Goal: Task Accomplishment & Management: Complete application form

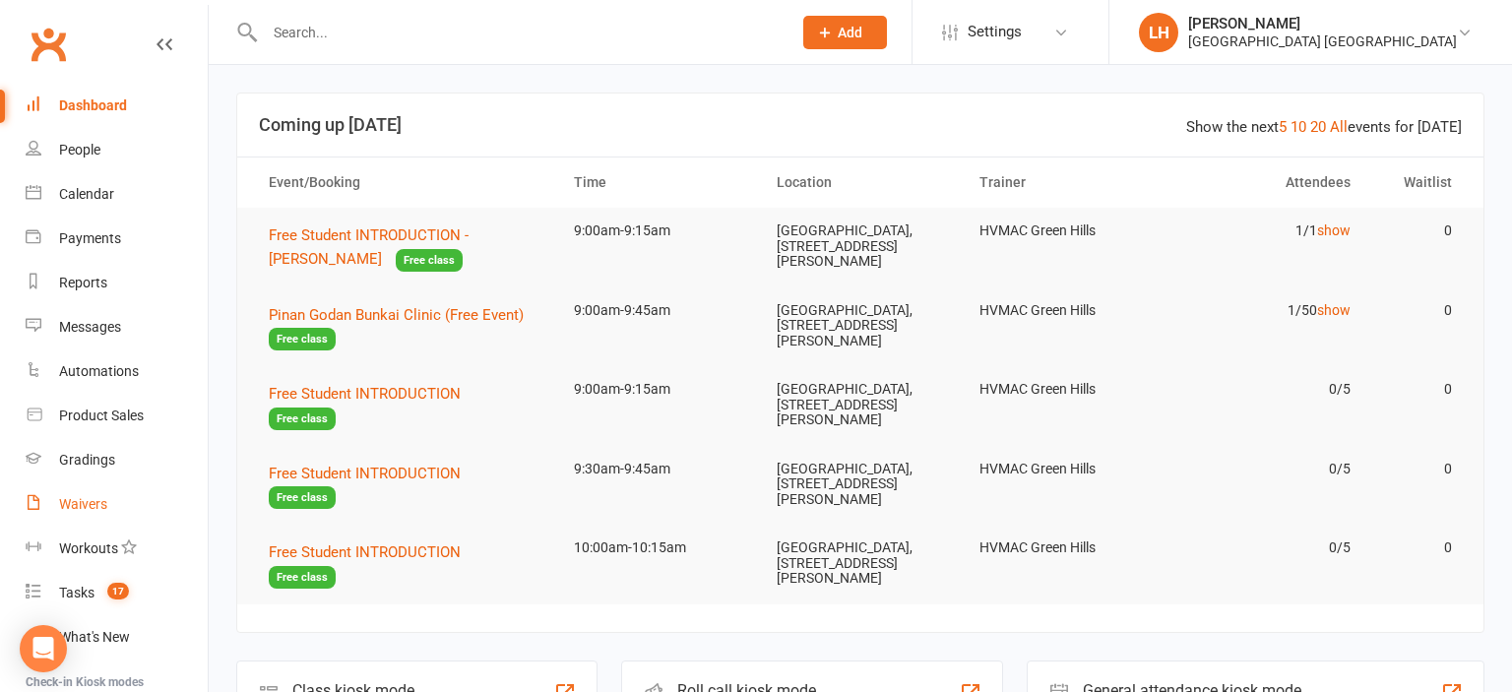
click at [105, 498] on div "Waivers" at bounding box center [83, 504] width 48 height 16
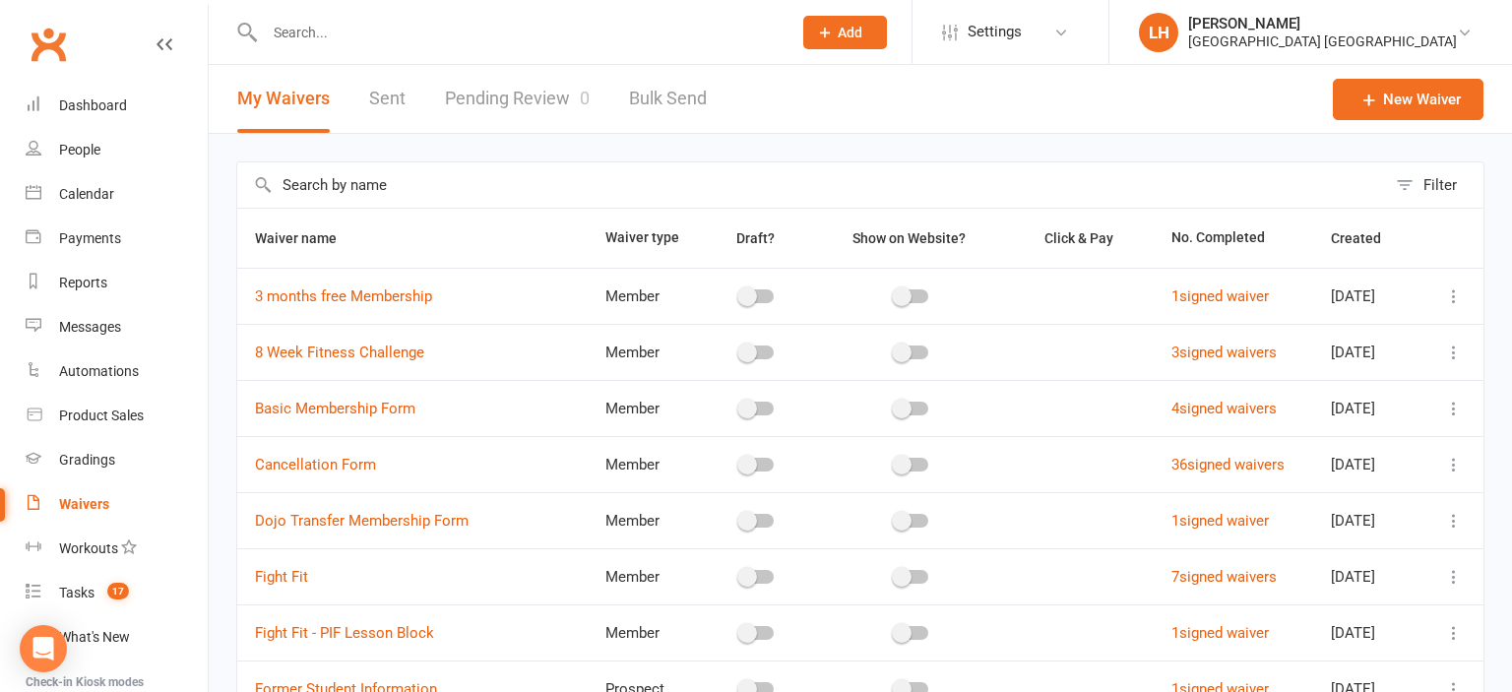
click at [541, 97] on link "Pending Review 0" at bounding box center [517, 99] width 145 height 68
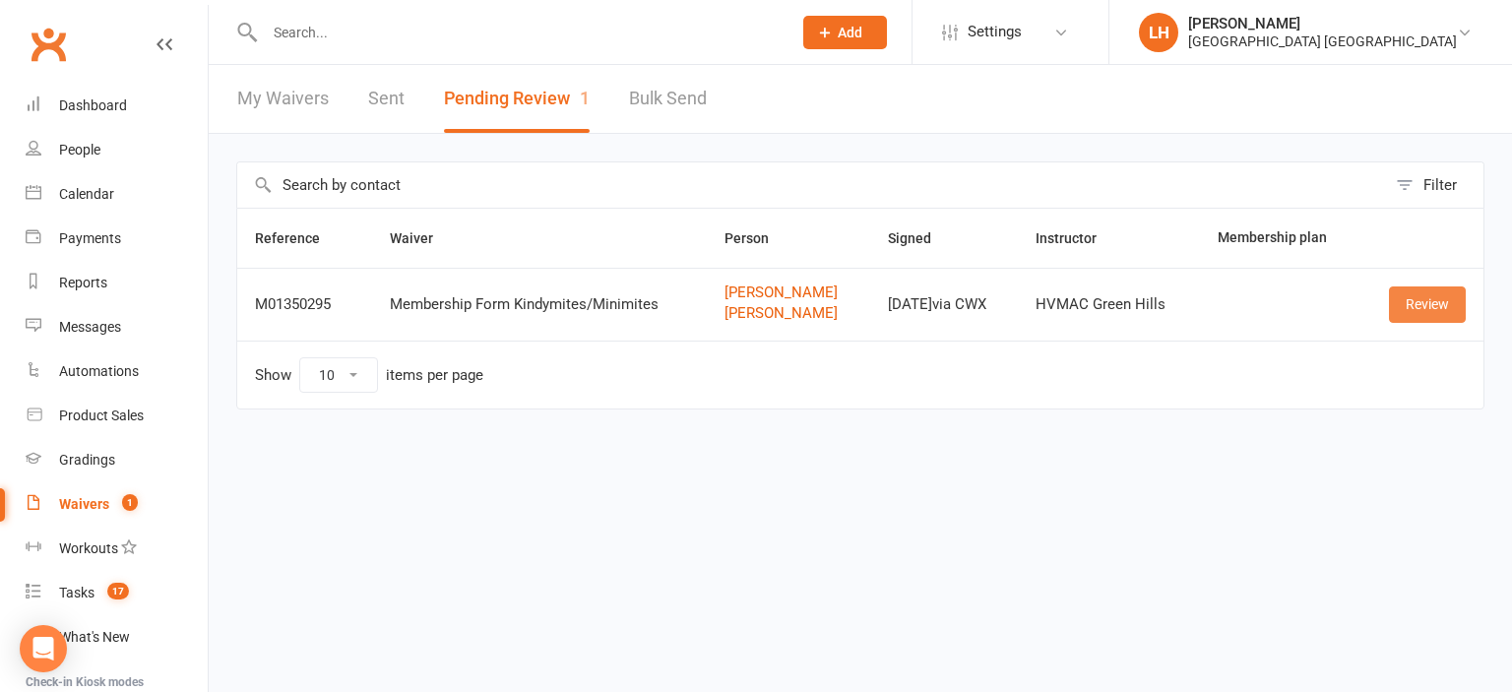
click at [1451, 297] on link "Review" at bounding box center [1427, 303] width 77 height 35
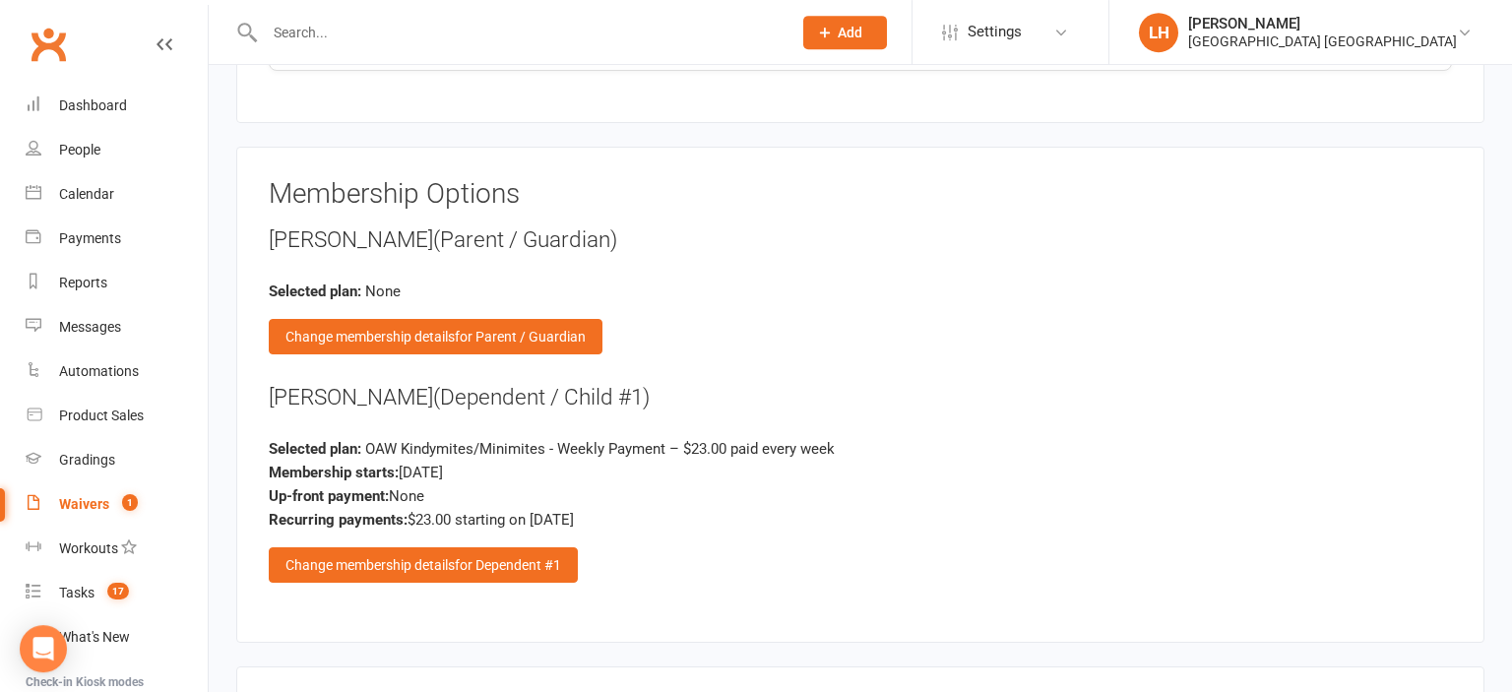
scroll to position [2702, 0]
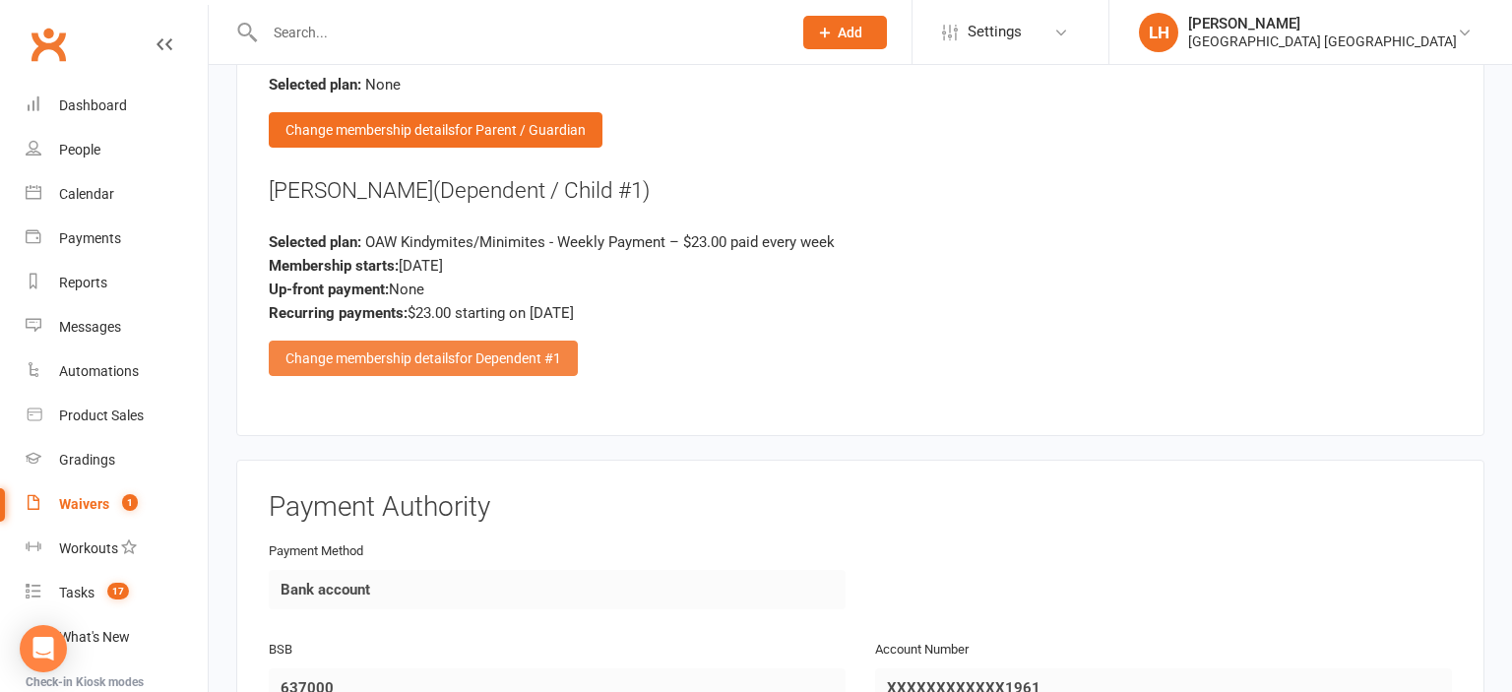
click at [431, 348] on div "Change membership details for Dependent #1" at bounding box center [423, 358] width 309 height 35
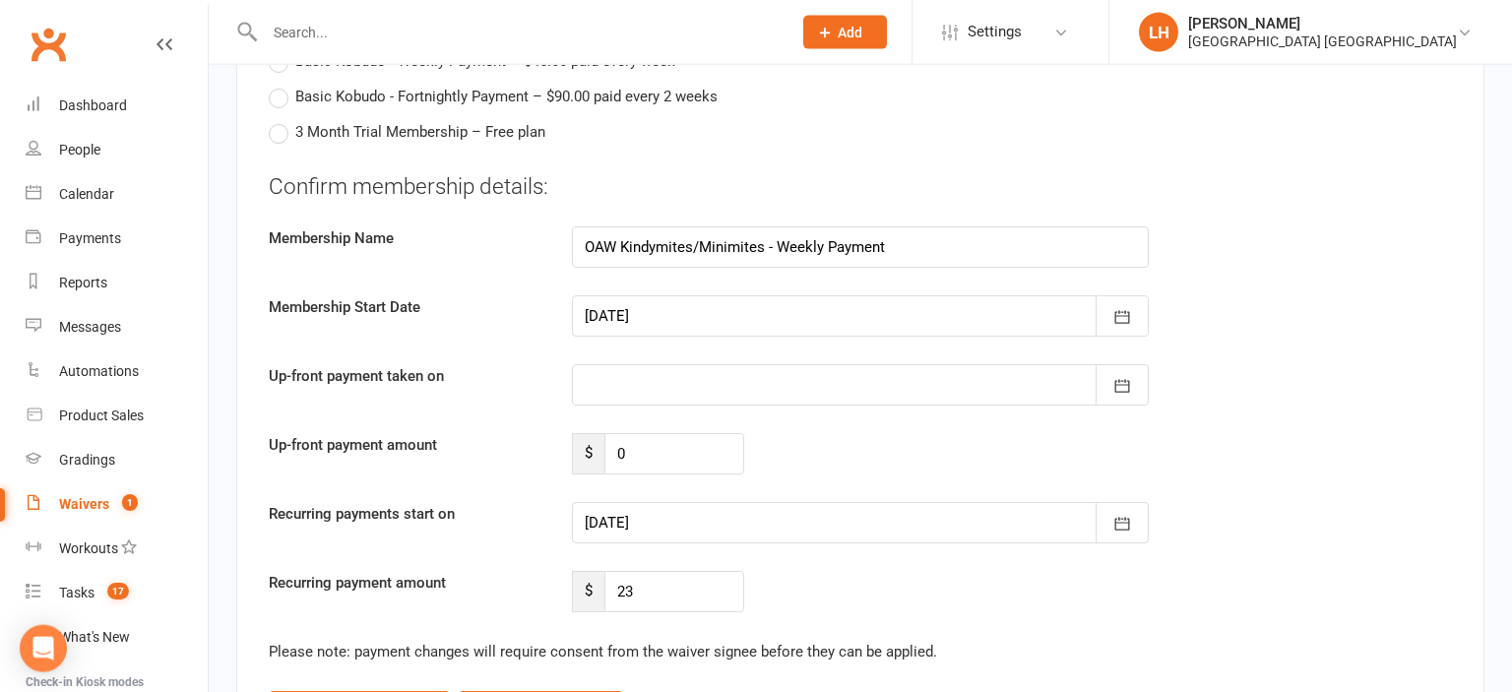
scroll to position [4678, 0]
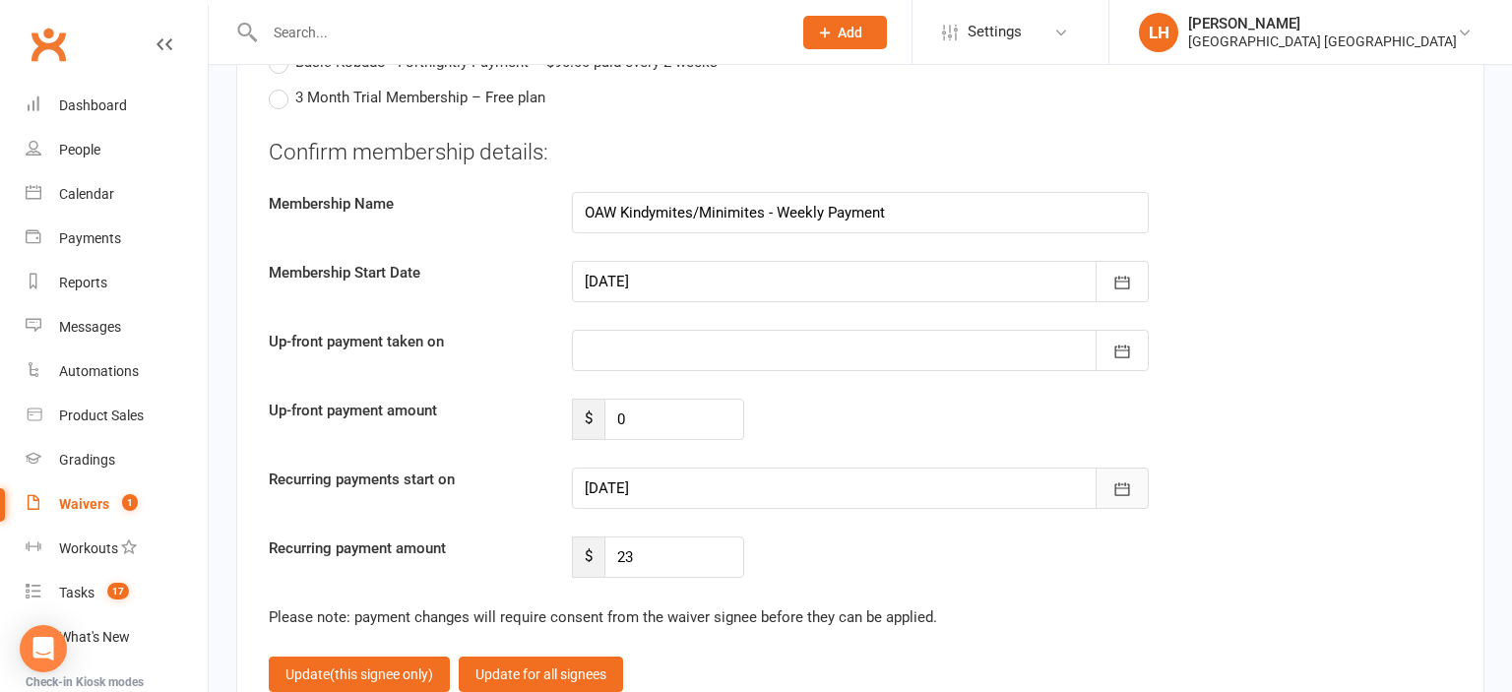
click at [1134, 468] on button "button" at bounding box center [1122, 488] width 53 height 41
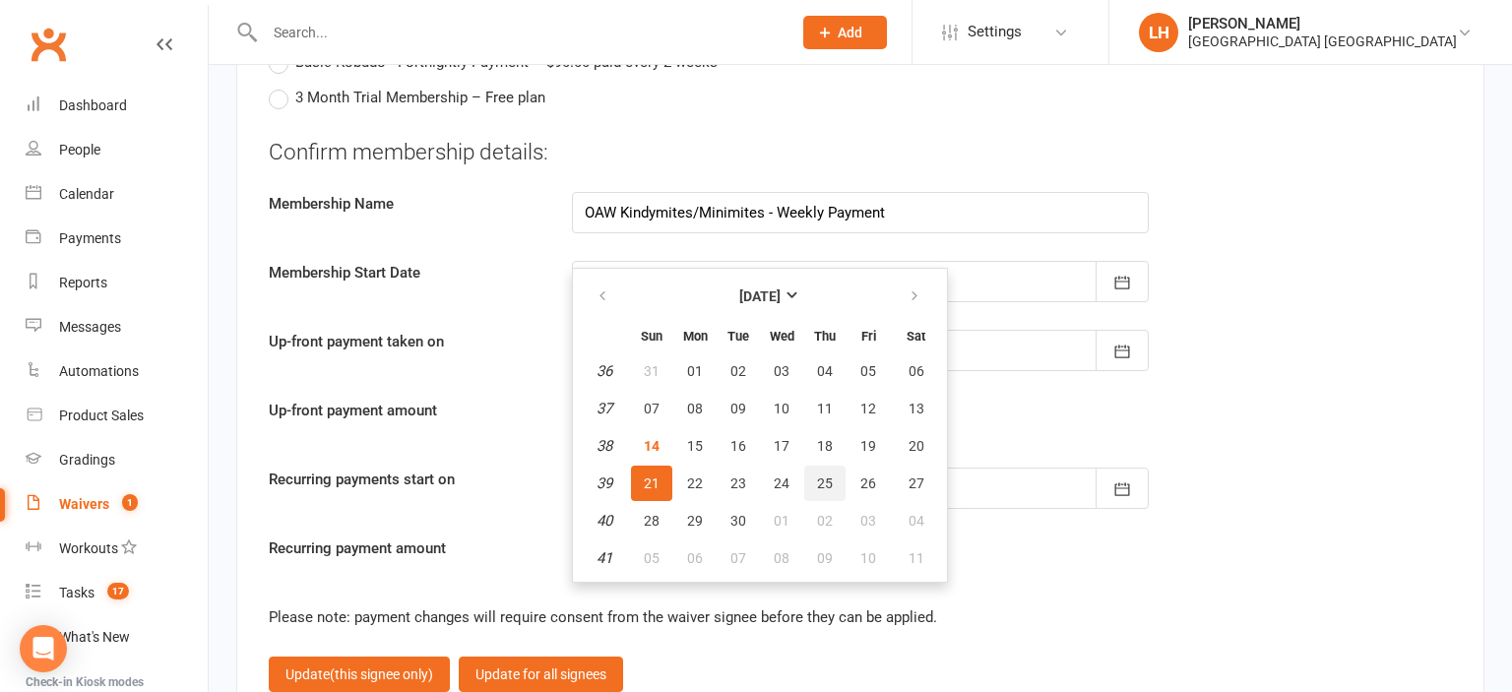
click at [826, 475] on span "25" at bounding box center [825, 483] width 16 height 16
type input "25 Sep 2025"
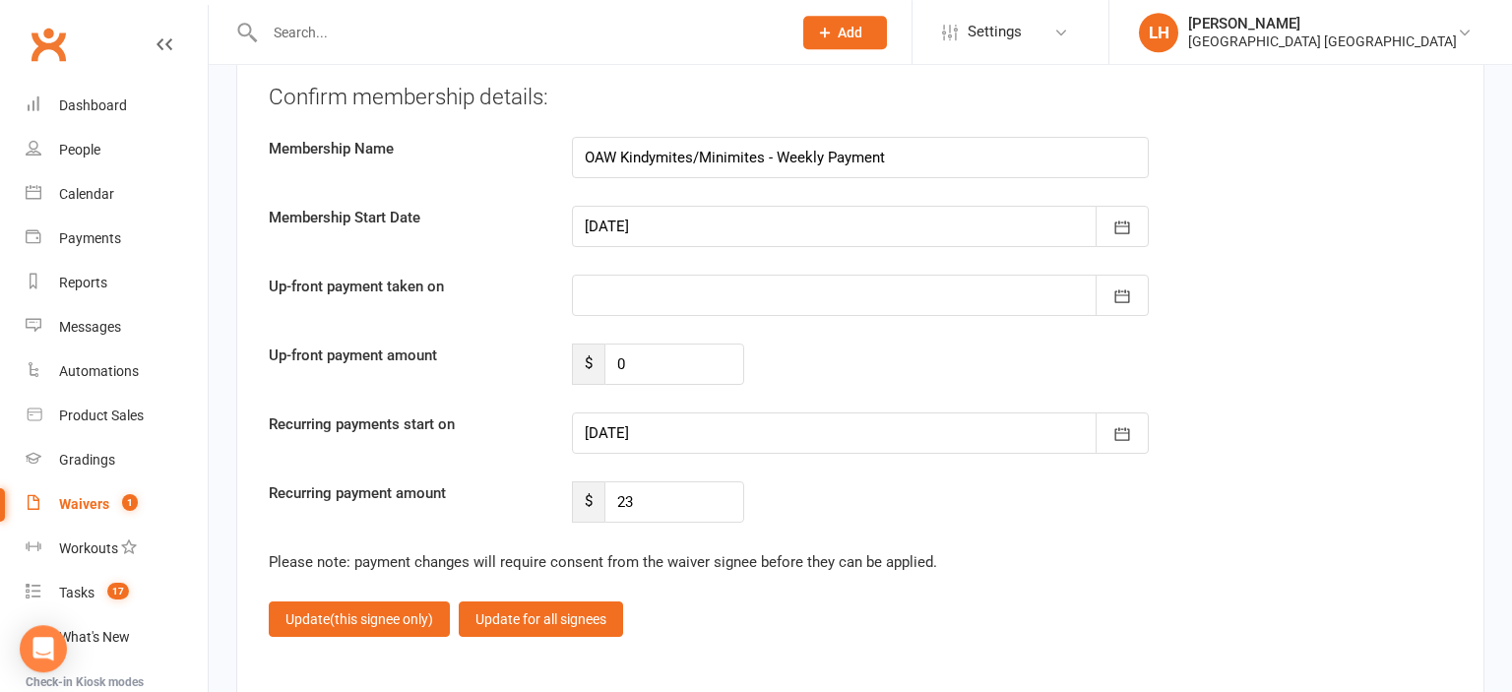
scroll to position [4782, 0]
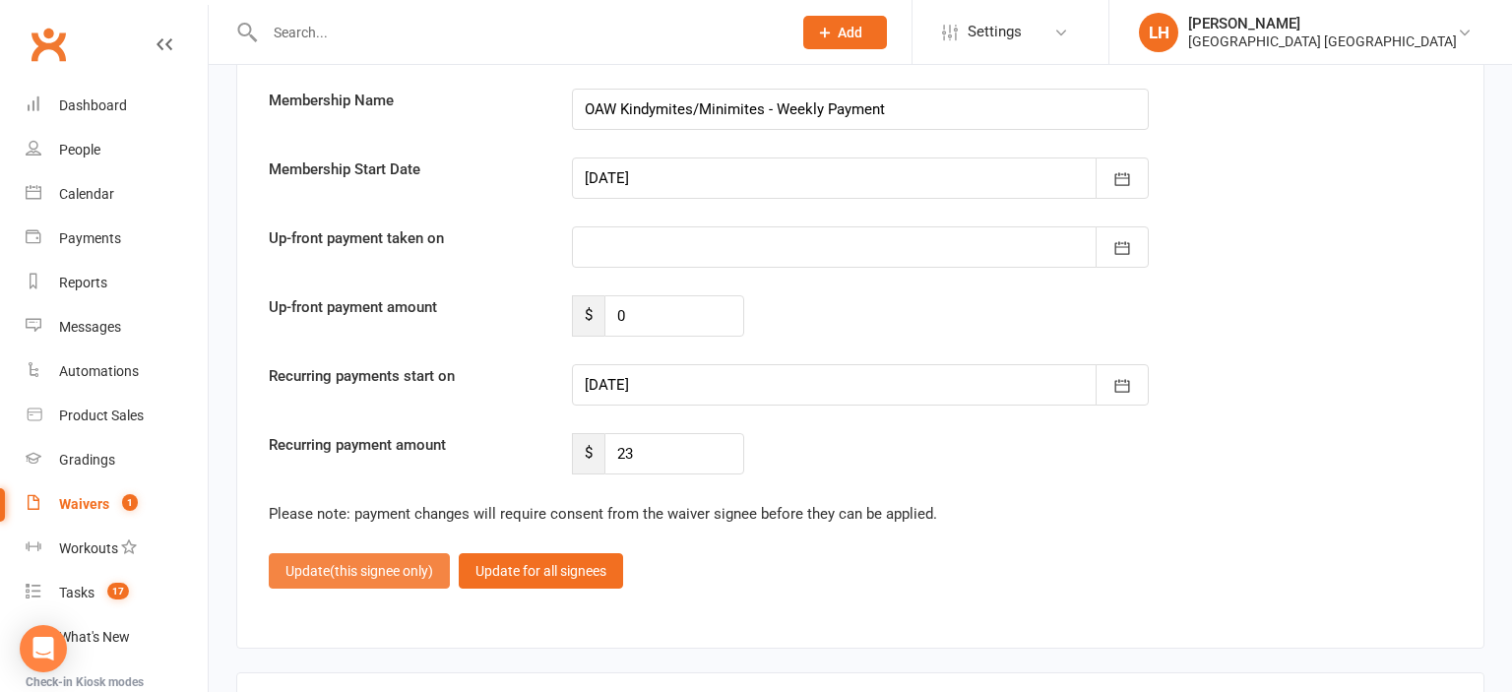
click at [381, 563] on span "(this signee only)" at bounding box center [381, 571] width 103 height 16
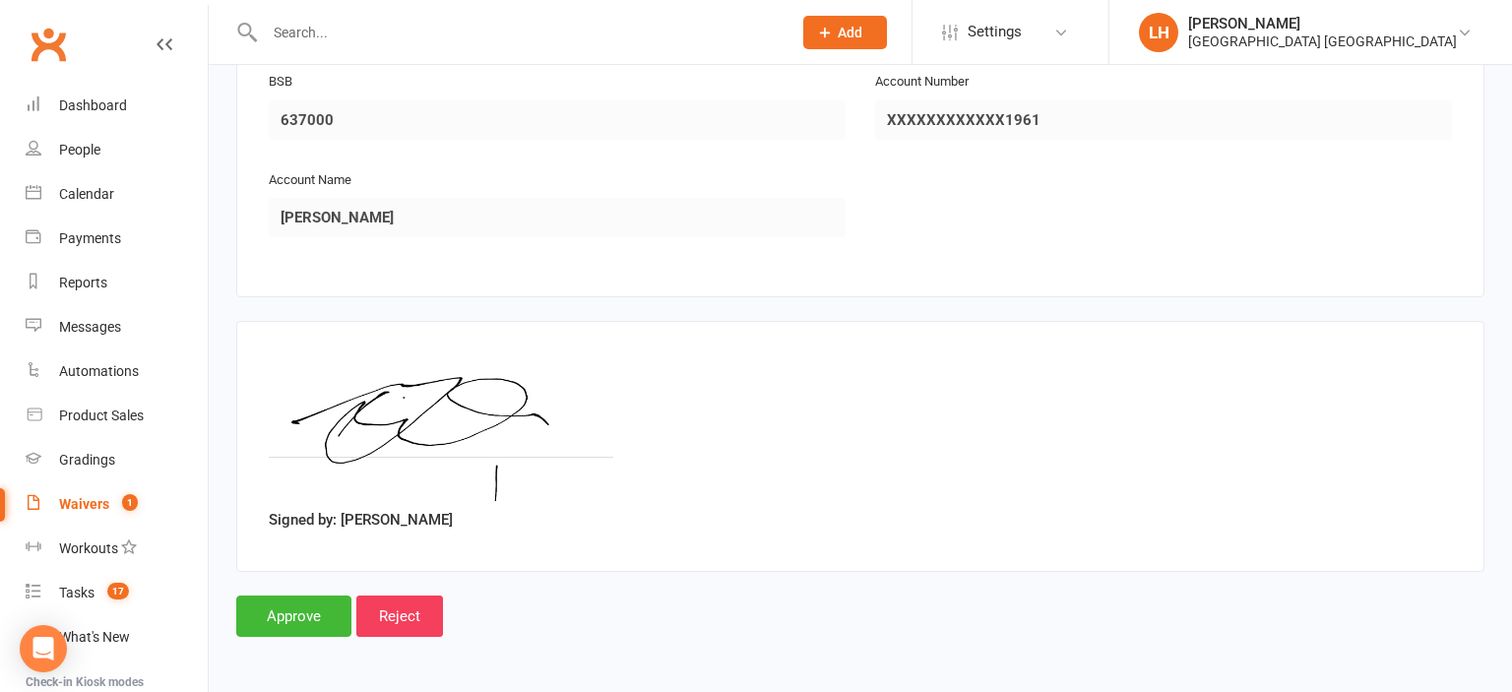
scroll to position [3249, 0]
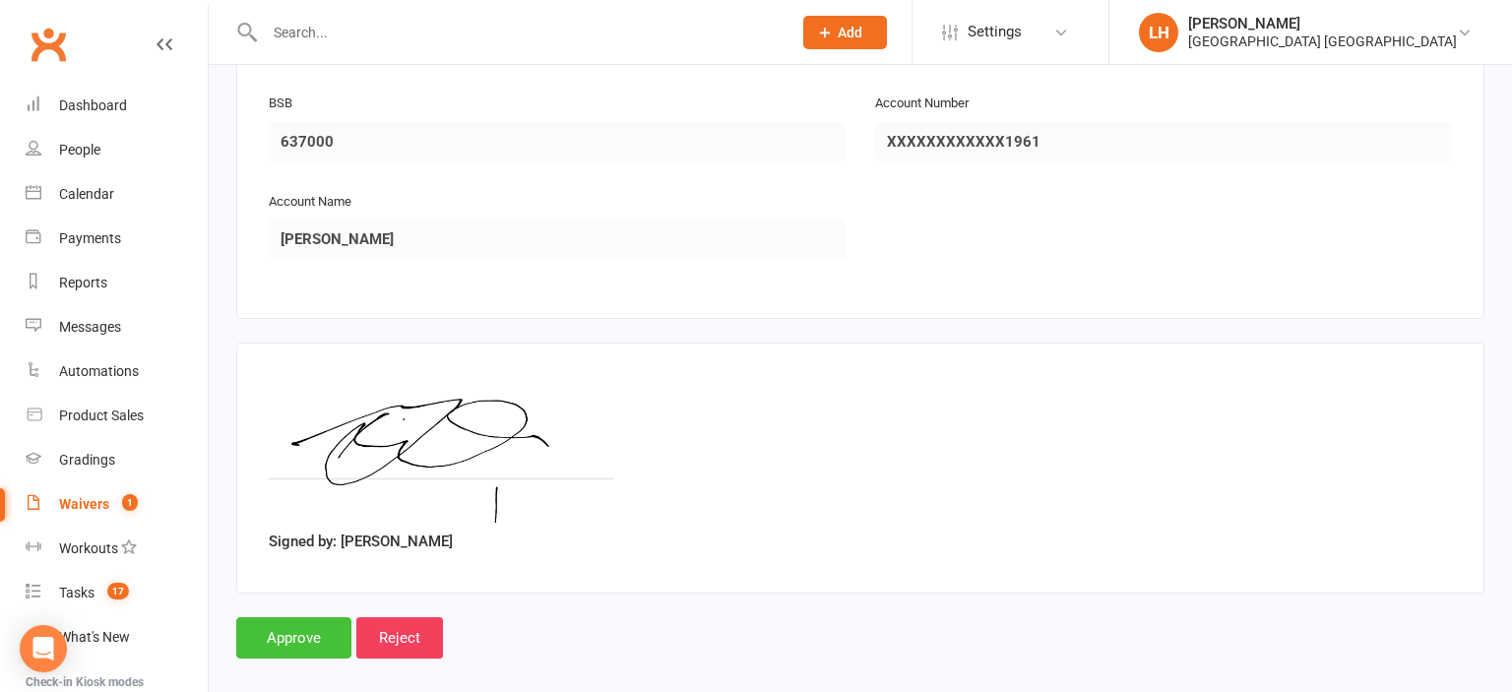
click at [307, 619] on input "Approve" at bounding box center [293, 637] width 115 height 41
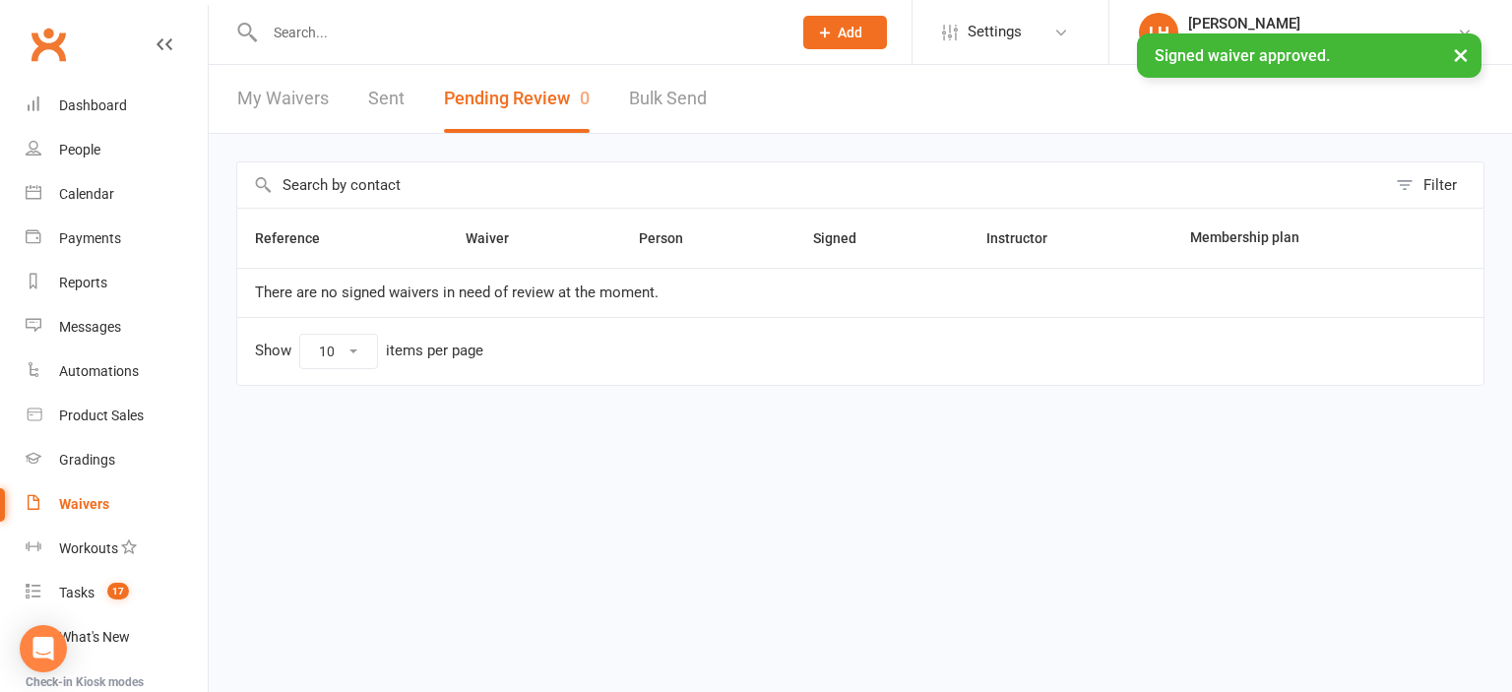
click at [863, 165] on input "text" at bounding box center [811, 184] width 1149 height 45
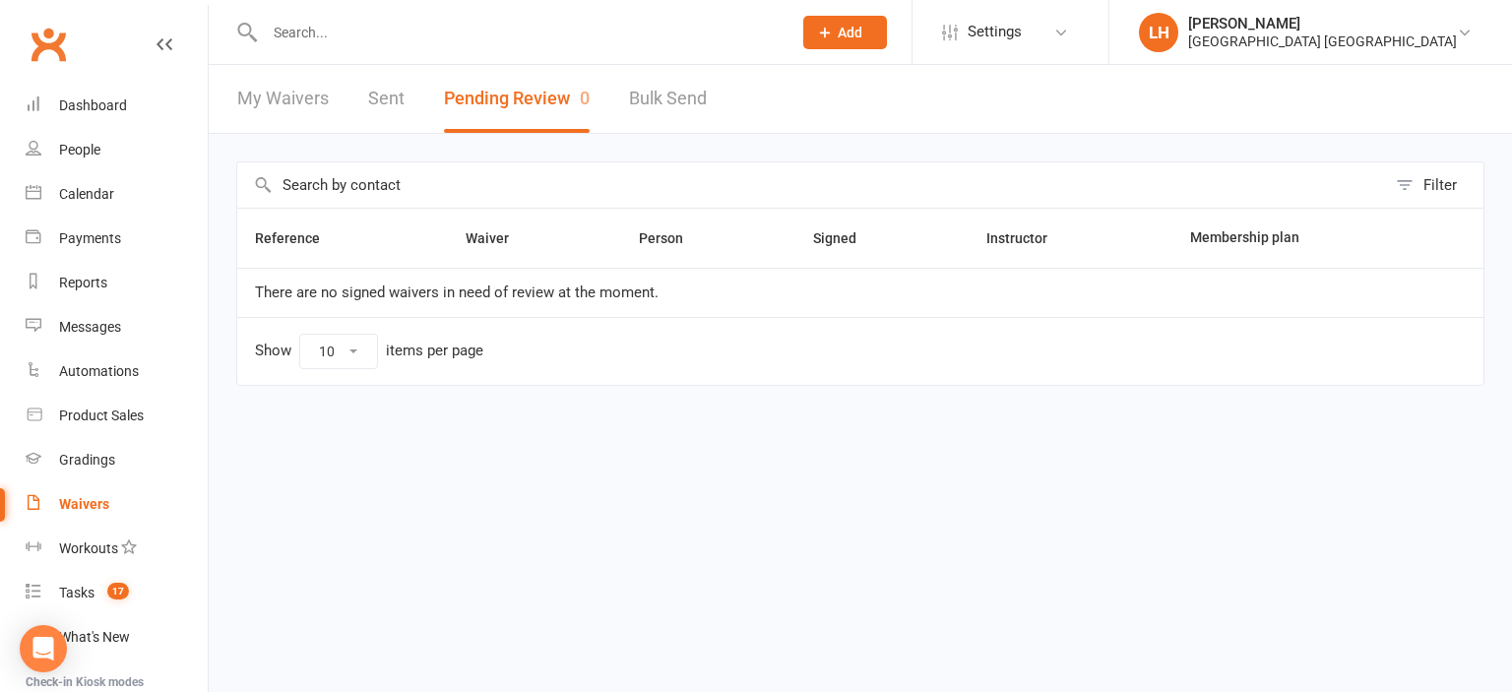
click at [395, 42] on input "text" at bounding box center [518, 33] width 519 height 28
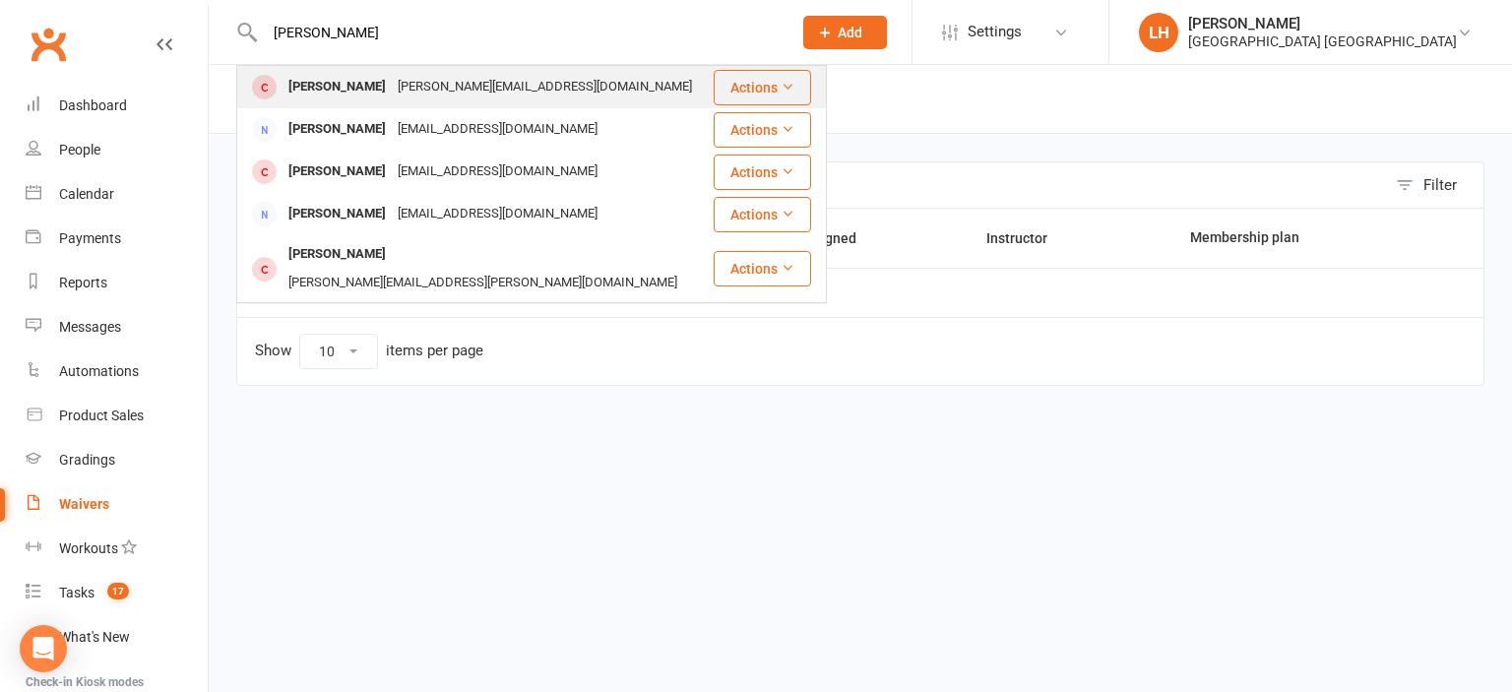
type input "hugh"
click at [526, 85] on div "Tara.lawrence13@gmail.com" at bounding box center [545, 87] width 306 height 29
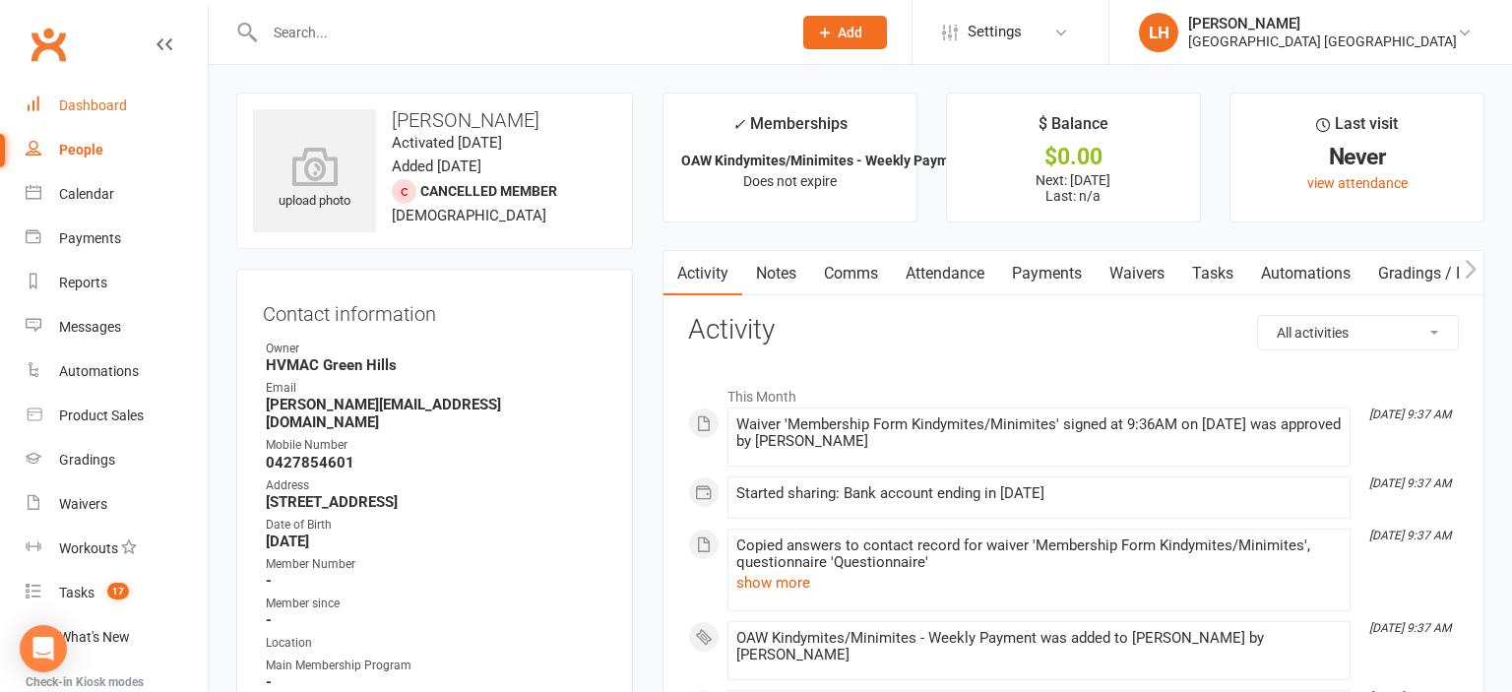
click at [100, 104] on div "Dashboard" at bounding box center [93, 105] width 68 height 16
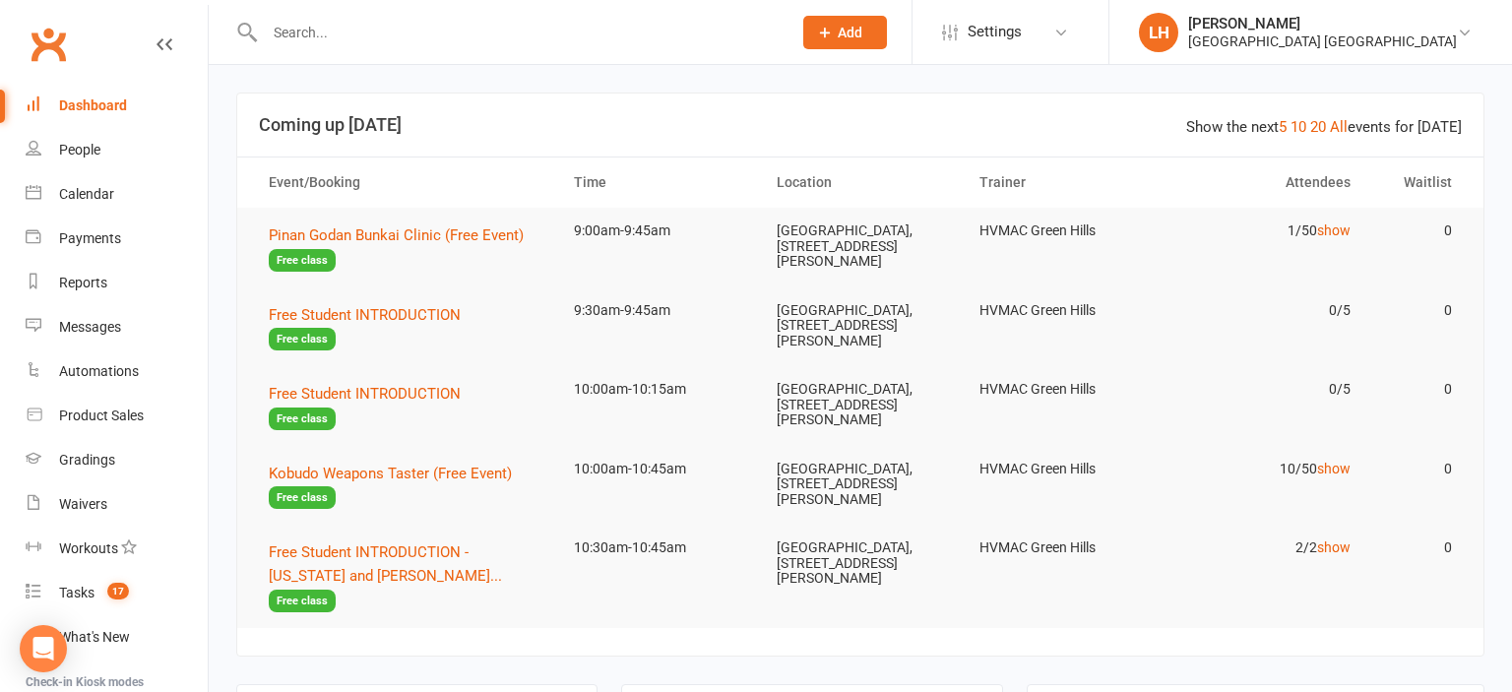
click at [312, 7] on div at bounding box center [506, 32] width 541 height 64
click at [313, 22] on input "text" at bounding box center [518, 33] width 519 height 28
drag, startPoint x: 283, startPoint y: 16, endPoint x: 315, endPoint y: 33, distance: 37.0
click at [284, 16] on div at bounding box center [506, 32] width 541 height 64
click at [275, 26] on input "text" at bounding box center [518, 33] width 519 height 28
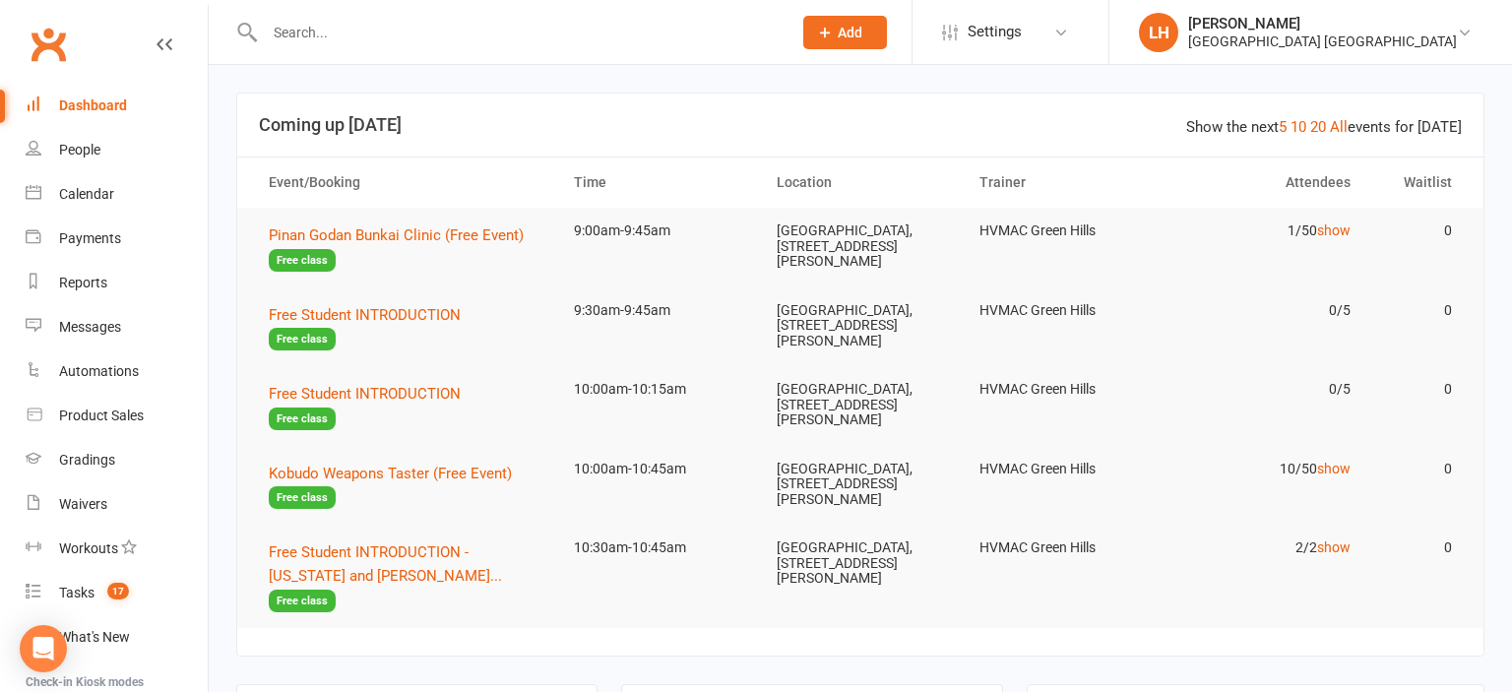
click at [316, 33] on input "text" at bounding box center [518, 33] width 519 height 28
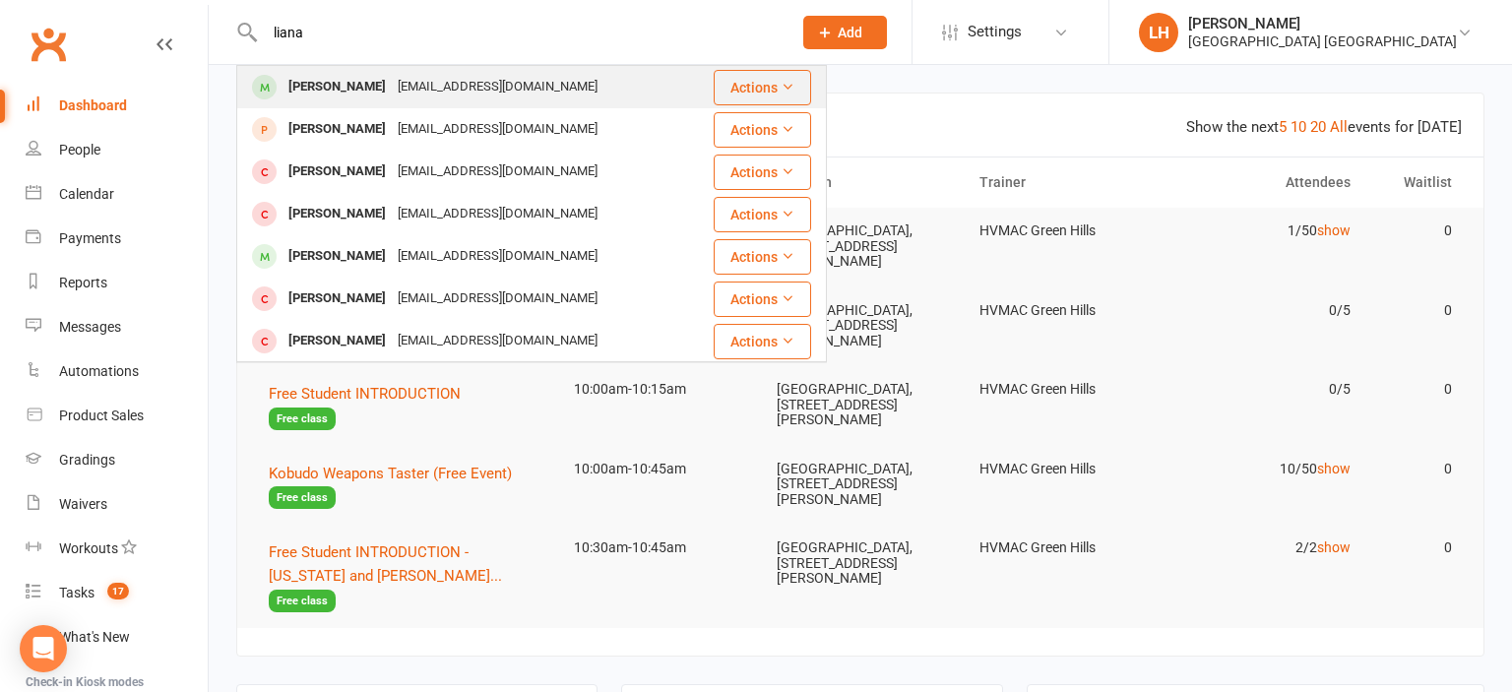
type input "liana"
click at [385, 81] on div "[PERSON_NAME]" at bounding box center [337, 87] width 109 height 29
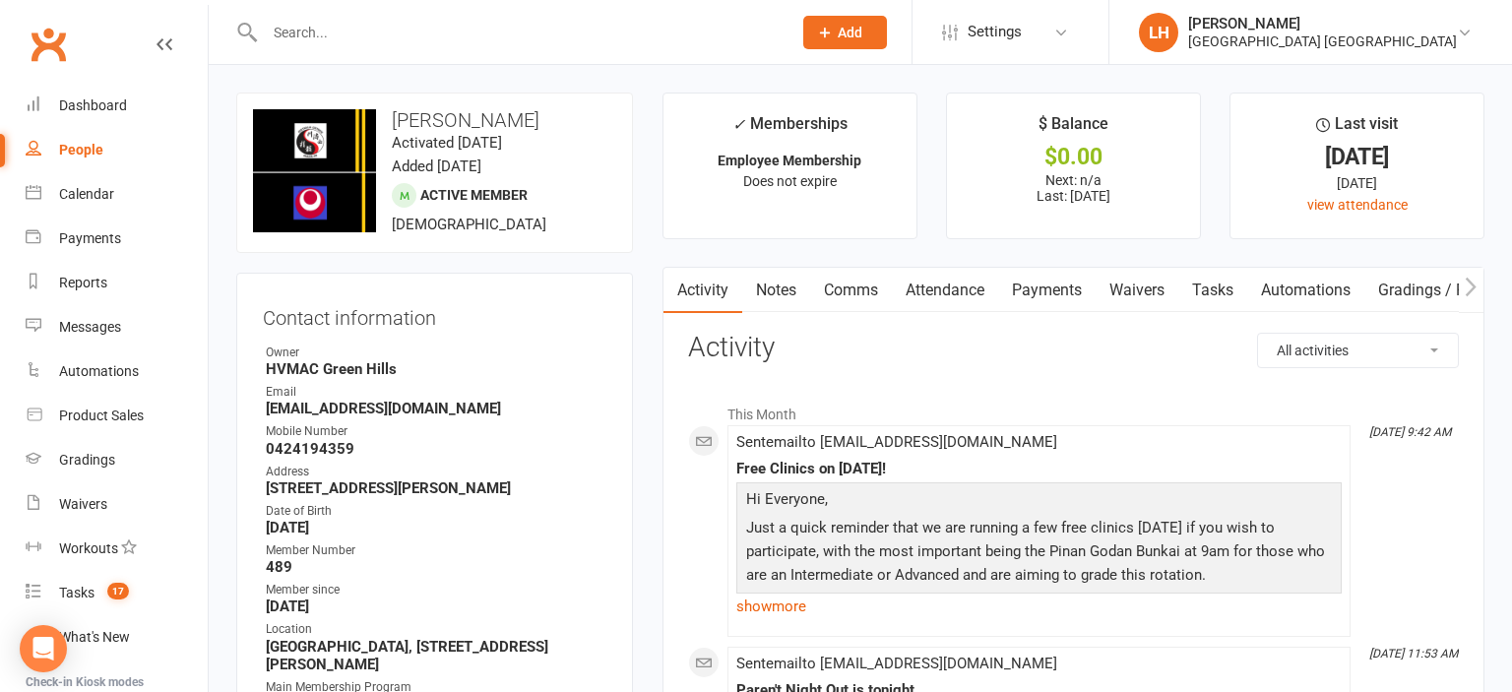
click at [1146, 282] on link "Waivers" at bounding box center [1137, 290] width 83 height 45
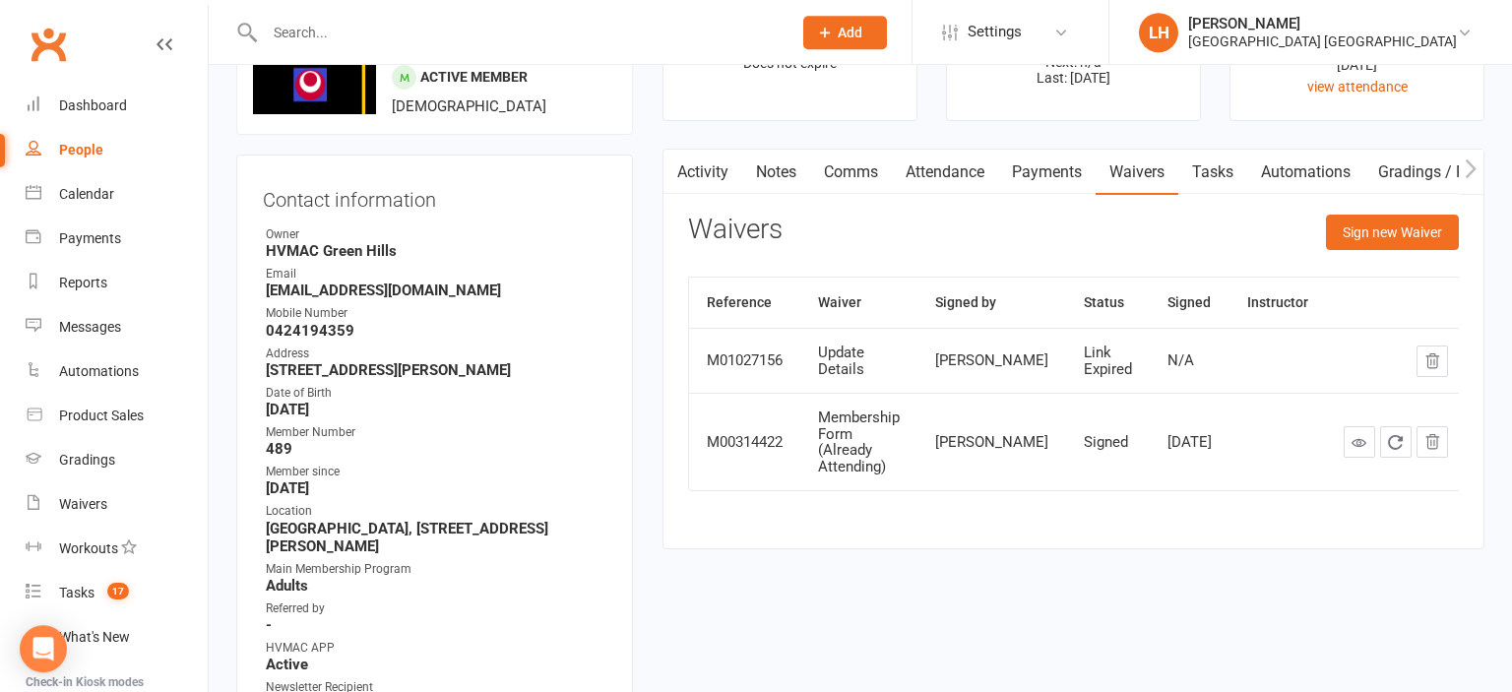
scroll to position [208, 0]
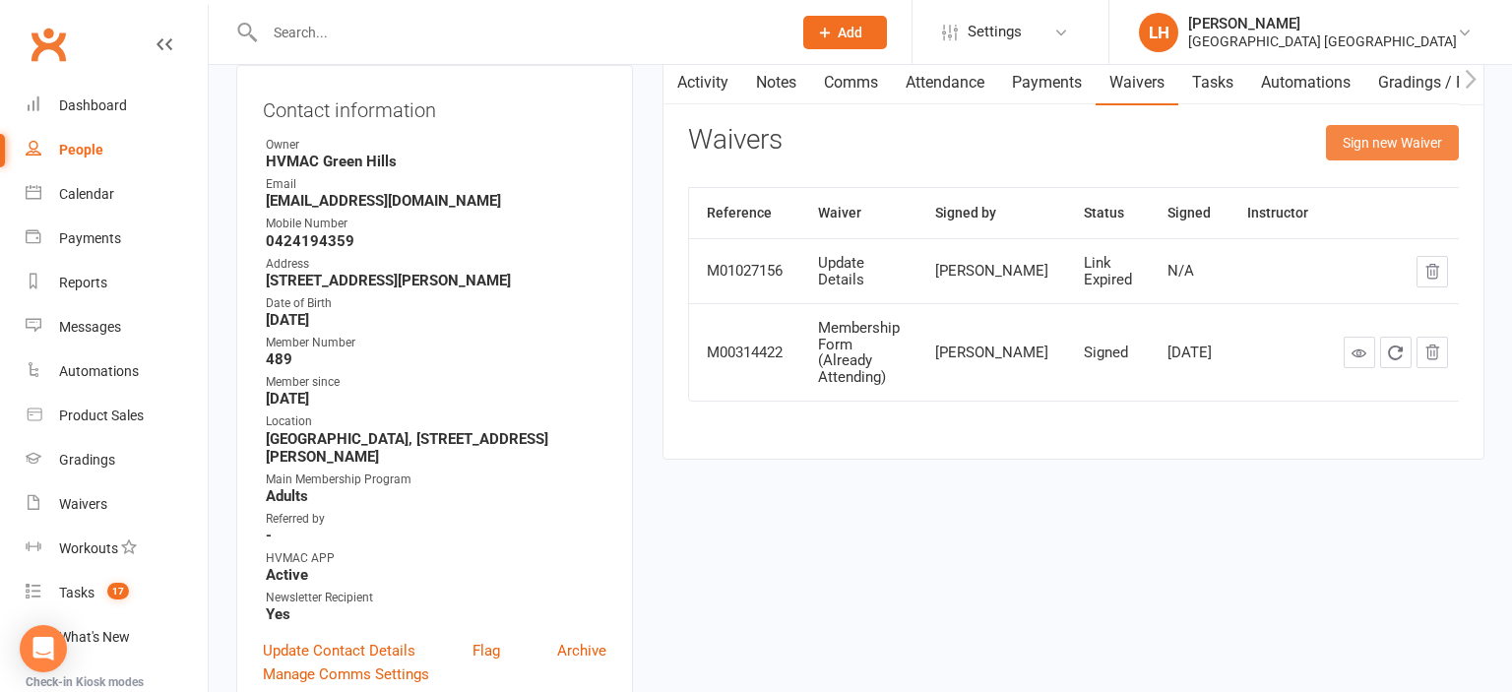
click at [1384, 139] on button "Sign new Waiver" at bounding box center [1392, 142] width 133 height 35
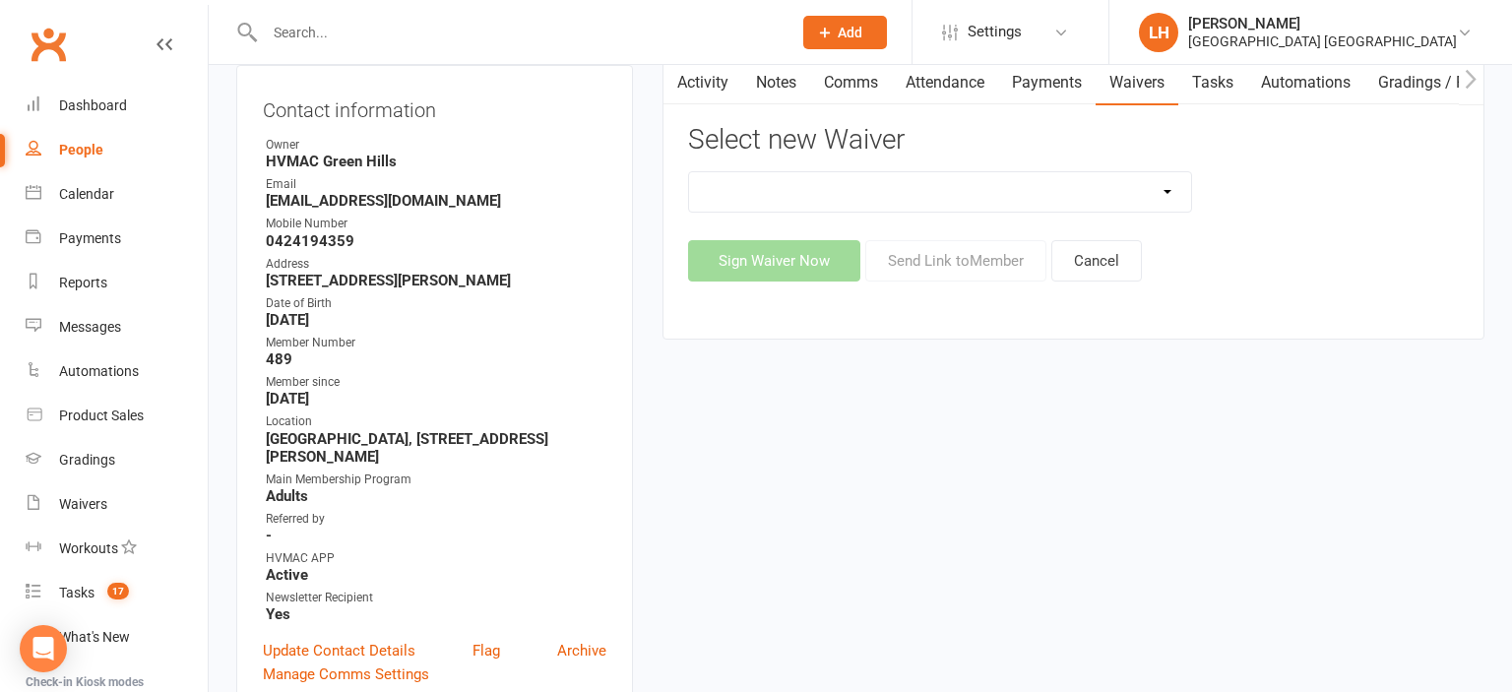
click at [689, 172] on select "3 months free Membership 8 Week Fitness Challenge Basic Membership Form Cancell…" at bounding box center [940, 191] width 502 height 39
select select "5631"
click option "Membership Form Kindymites/Minimites" at bounding box center [0, 0] width 0 height 0
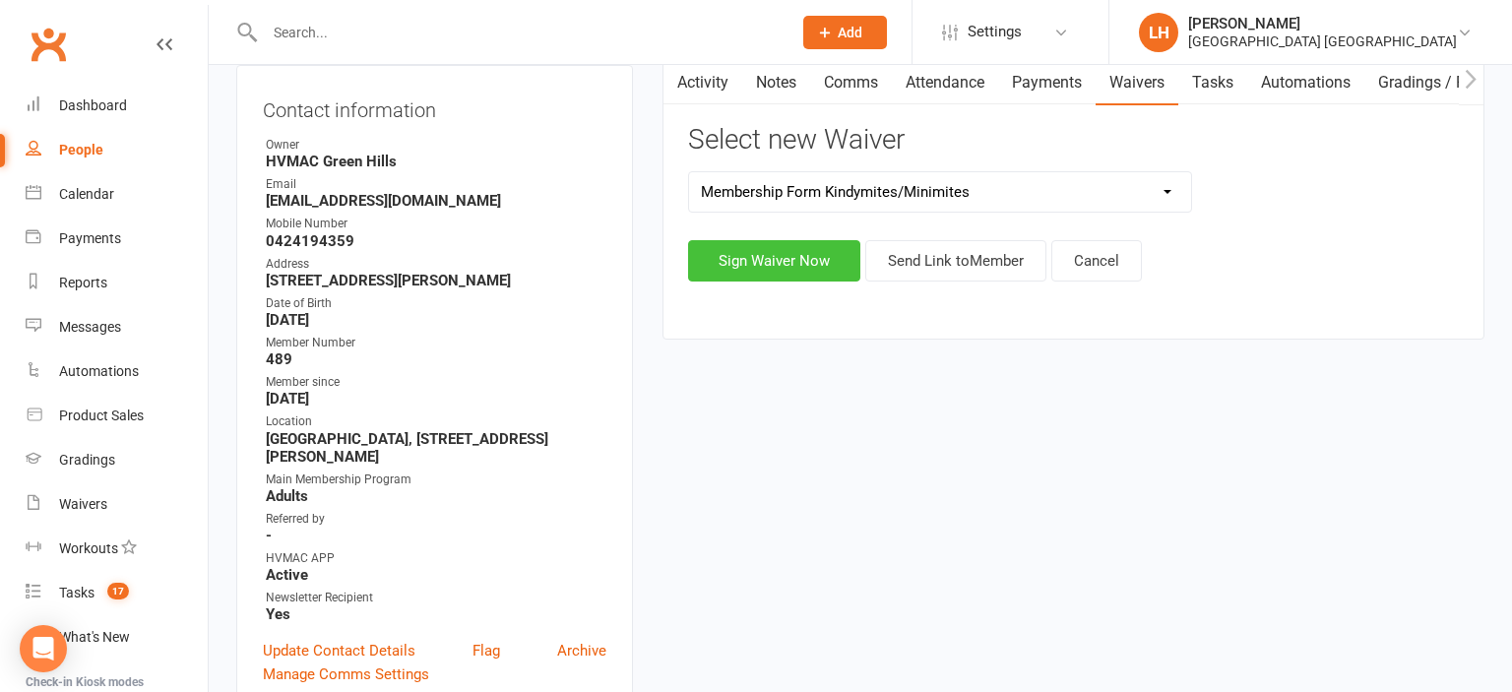
click at [794, 259] on button "Sign Waiver Now" at bounding box center [774, 260] width 172 height 41
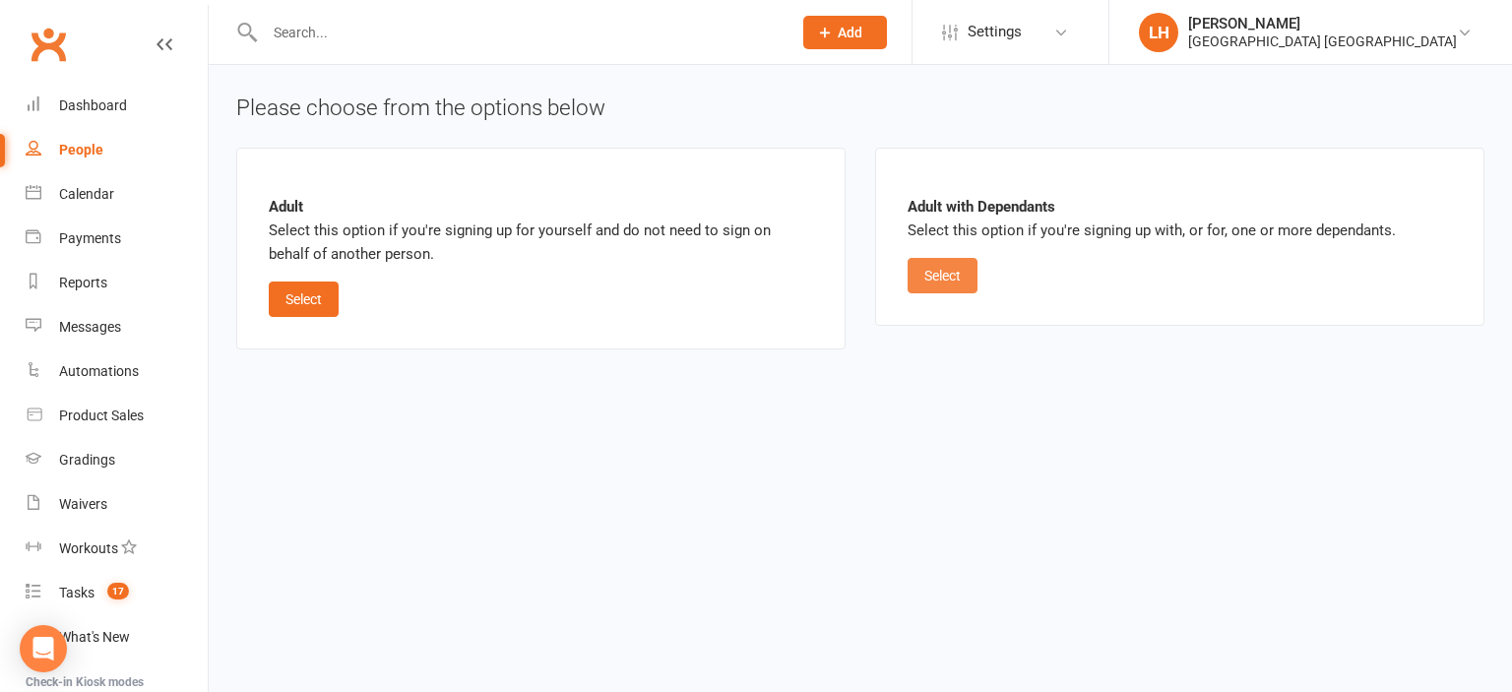
click at [959, 266] on button "Select" at bounding box center [943, 275] width 70 height 35
select select "bank_account"
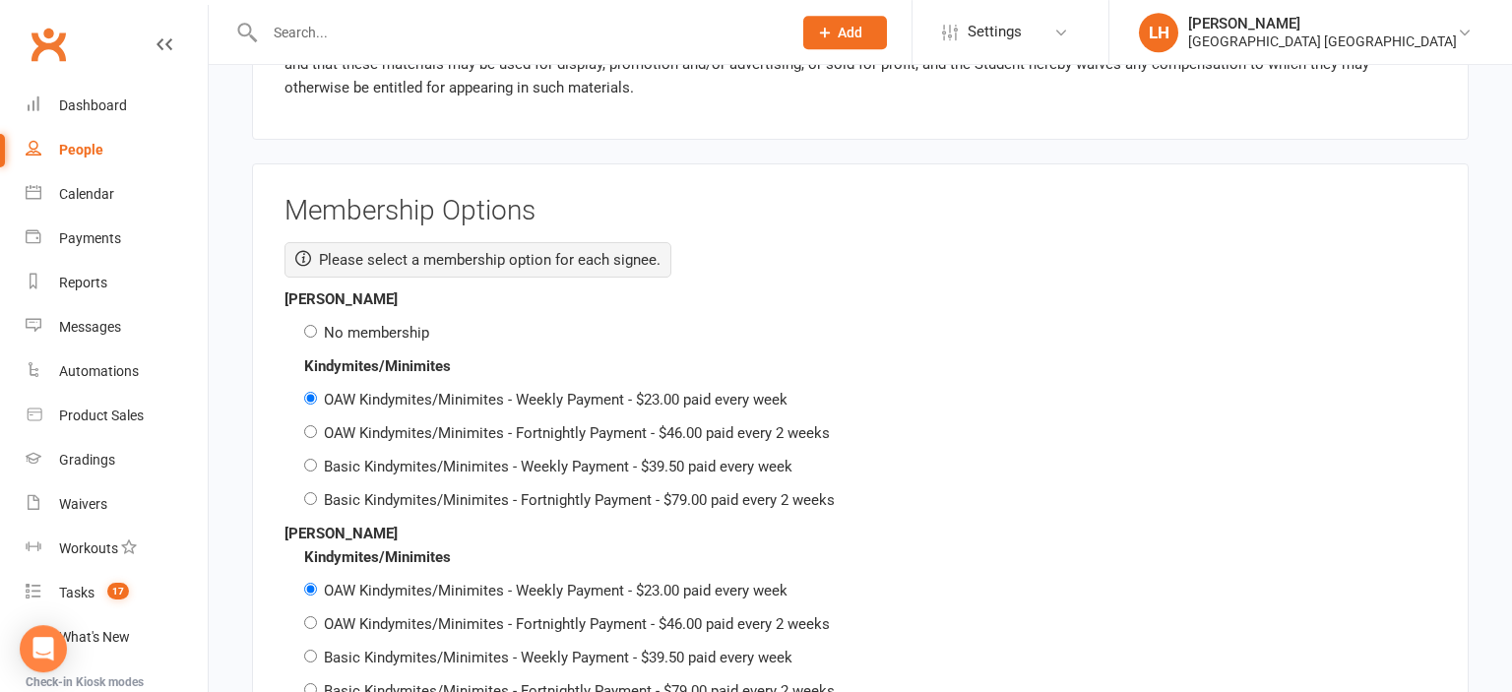
scroll to position [3742, 0]
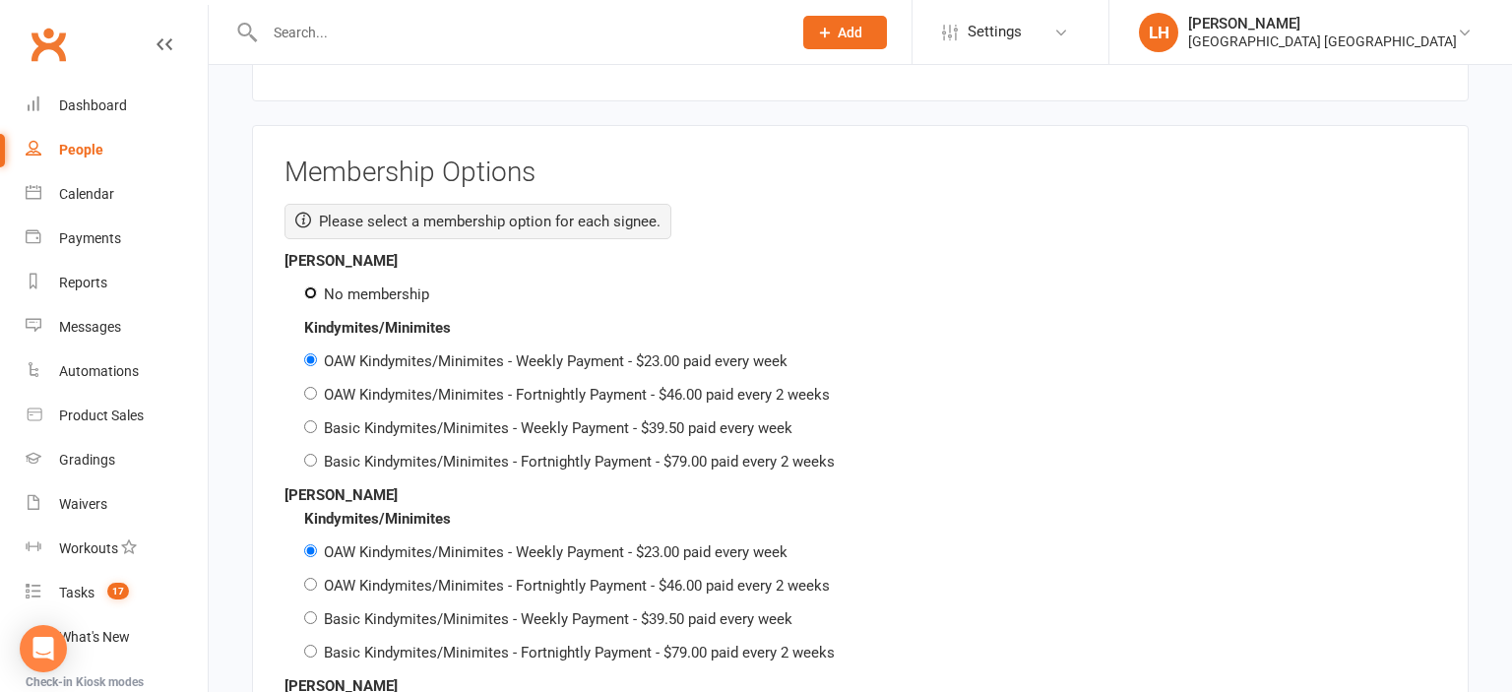
click at [315, 286] on input "No membership" at bounding box center [310, 292] width 13 height 13
radio input "true"
radio input "false"
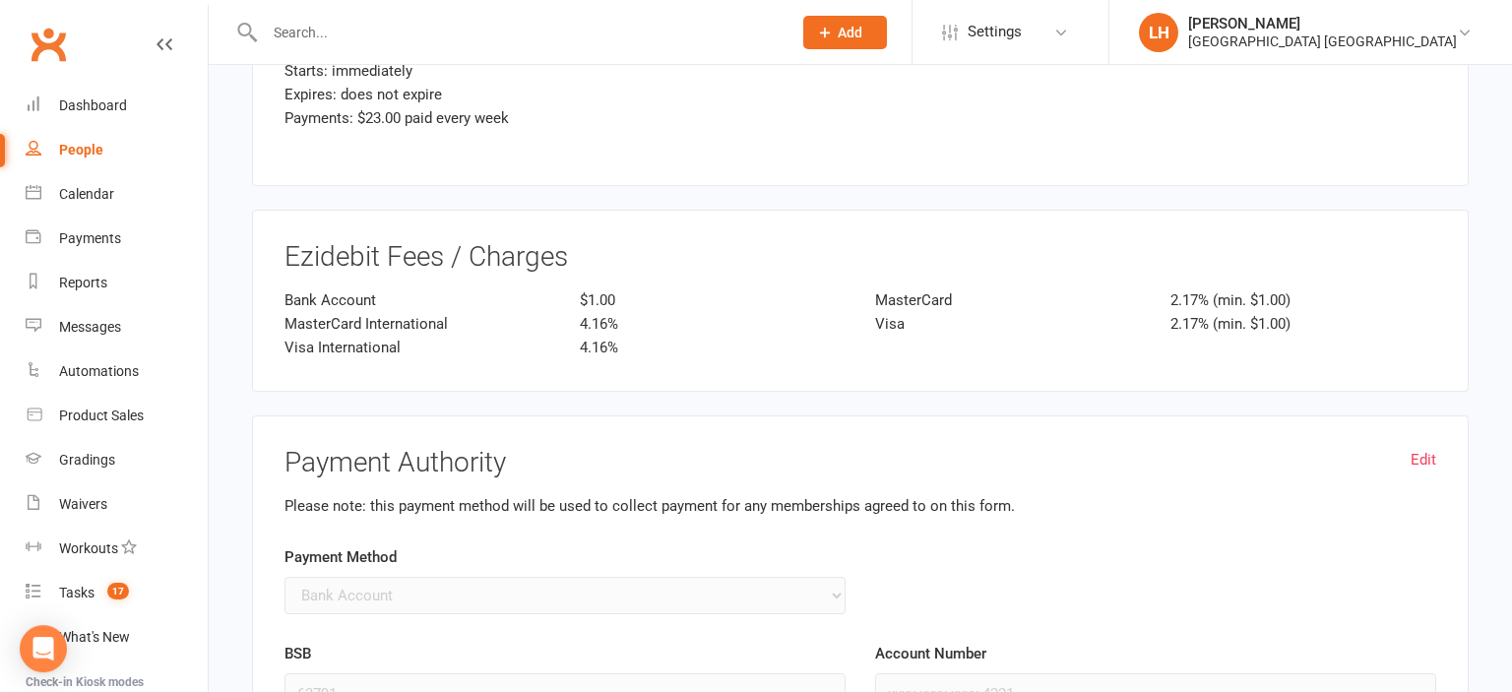
scroll to position [4989, 0]
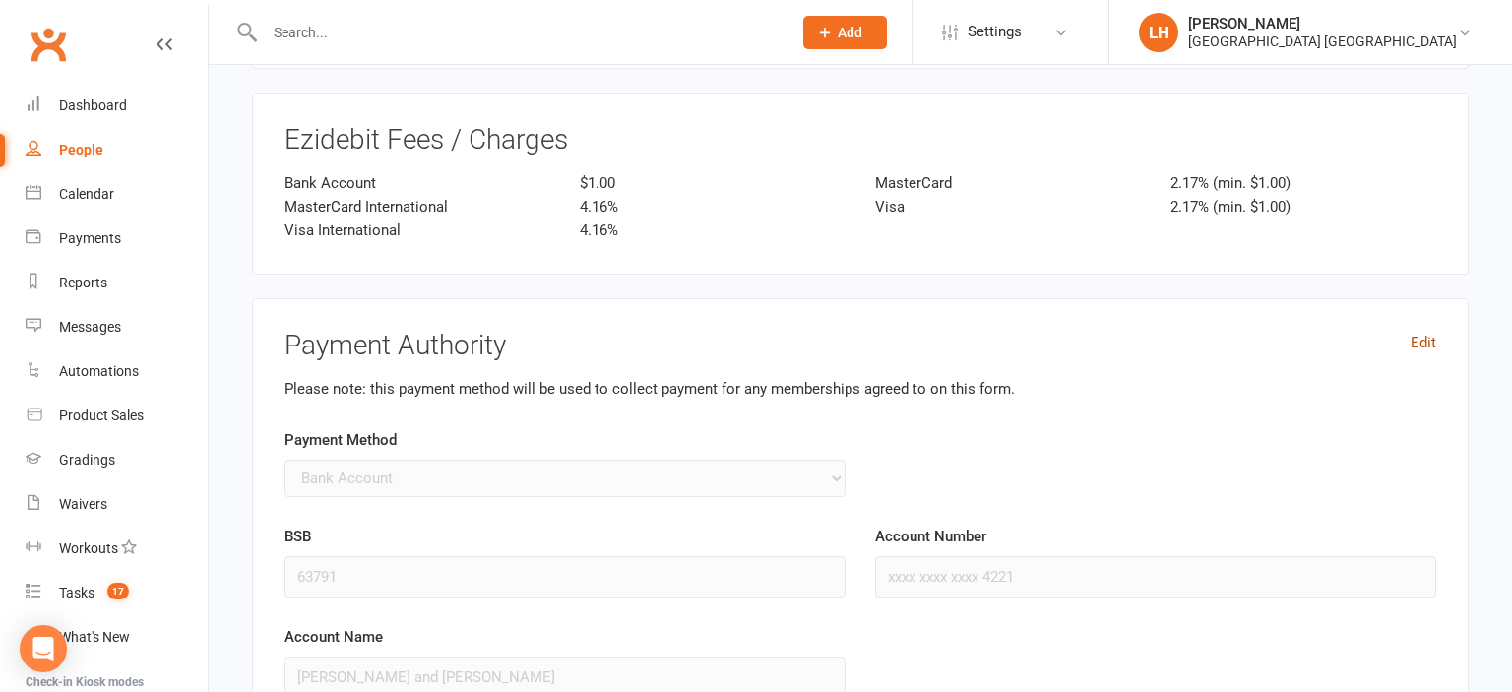
click at [1422, 331] on link "Edit" at bounding box center [1424, 343] width 26 height 24
select select "credit_card"
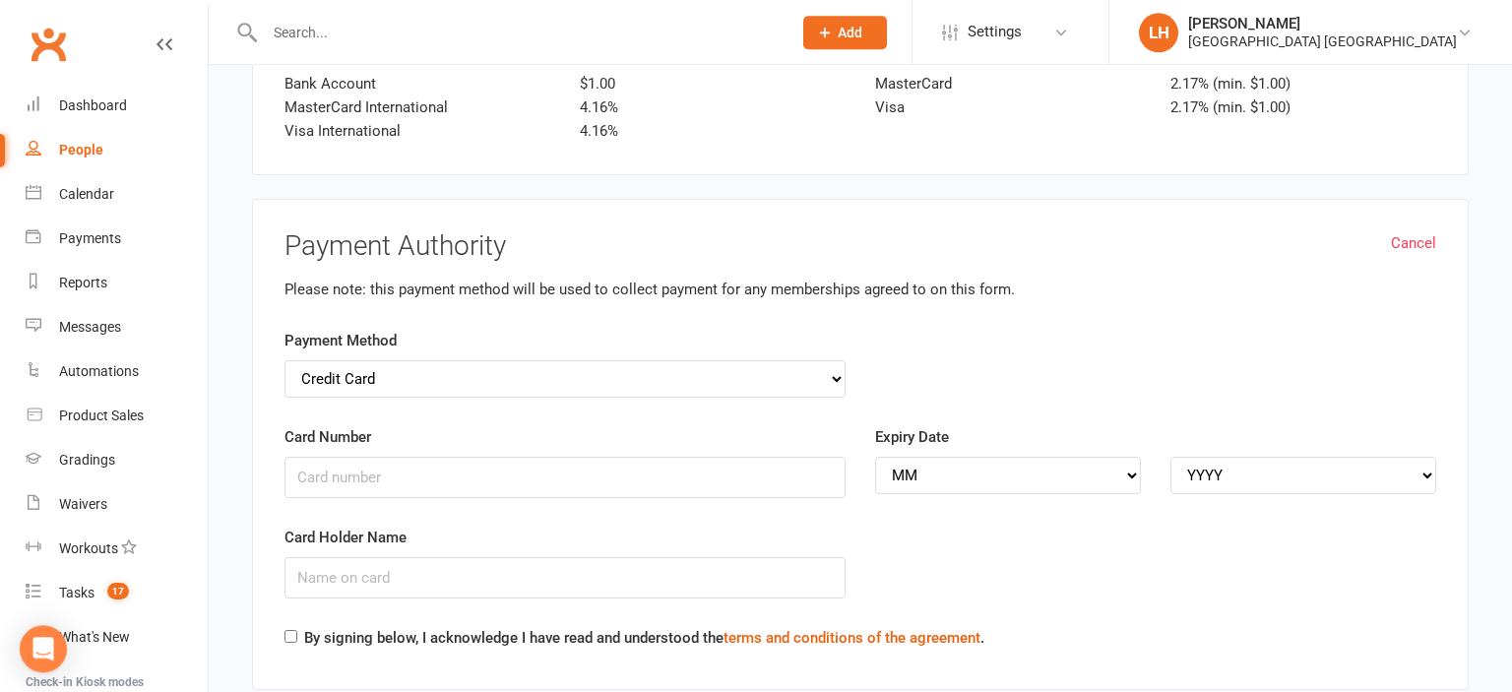
scroll to position [5094, 0]
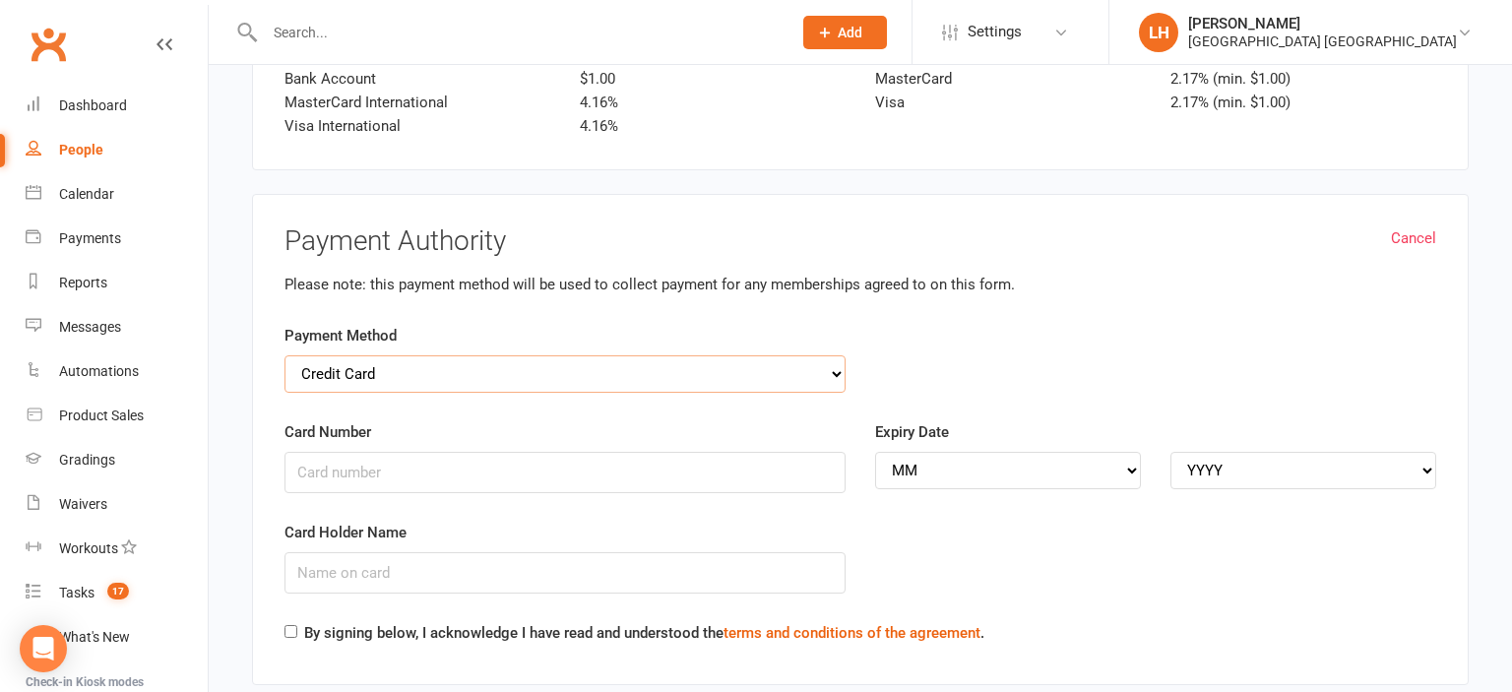
click at [285, 355] on select "Credit Card Bank Account" at bounding box center [565, 373] width 561 height 37
drag, startPoint x: 546, startPoint y: 351, endPoint x: 958, endPoint y: 264, distance: 420.7
click at [958, 273] on div "Please note: this payment method will be used to collect payment for any member…" at bounding box center [861, 285] width 1152 height 24
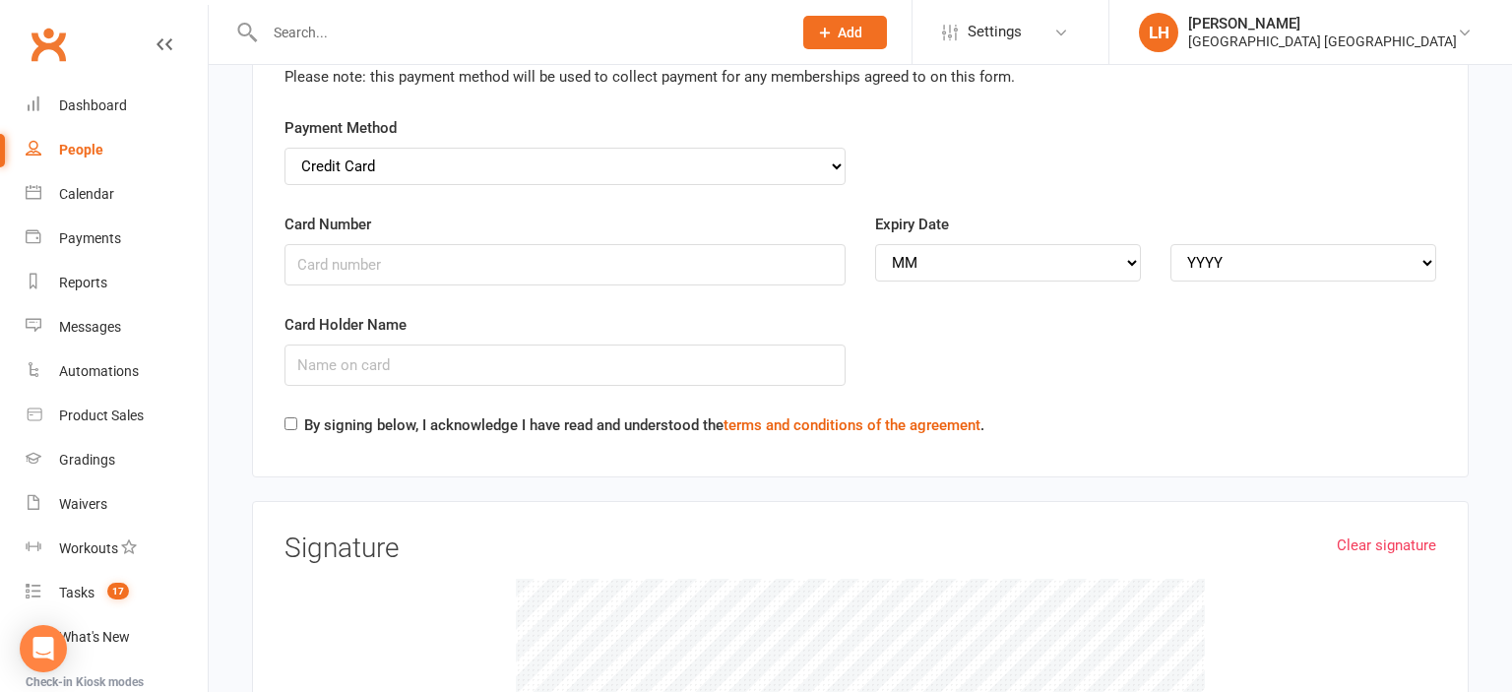
scroll to position [5198, 0]
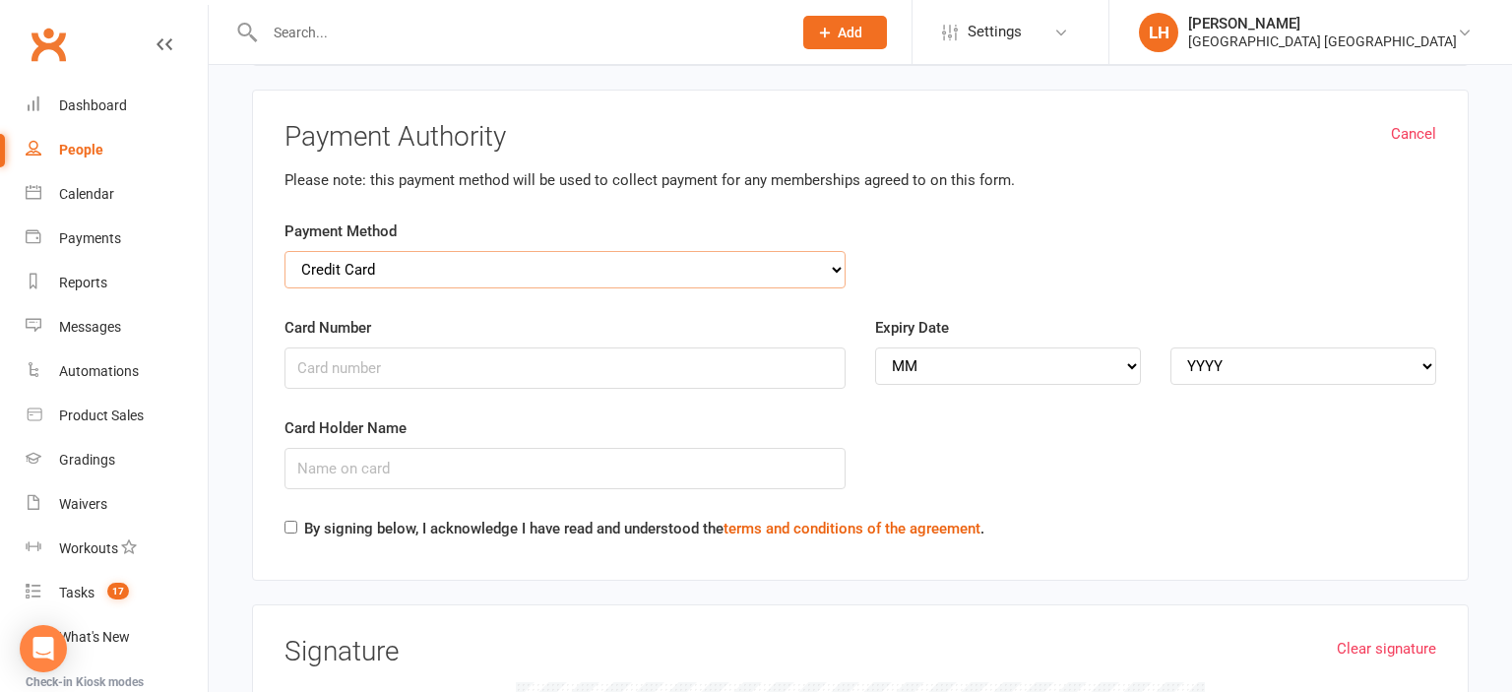
click at [285, 251] on select "Credit Card Bank Account" at bounding box center [565, 269] width 561 height 37
click option "Credit Card" at bounding box center [0, 0] width 0 height 0
click at [608, 352] on input "Card Number" at bounding box center [565, 368] width 561 height 41
type input "4565321159865416165465"
click at [875, 348] on select "MM 01 02 03 04 05 06 07 08 09 10 11 12" at bounding box center [1008, 366] width 266 height 37
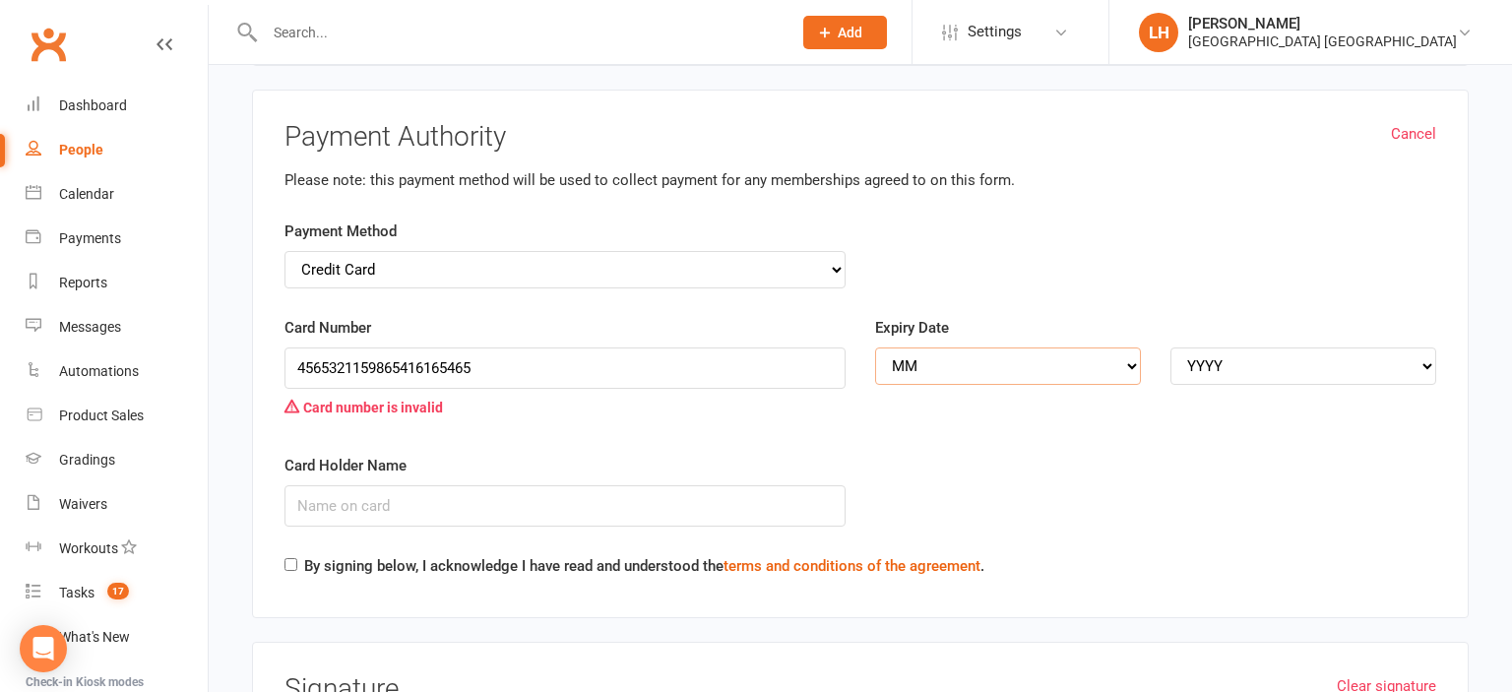
select select "01"
click option "01" at bounding box center [0, 0] width 0 height 0
click at [1171, 348] on select "YYYY 2025 2026 2027 2028 2029 2030 2031 2032 2033 2034" at bounding box center [1304, 366] width 266 height 37
select select "2025"
click option "2025" at bounding box center [0, 0] width 0 height 0
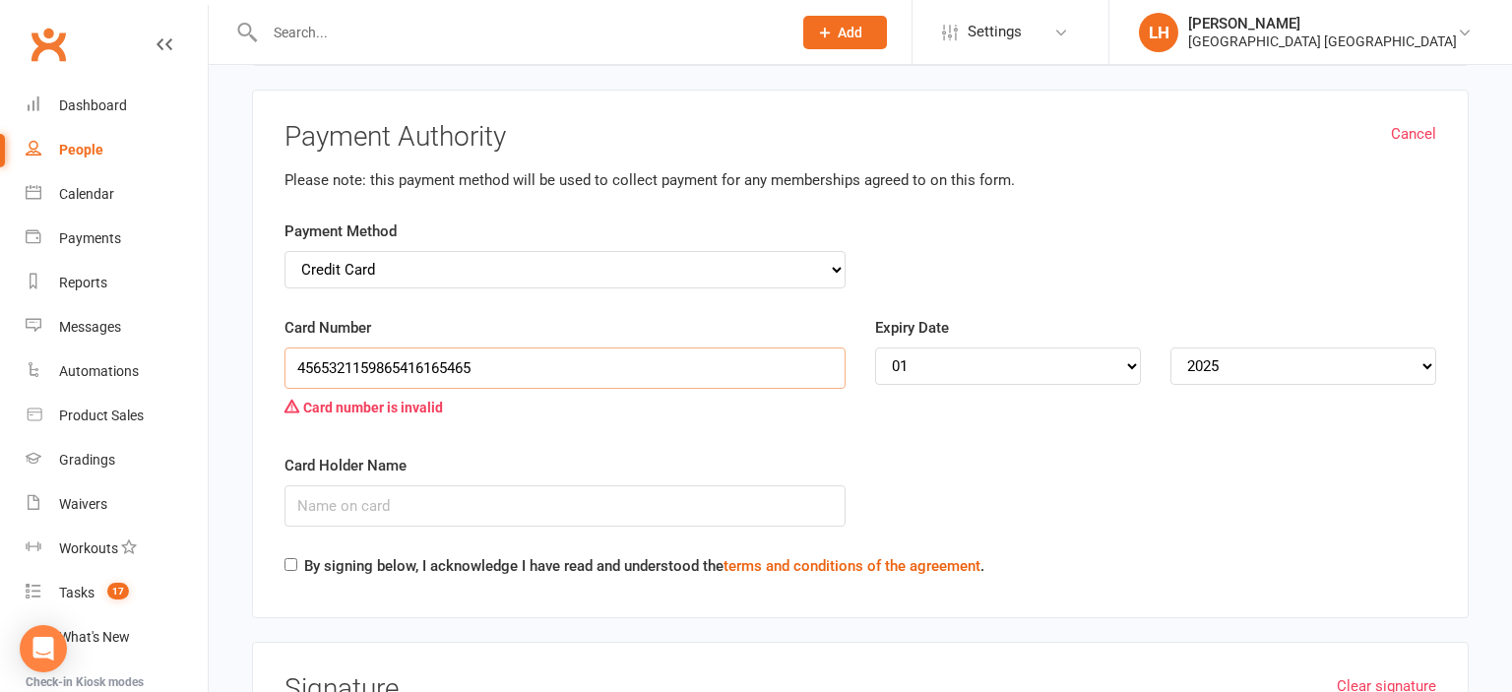
click at [742, 348] on input "4565321159865416165465" at bounding box center [565, 368] width 561 height 41
click at [728, 406] on div "Card Number 456532115986541616 Card number is invalid" at bounding box center [565, 385] width 591 height 138
click at [545, 348] on input "456532115986541616" at bounding box center [565, 368] width 561 height 41
click at [568, 412] on div "Card Number 45653211598 Card number is invalid" at bounding box center [565, 385] width 591 height 138
click at [482, 348] on input "45653211598" at bounding box center [565, 368] width 561 height 41
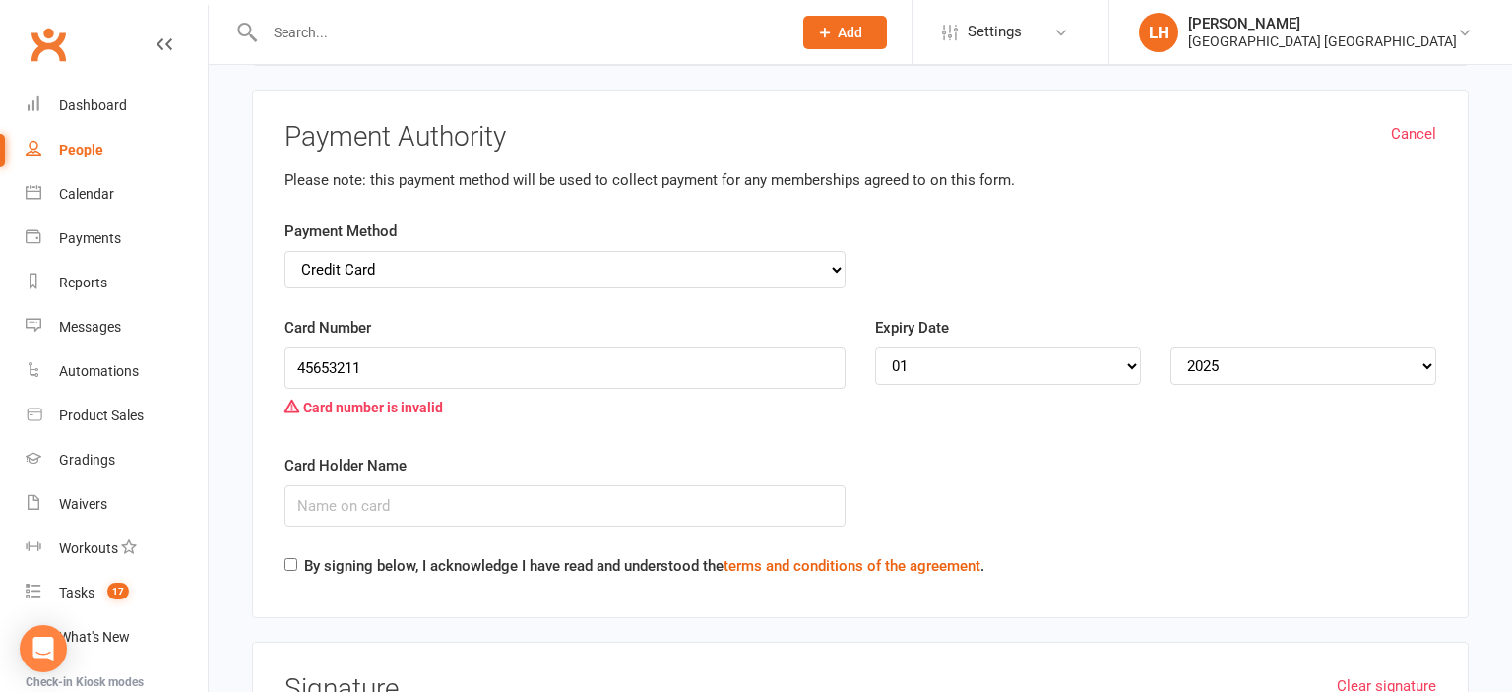
click at [496, 389] on div "Card number is invalid" at bounding box center [565, 407] width 561 height 37
click at [428, 348] on input "45653211" at bounding box center [565, 368] width 561 height 41
type input "4"
click at [285, 251] on select "Credit Card Bank Account" at bounding box center [565, 269] width 561 height 37
select select "bank_account"
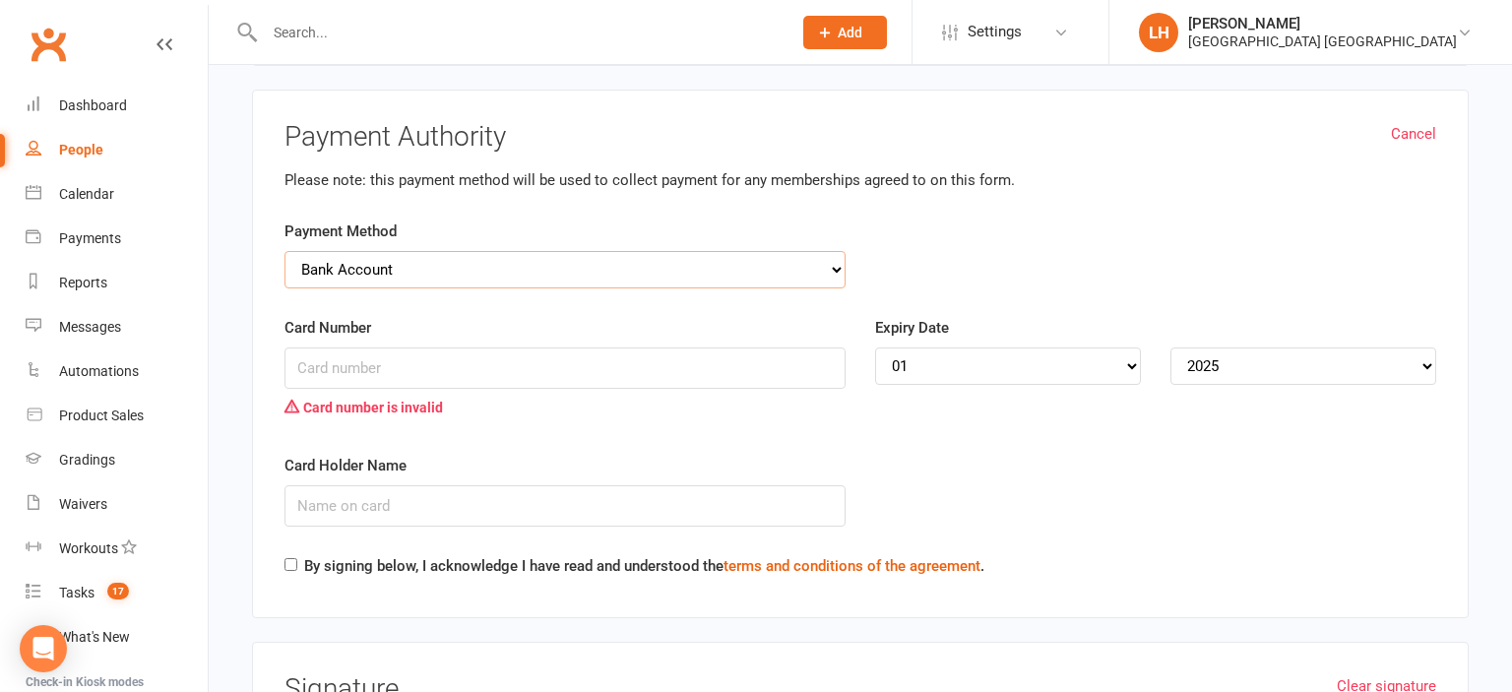
click option "Bank Account" at bounding box center [0, 0] width 0 height 0
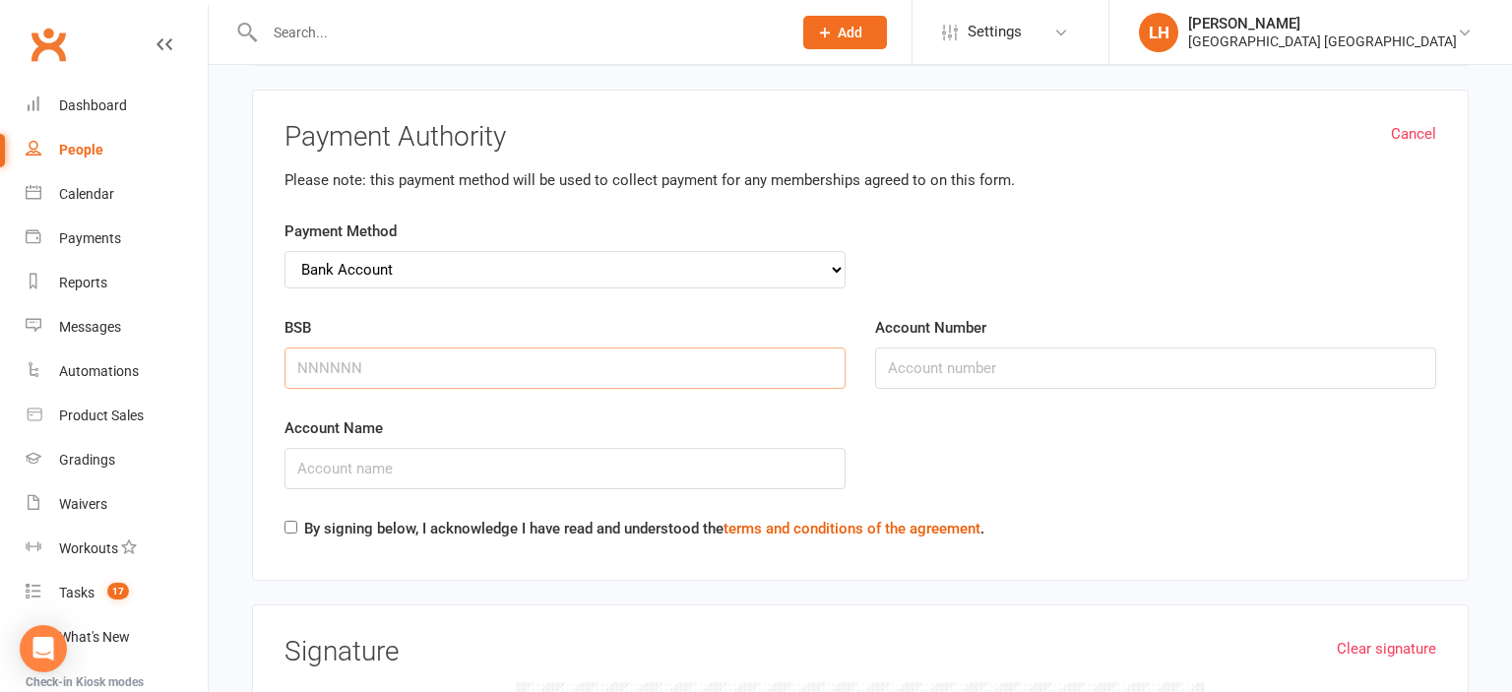
click at [525, 348] on input "BSB" at bounding box center [565, 368] width 561 height 41
type input "650000"
click at [1063, 348] on input "Account Number" at bounding box center [1155, 368] width 561 height 41
type input "78549326"
click at [1124, 451] on div "Account Name" at bounding box center [860, 466] width 1181 height 100
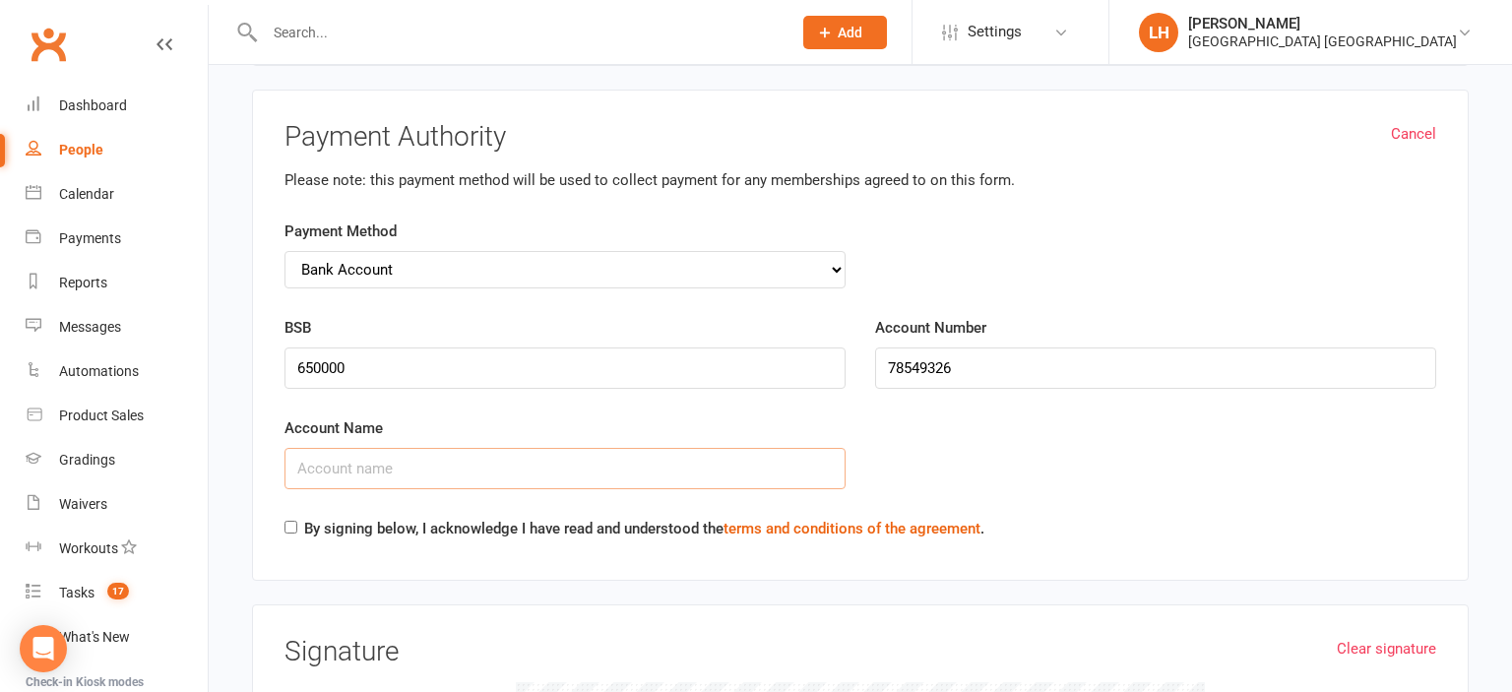
click at [602, 448] on input "Account Name" at bounding box center [565, 468] width 561 height 41
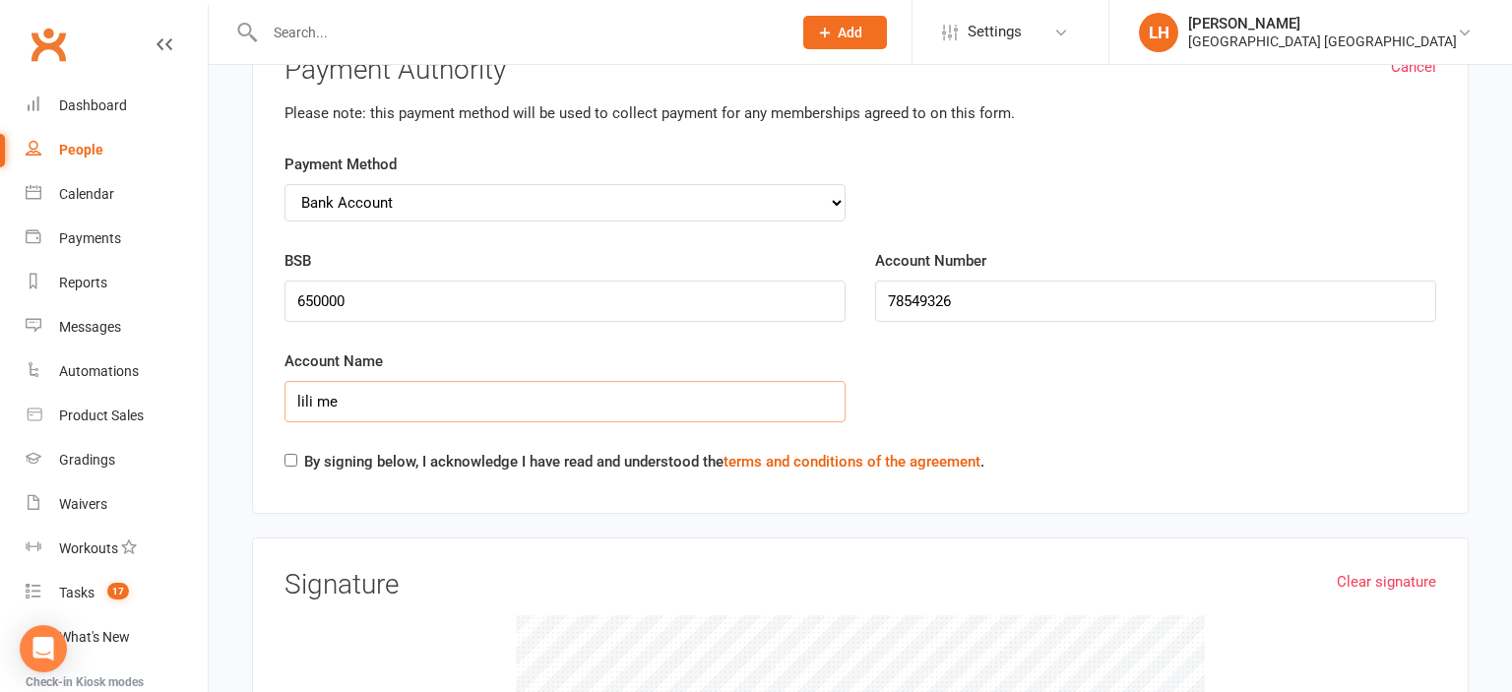
scroll to position [5301, 0]
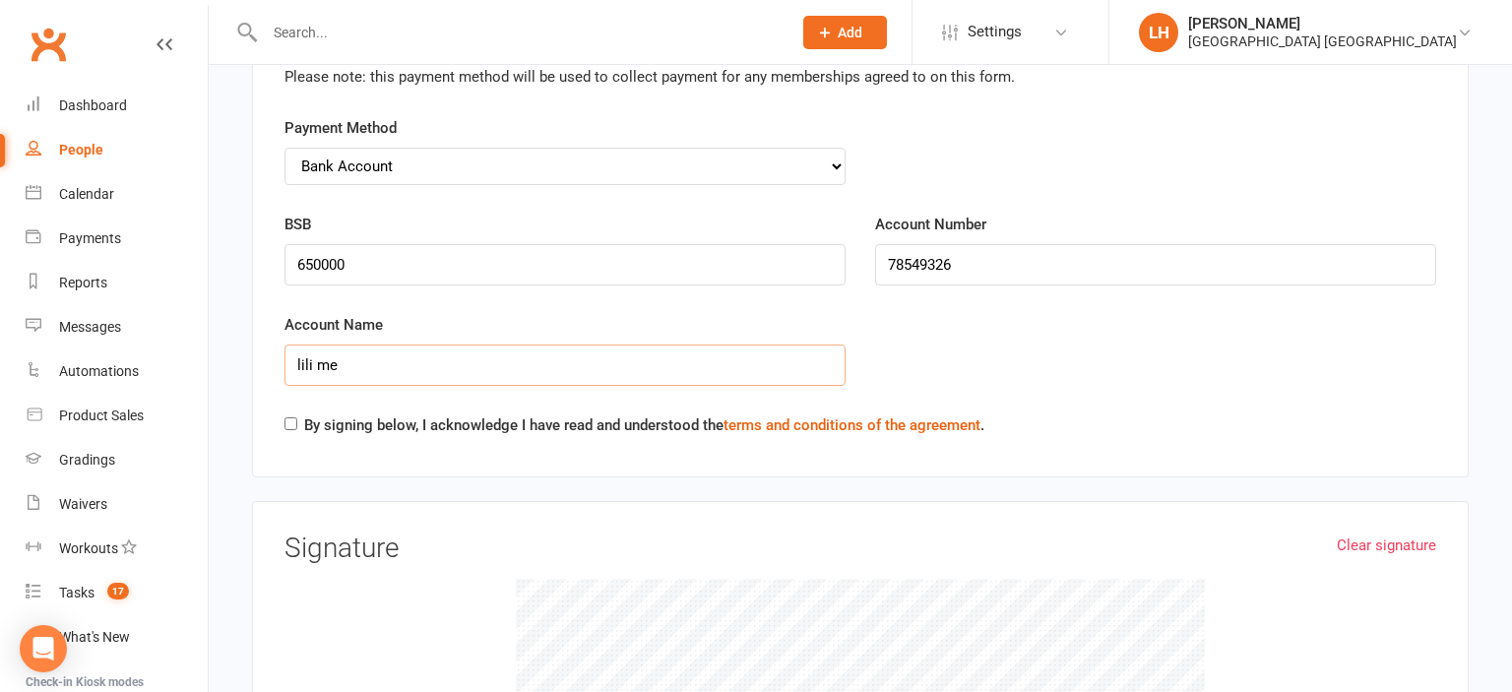
type input "lili me"
click at [289, 417] on input "By signing below, I acknowledge I have read and understood the terms and condit…" at bounding box center [291, 423] width 13 height 13
checkbox input "true"
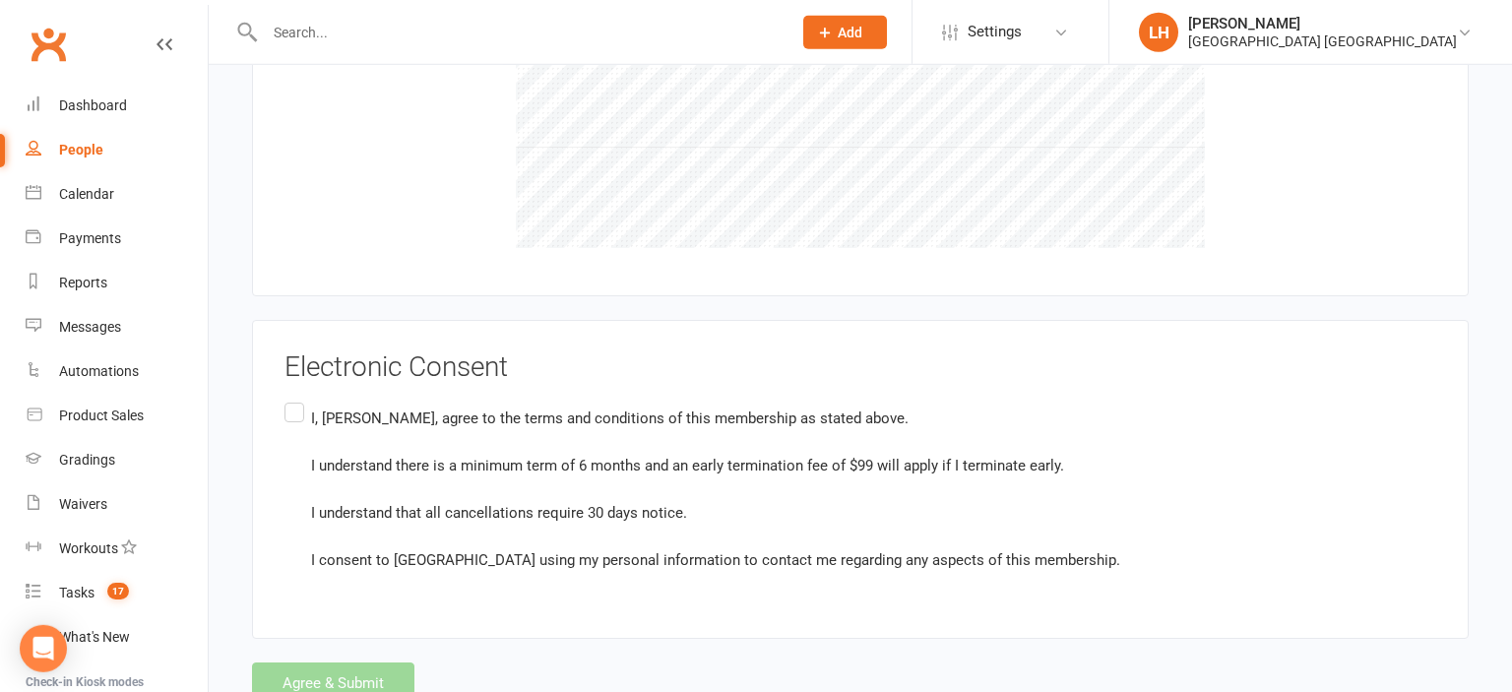
scroll to position [5965, 0]
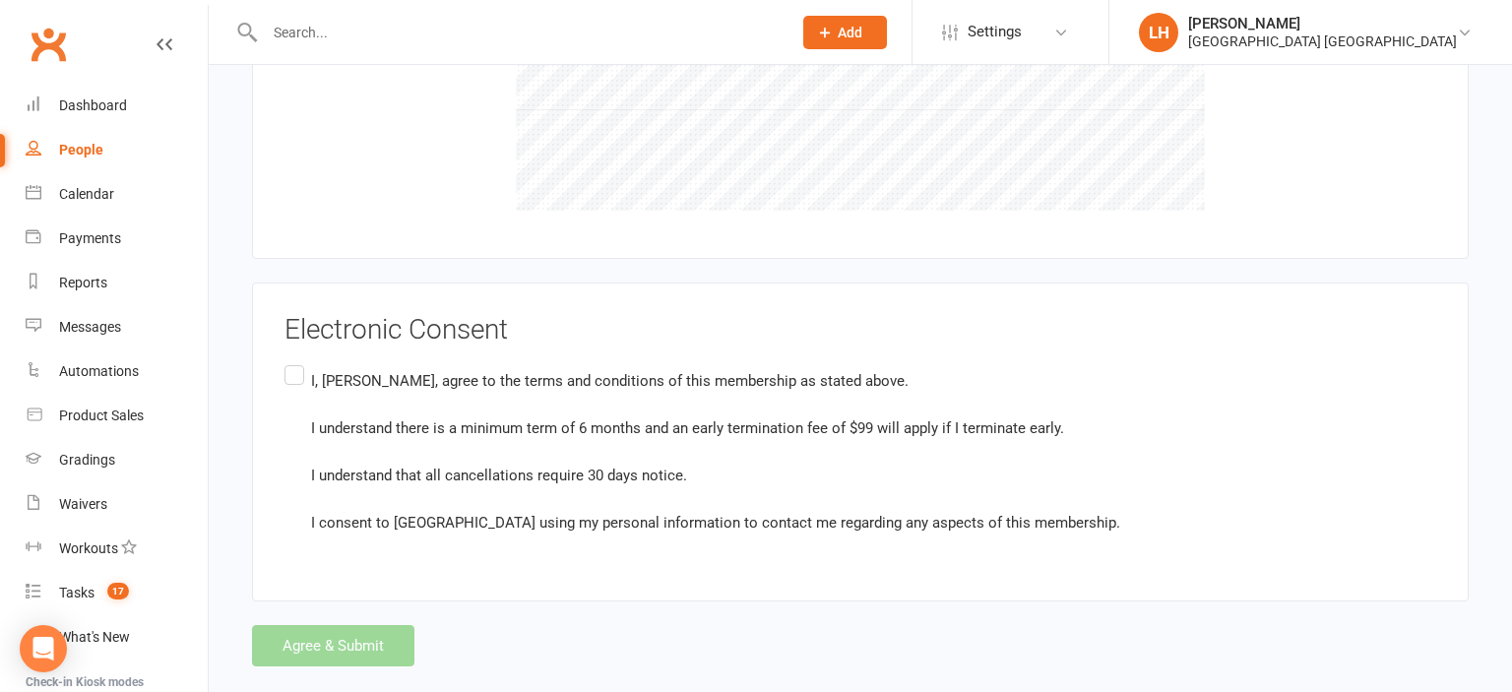
click at [297, 361] on label "I, Liana Hammersley, agree to the terms and conditions of this membership as st…" at bounding box center [703, 451] width 836 height 180
click at [297, 361] on input "I, Liana Hammersley, agree to the terms and conditions of this membership as st…" at bounding box center [291, 361] width 13 height 0
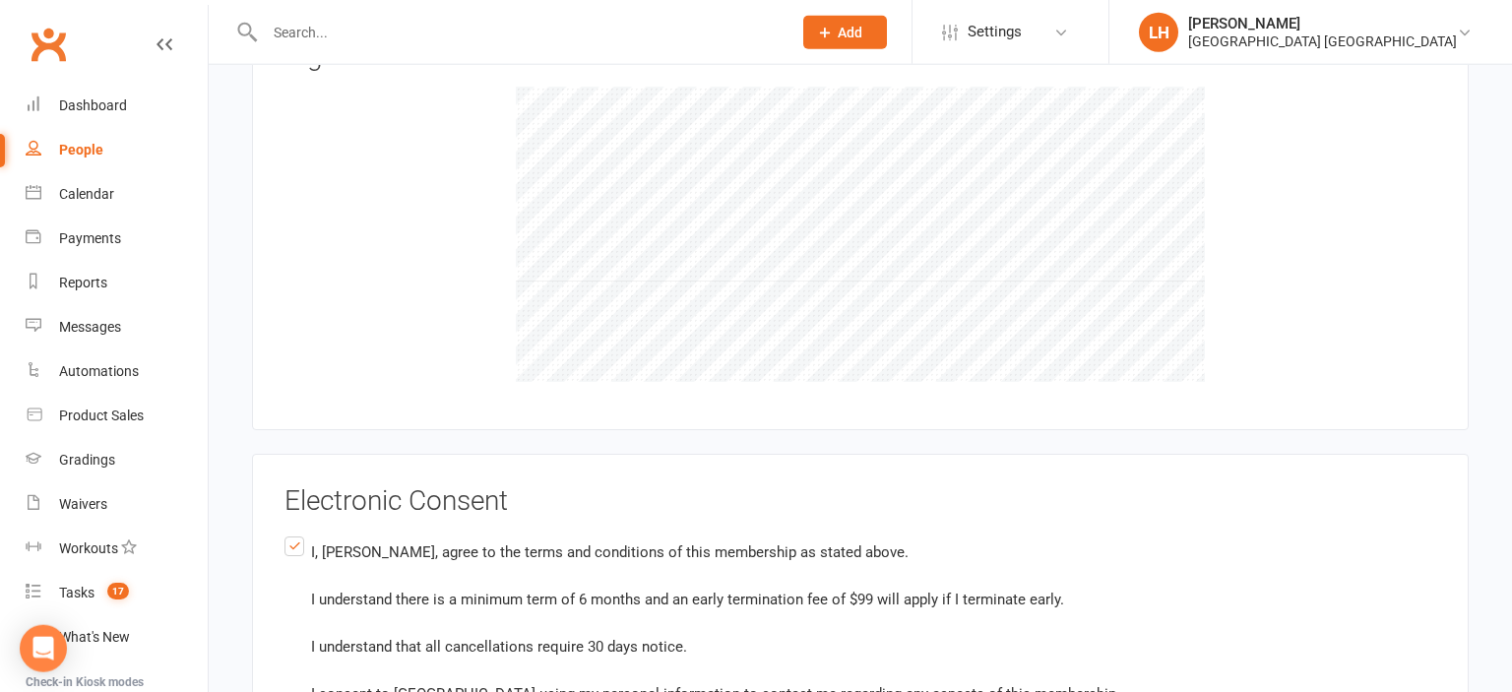
scroll to position [5653, 0]
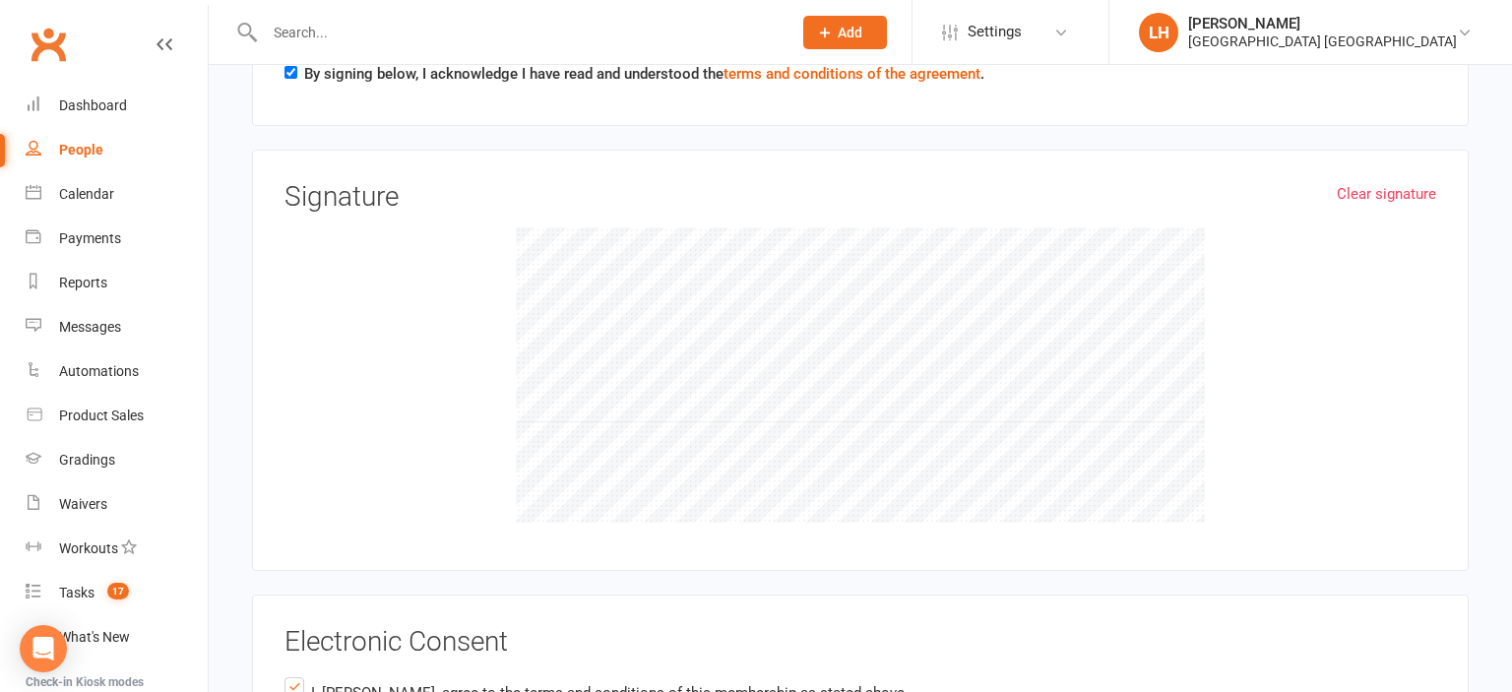
click at [805, 293] on div at bounding box center [861, 374] width 1152 height 295
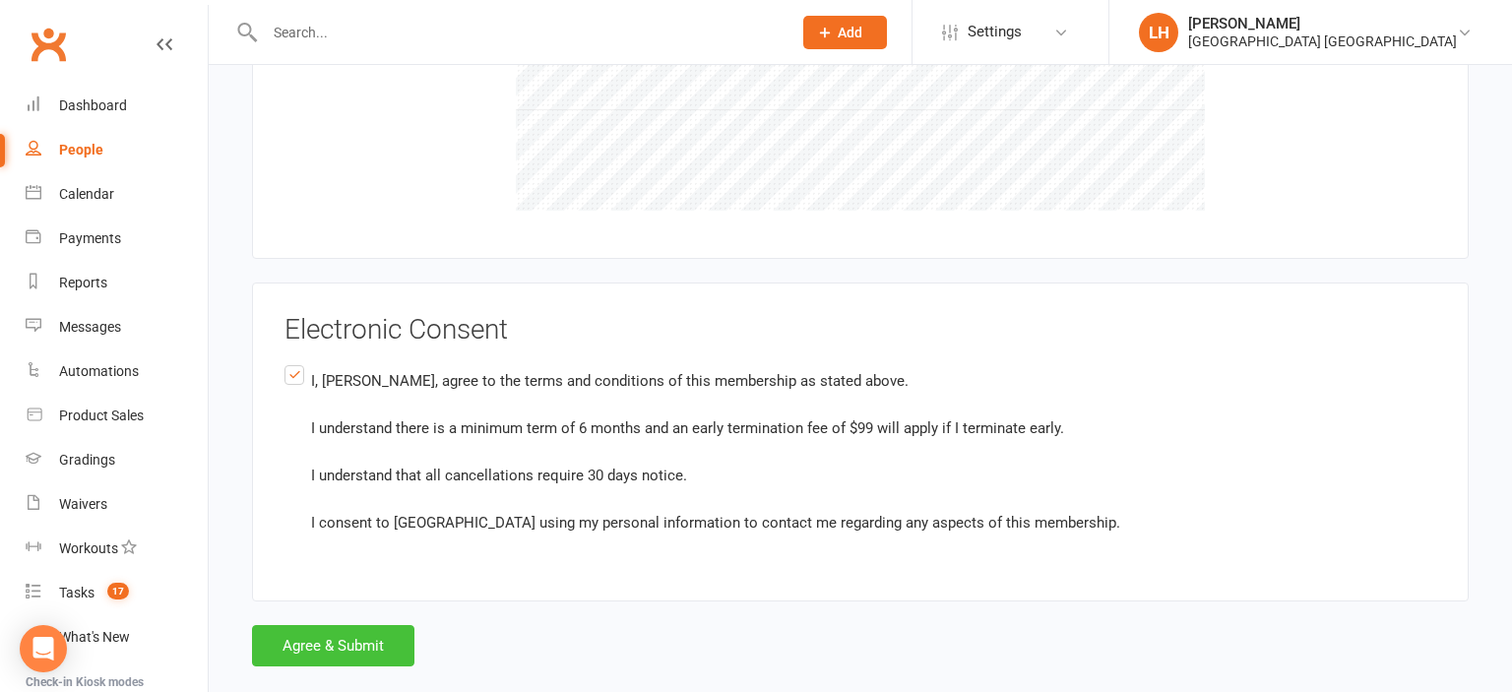
click at [356, 625] on button "Agree & Submit" at bounding box center [333, 645] width 162 height 41
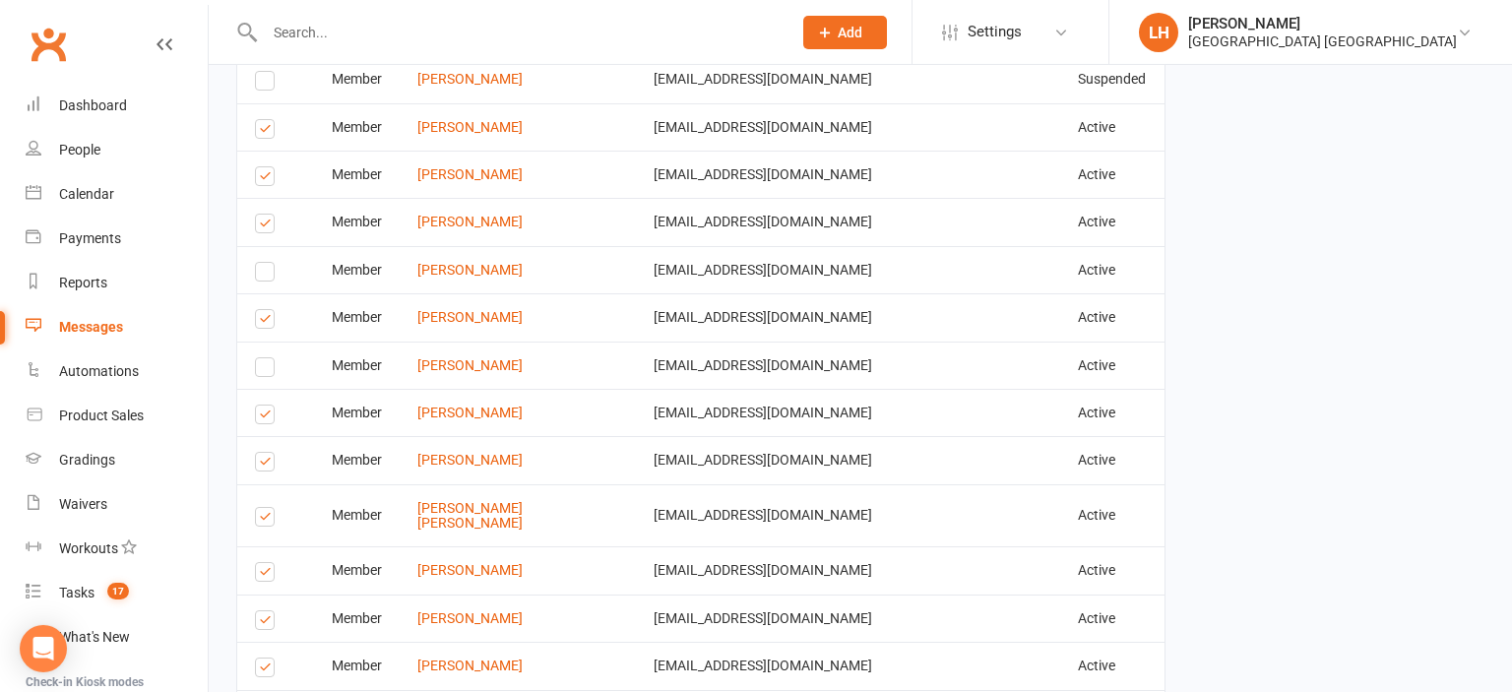
scroll to position [2577, 0]
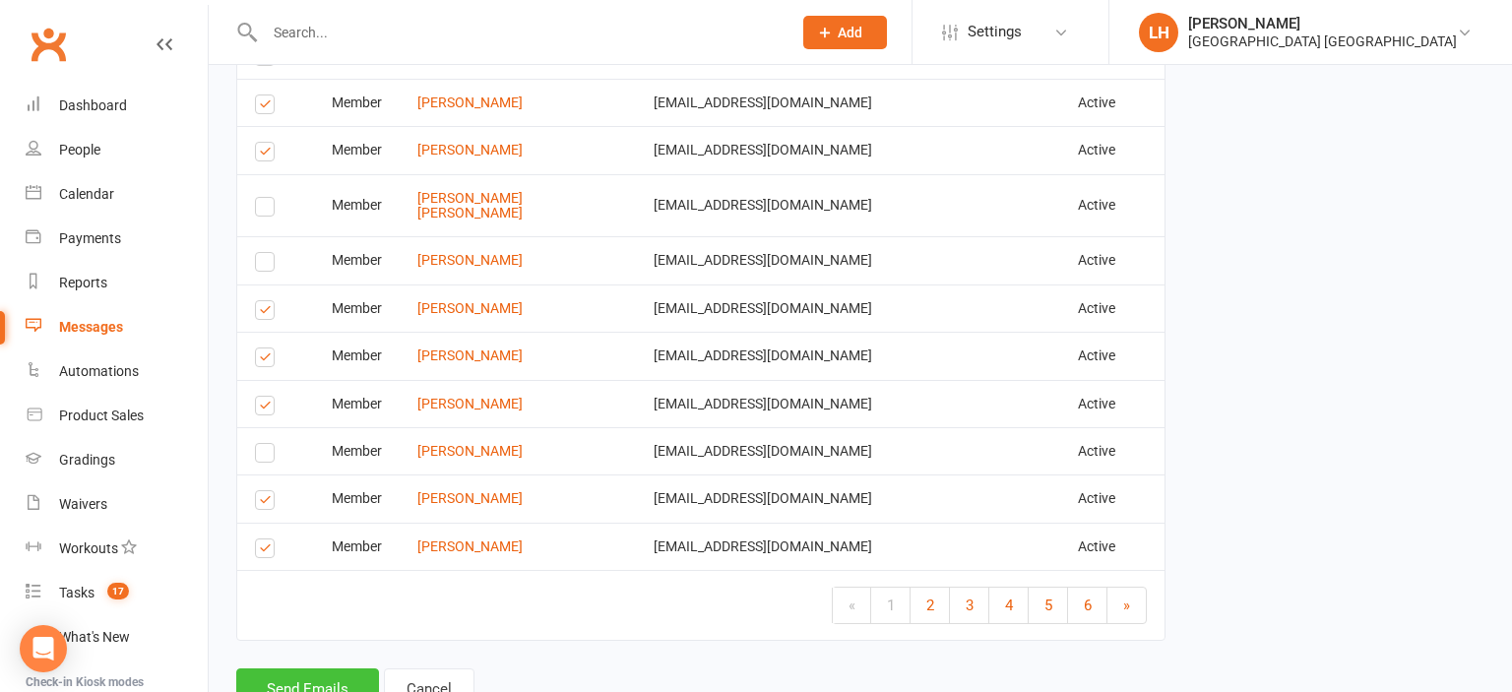
click at [308, 668] on button "Send Emails" at bounding box center [307, 688] width 143 height 41
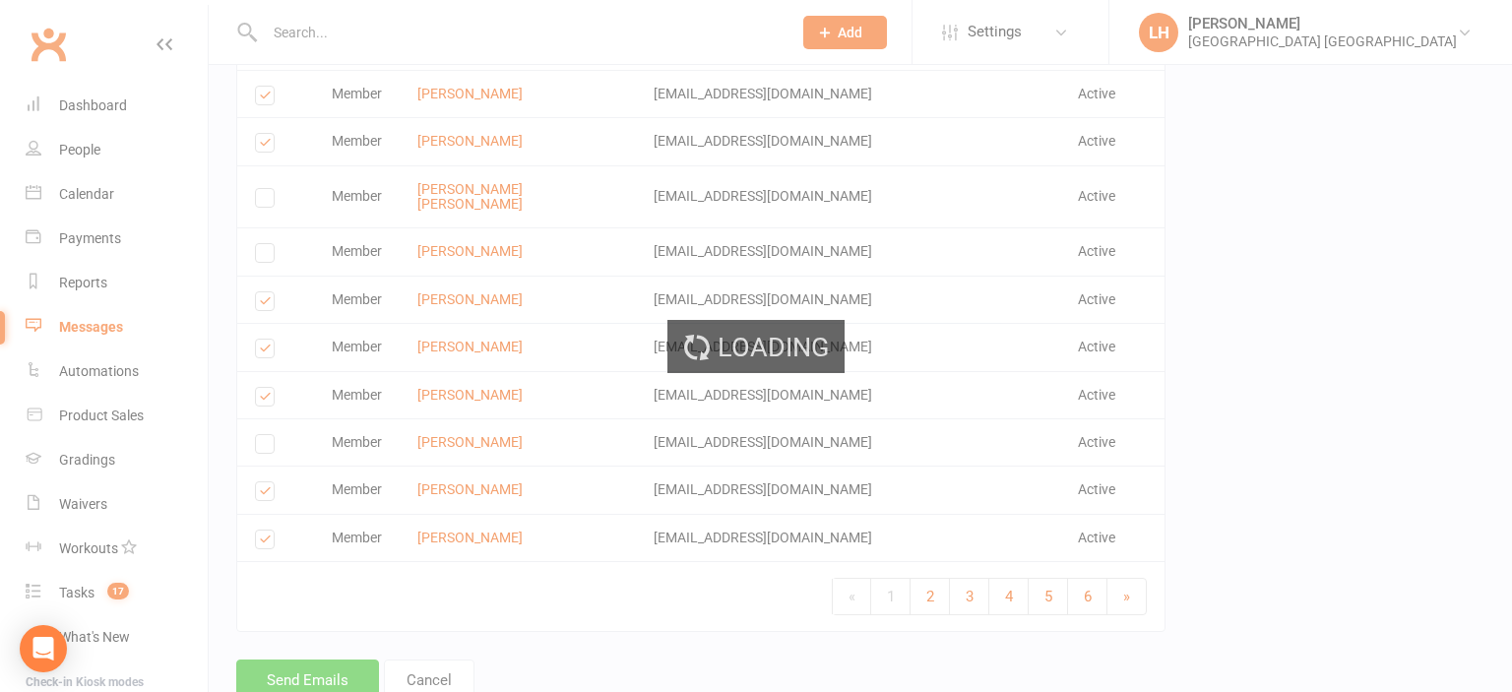
scroll to position [2568, 0]
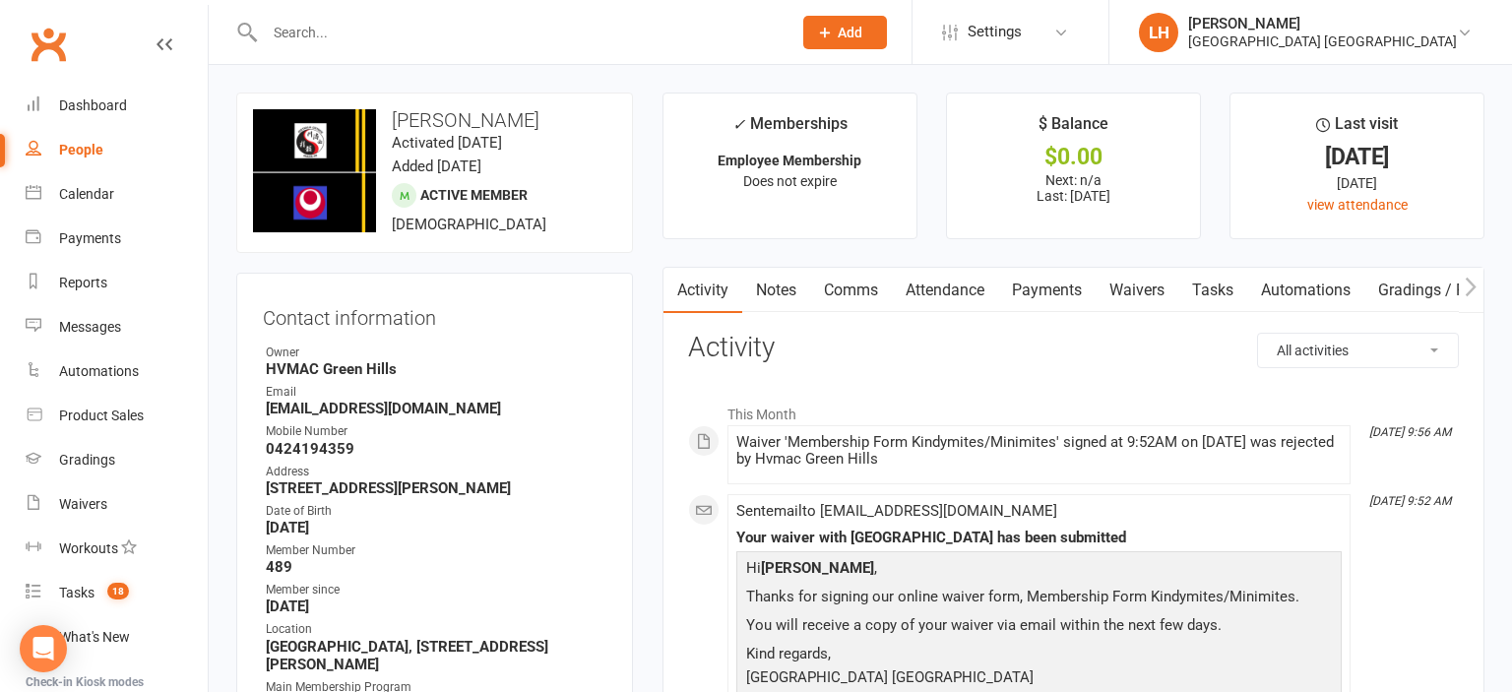
click at [107, 103] on div "Dashboard" at bounding box center [93, 105] width 68 height 16
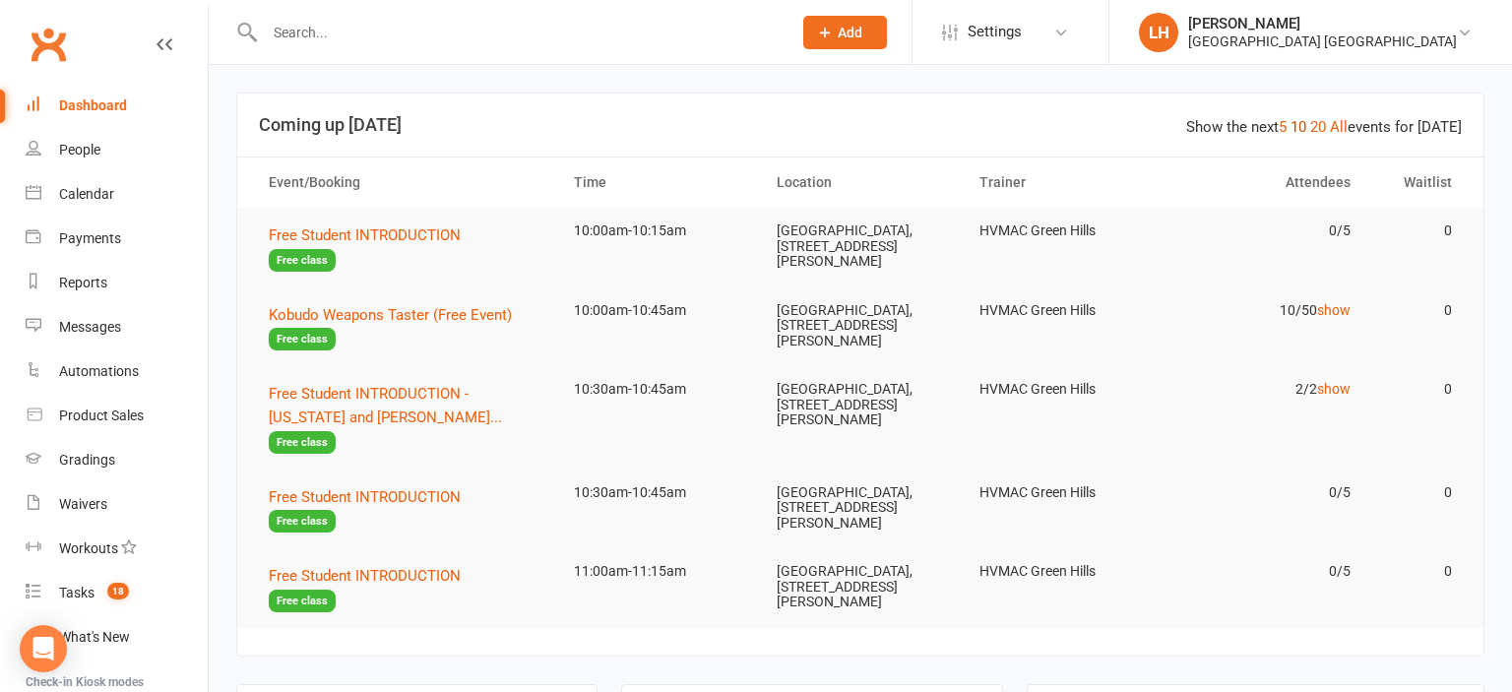
click at [1306, 121] on link "10" at bounding box center [1299, 127] width 16 height 18
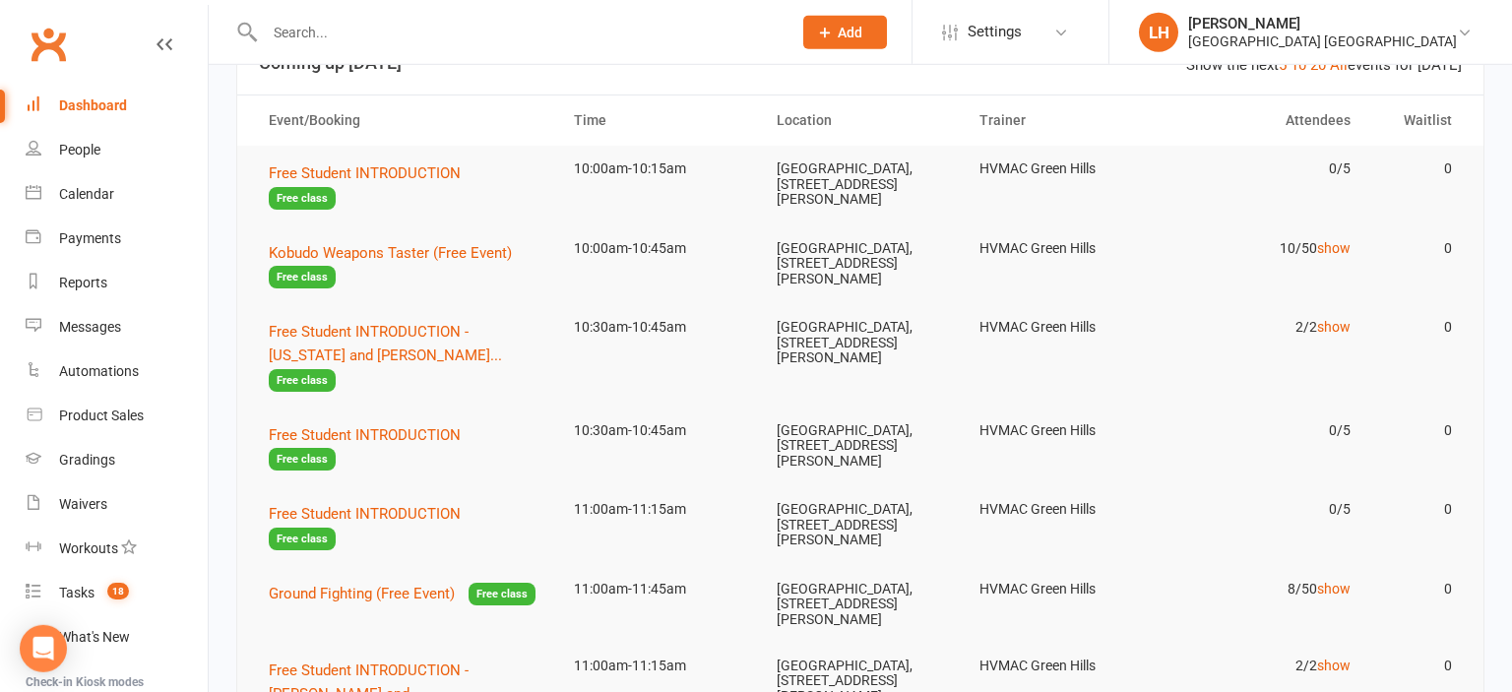
scroll to position [103, 0]
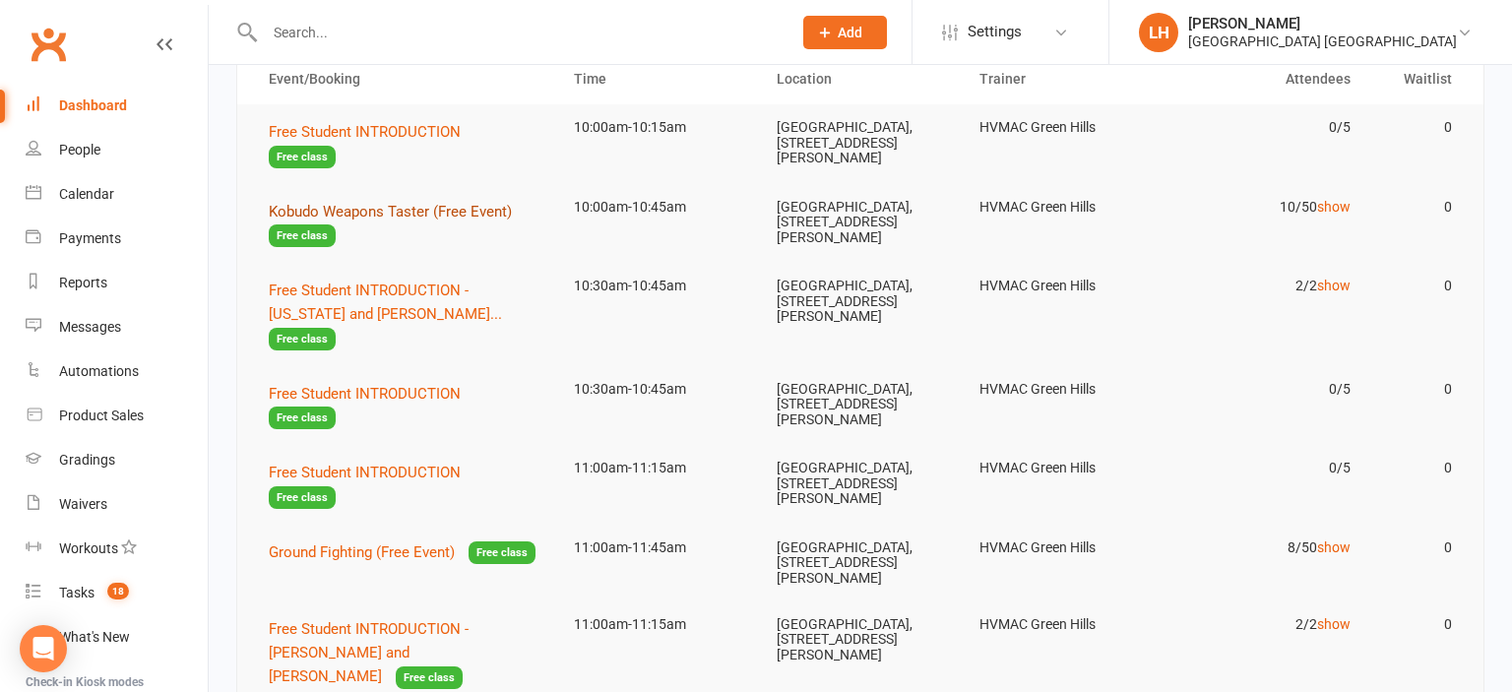
click at [435, 206] on span "Kobudo Weapons Taster (Free Event)" at bounding box center [390, 212] width 243 height 18
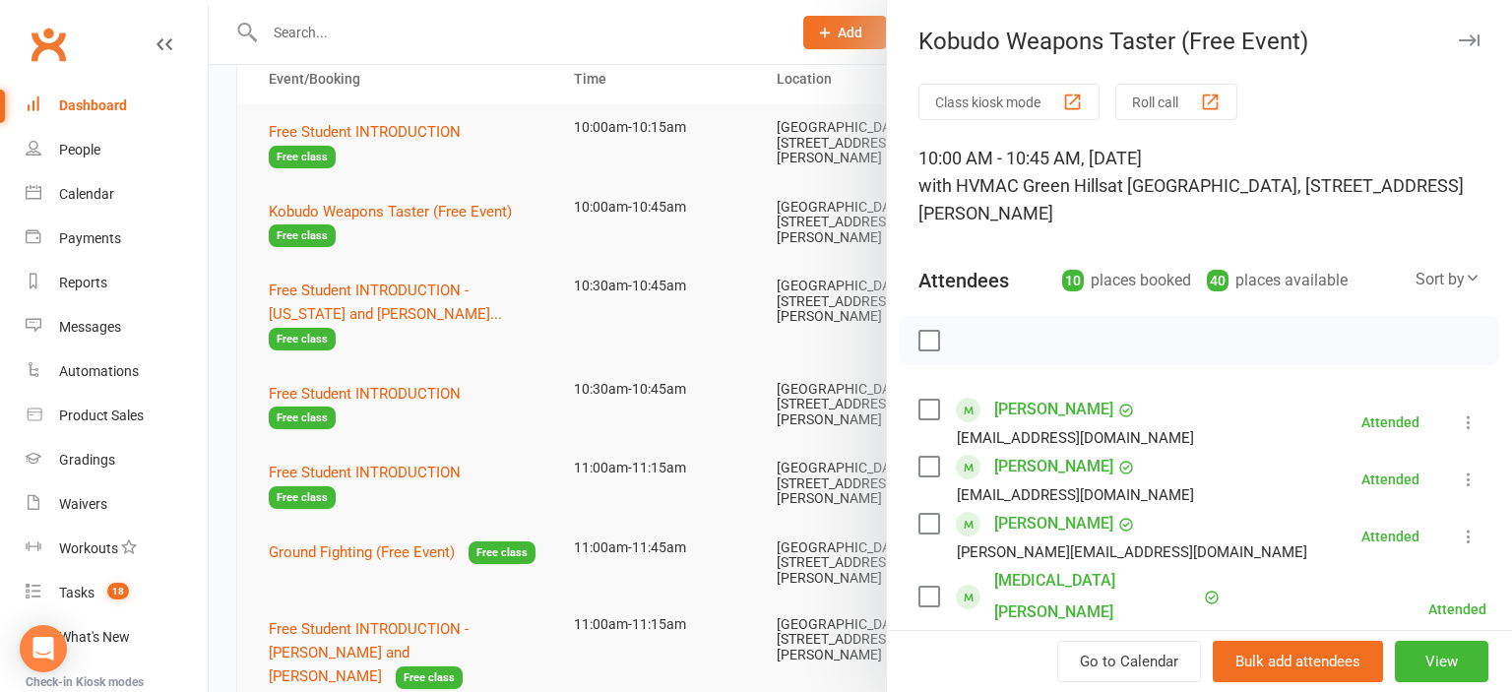
scroll to position [108, 0]
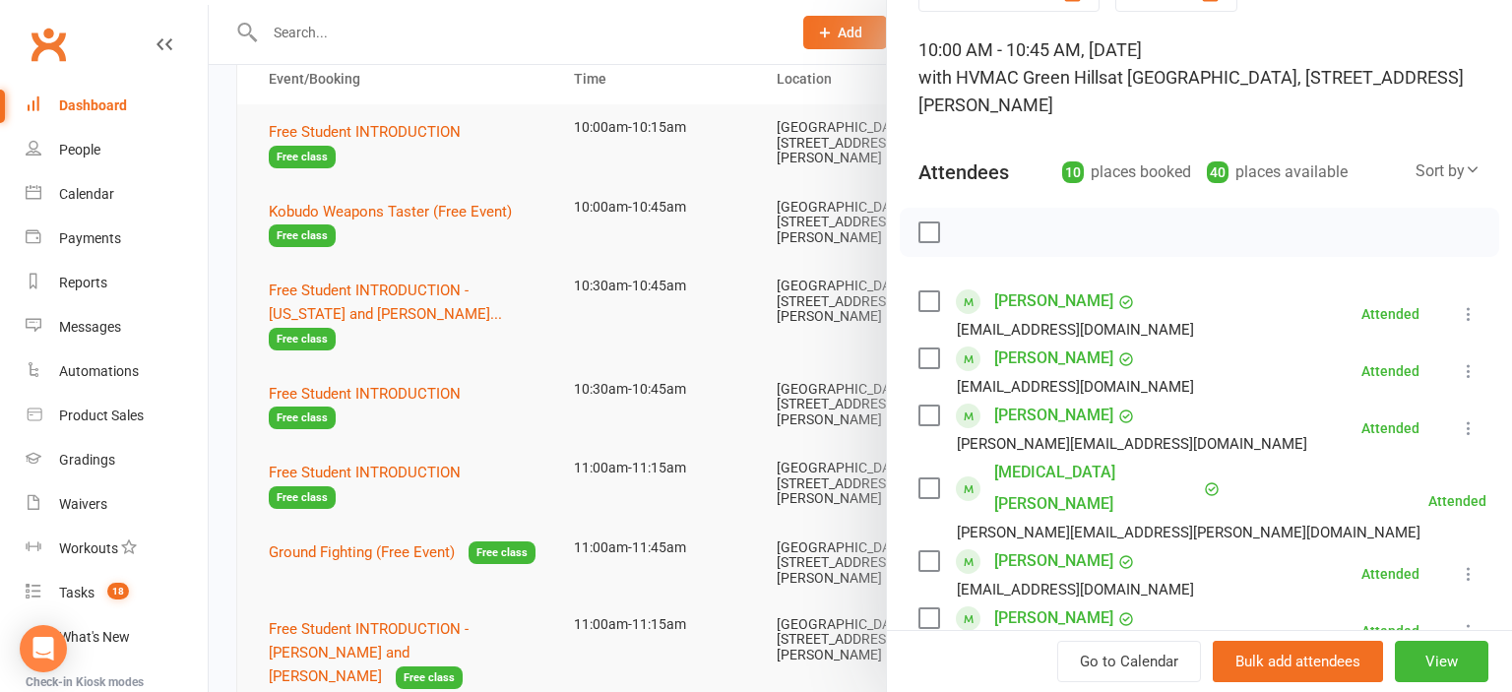
click at [383, 31] on div at bounding box center [860, 346] width 1303 height 692
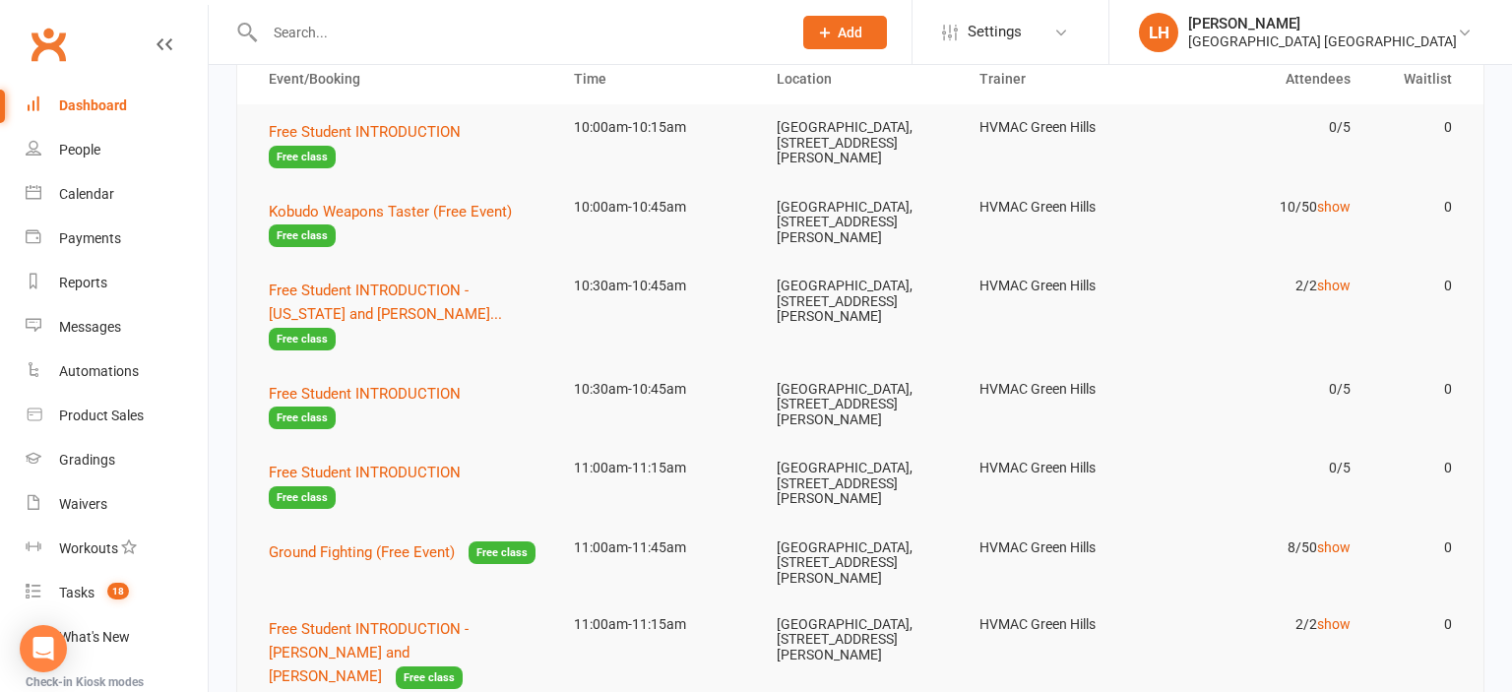
click at [304, 24] on input "text" at bounding box center [518, 33] width 519 height 28
click at [412, 219] on span "Kobudo Weapons Taster (Free Event)" at bounding box center [390, 212] width 243 height 18
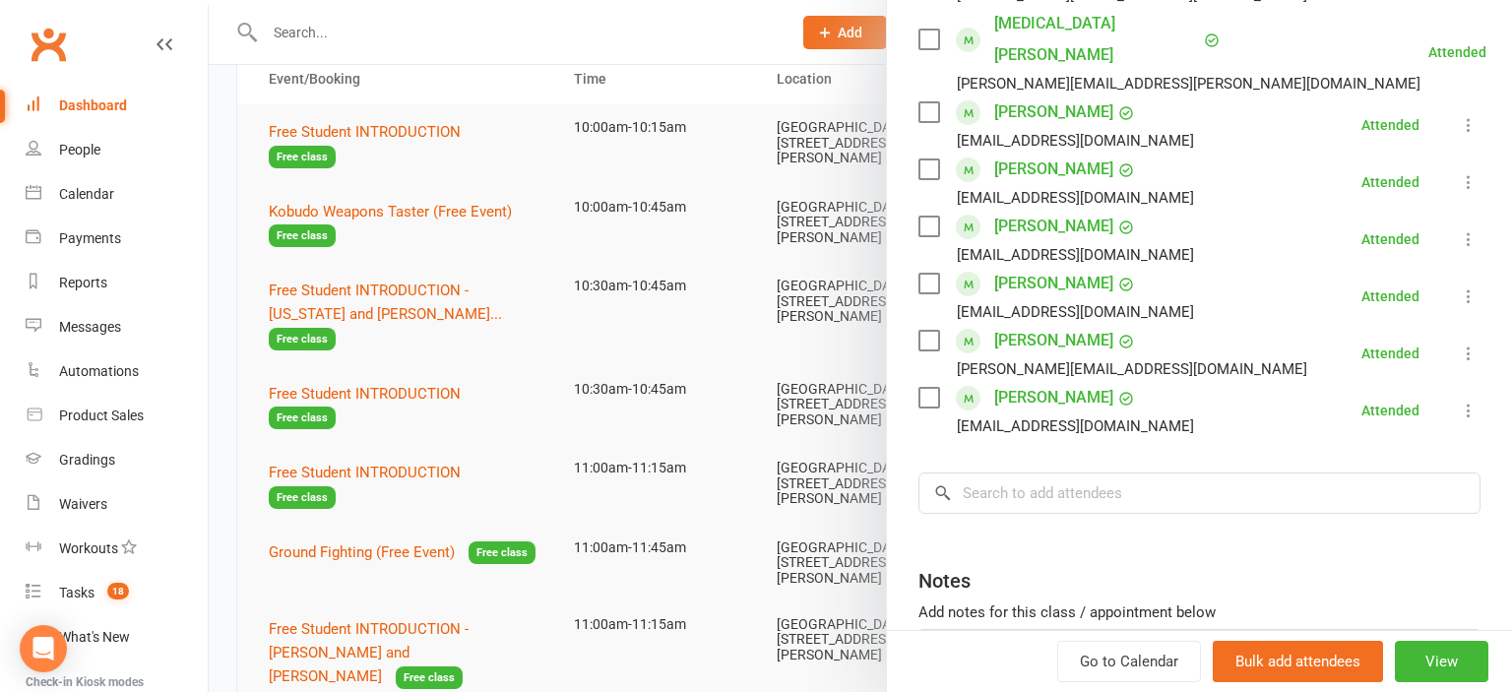
scroll to position [652, 0]
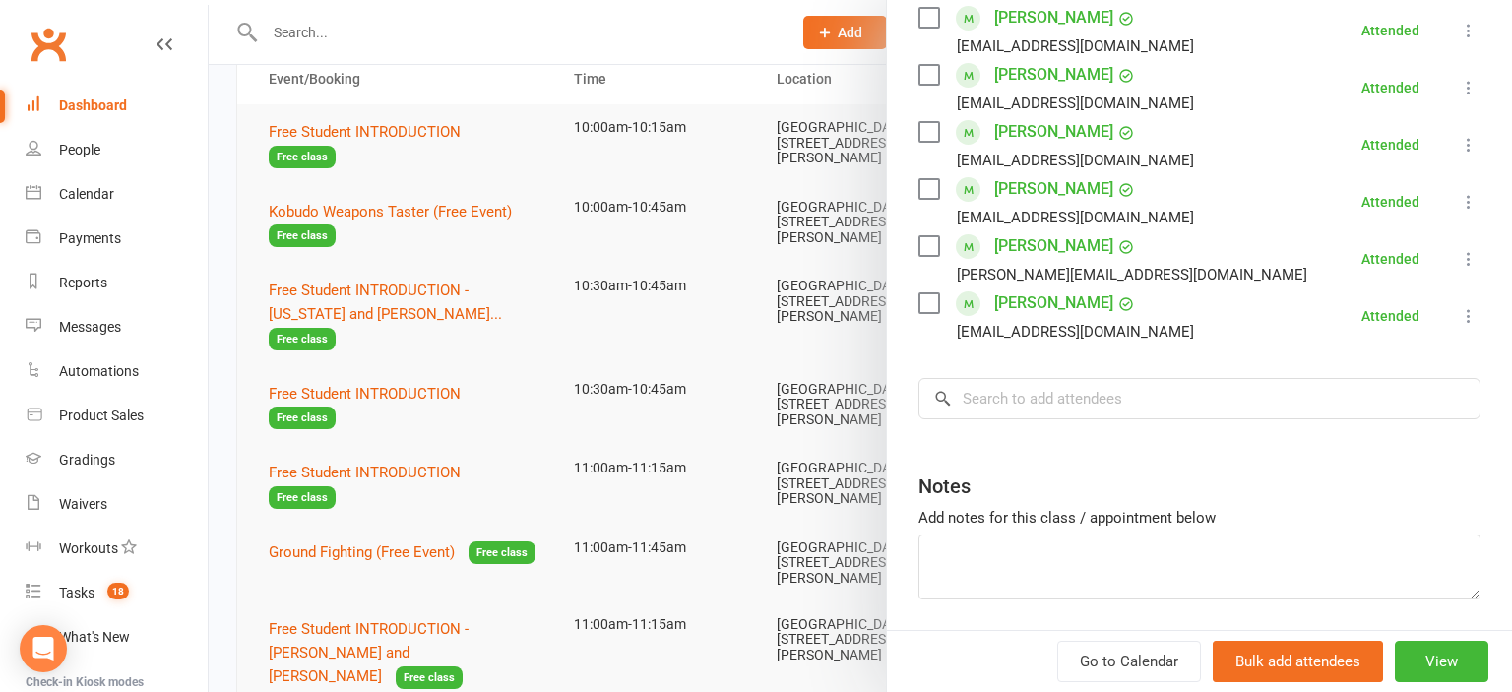
click at [354, 78] on div at bounding box center [860, 346] width 1303 height 692
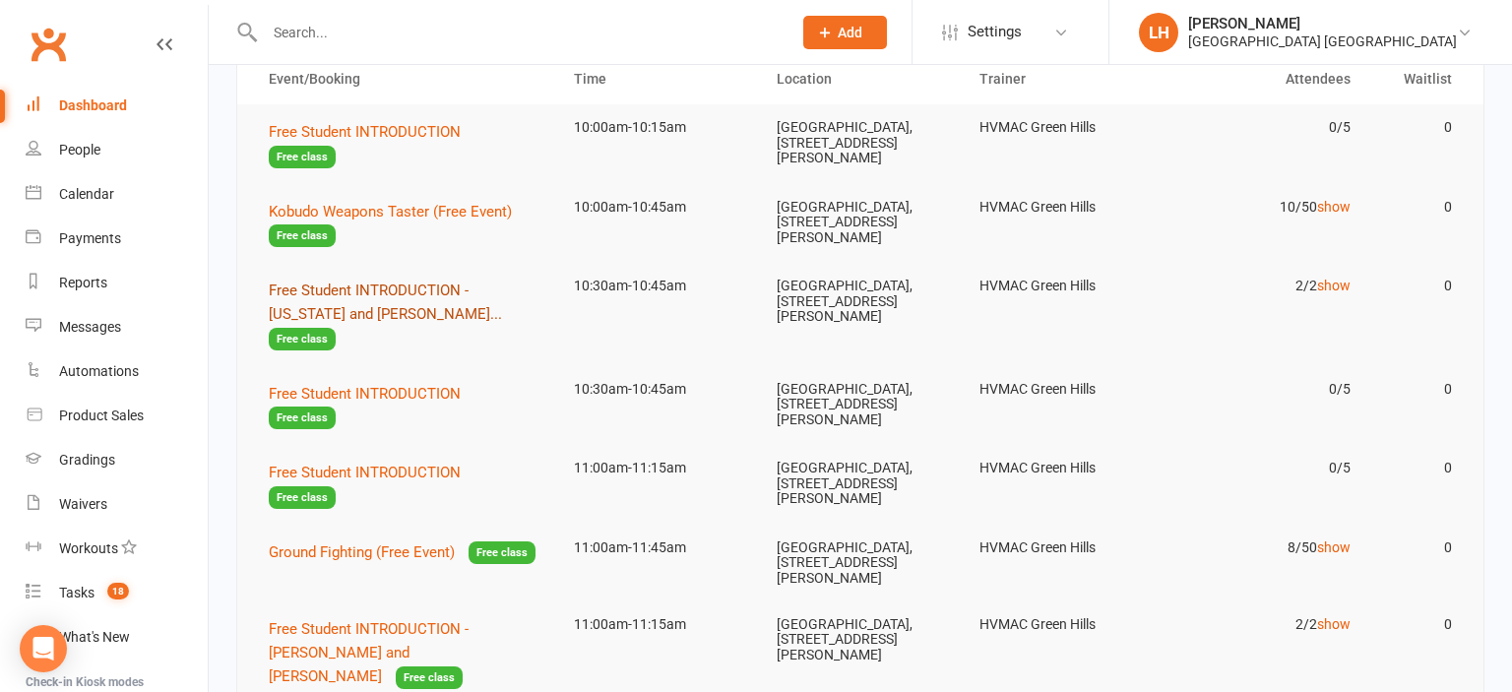
click at [381, 281] on button "Free Student INTRODUCTION - Georgia and Piper Neav... Free class" at bounding box center [404, 315] width 270 height 72
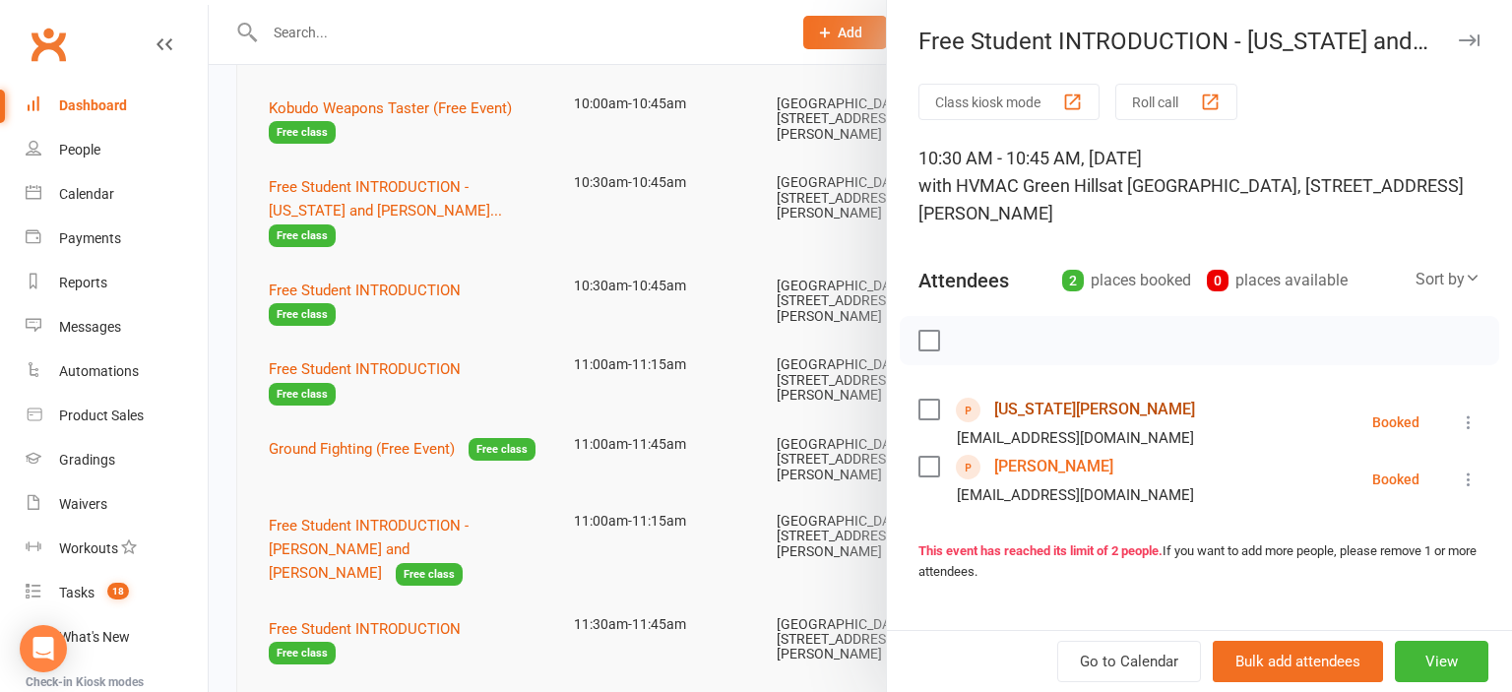
scroll to position [208, 0]
click at [570, 456] on div at bounding box center [860, 346] width 1303 height 692
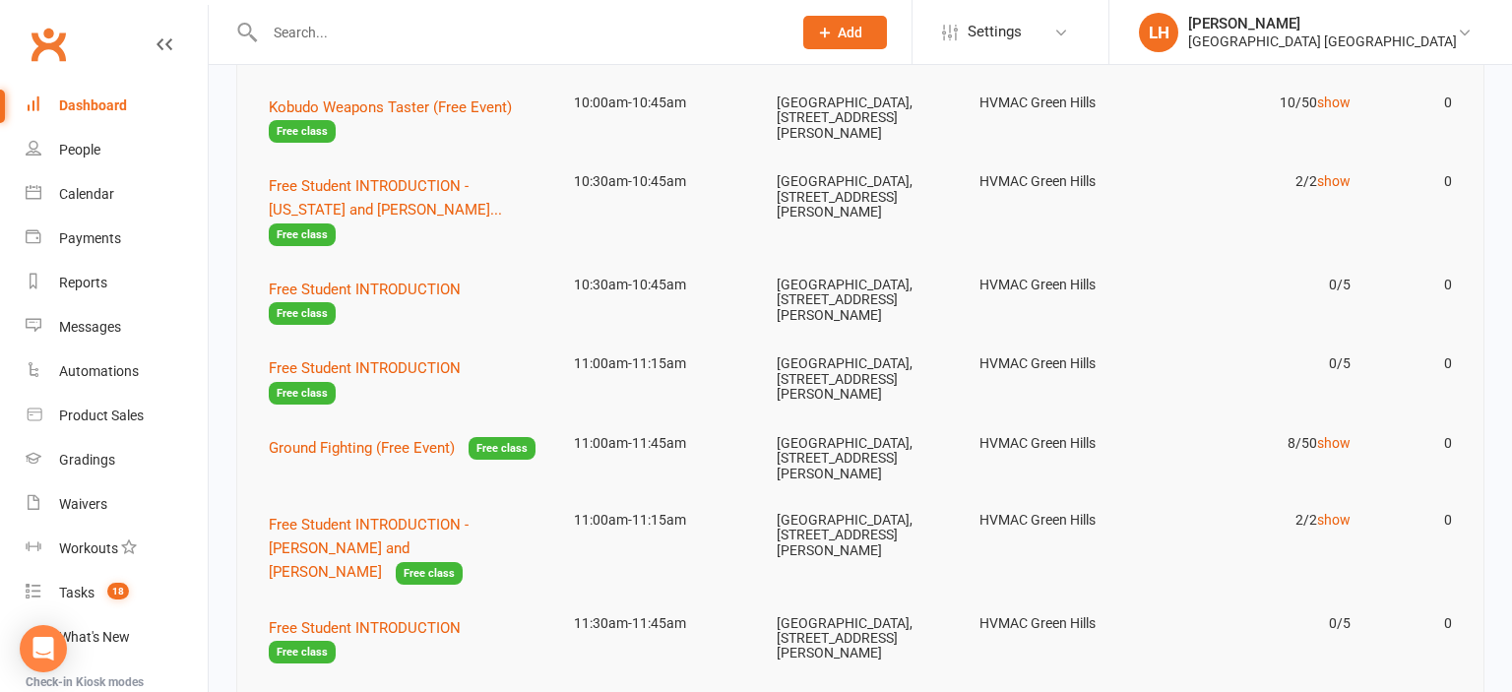
click at [866, 376] on td "[GEOGRAPHIC_DATA], [STREET_ADDRESS][PERSON_NAME]" at bounding box center [860, 379] width 203 height 77
click at [357, 516] on span "Free Student INTRODUCTION - [PERSON_NAME] and [PERSON_NAME]" at bounding box center [369, 548] width 200 height 65
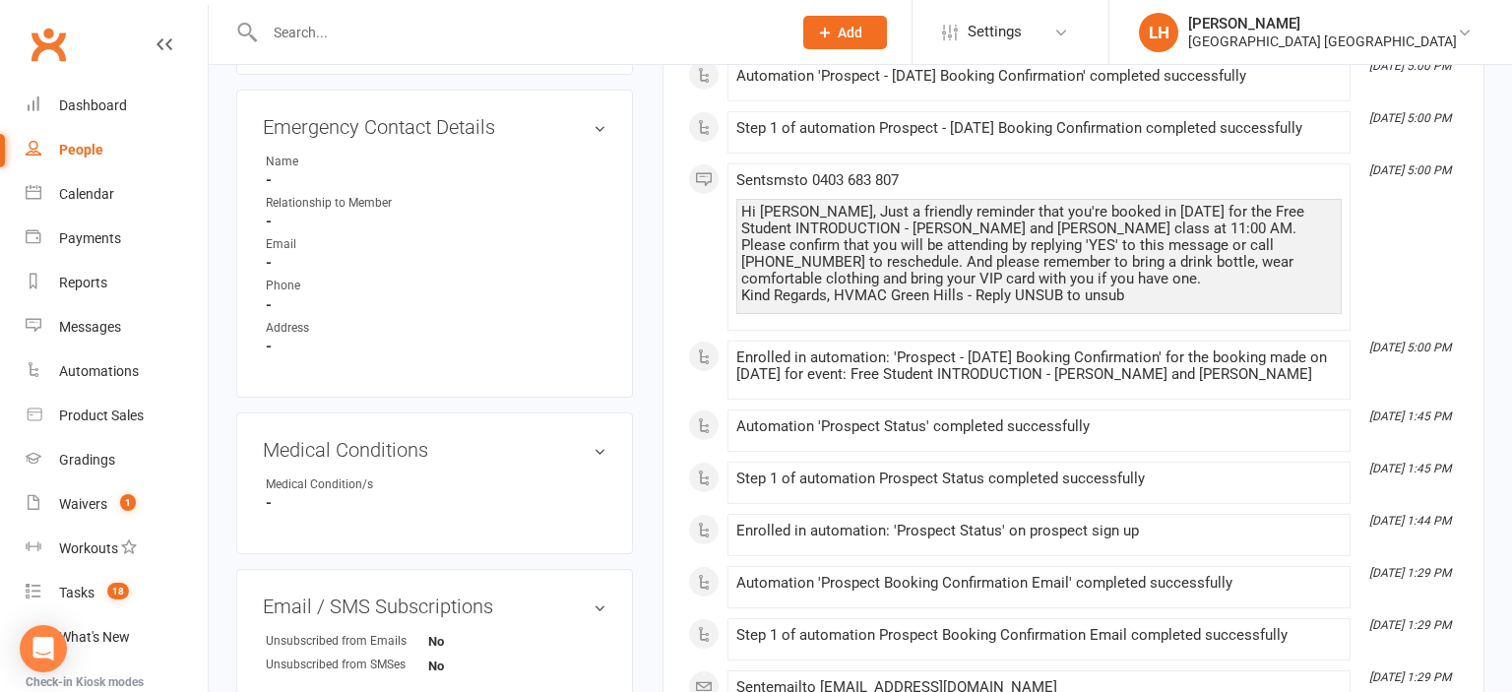
scroll to position [1040, 0]
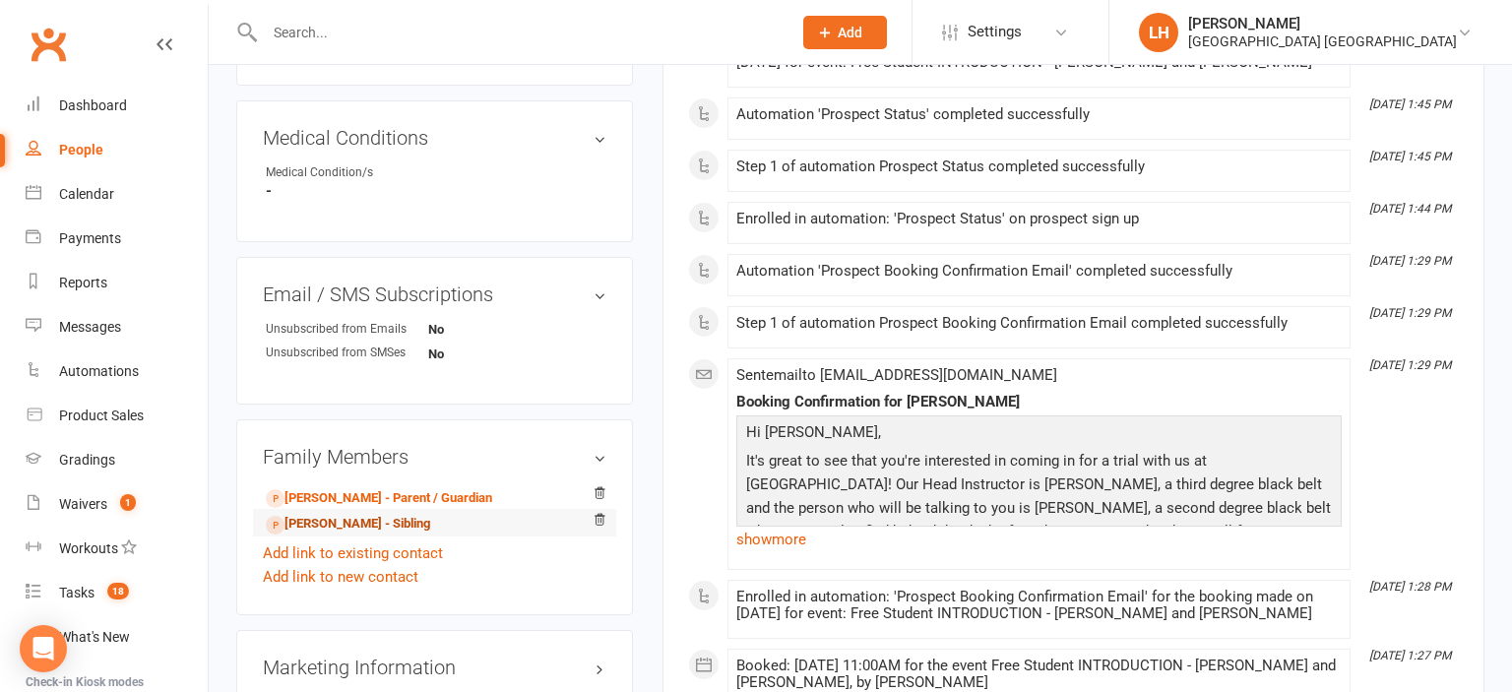
click at [337, 528] on link "[PERSON_NAME] - Sibling" at bounding box center [348, 524] width 164 height 21
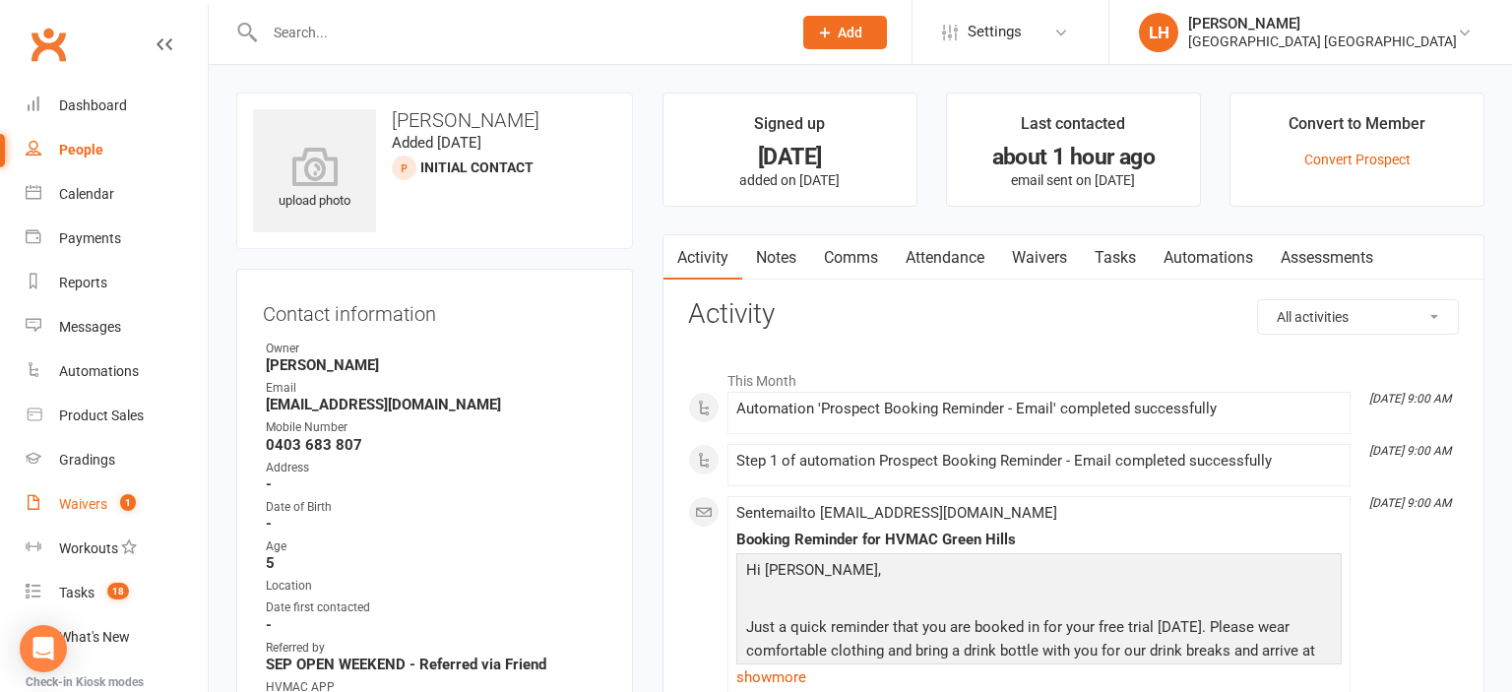
click at [93, 496] on link "Waivers 1" at bounding box center [117, 504] width 182 height 44
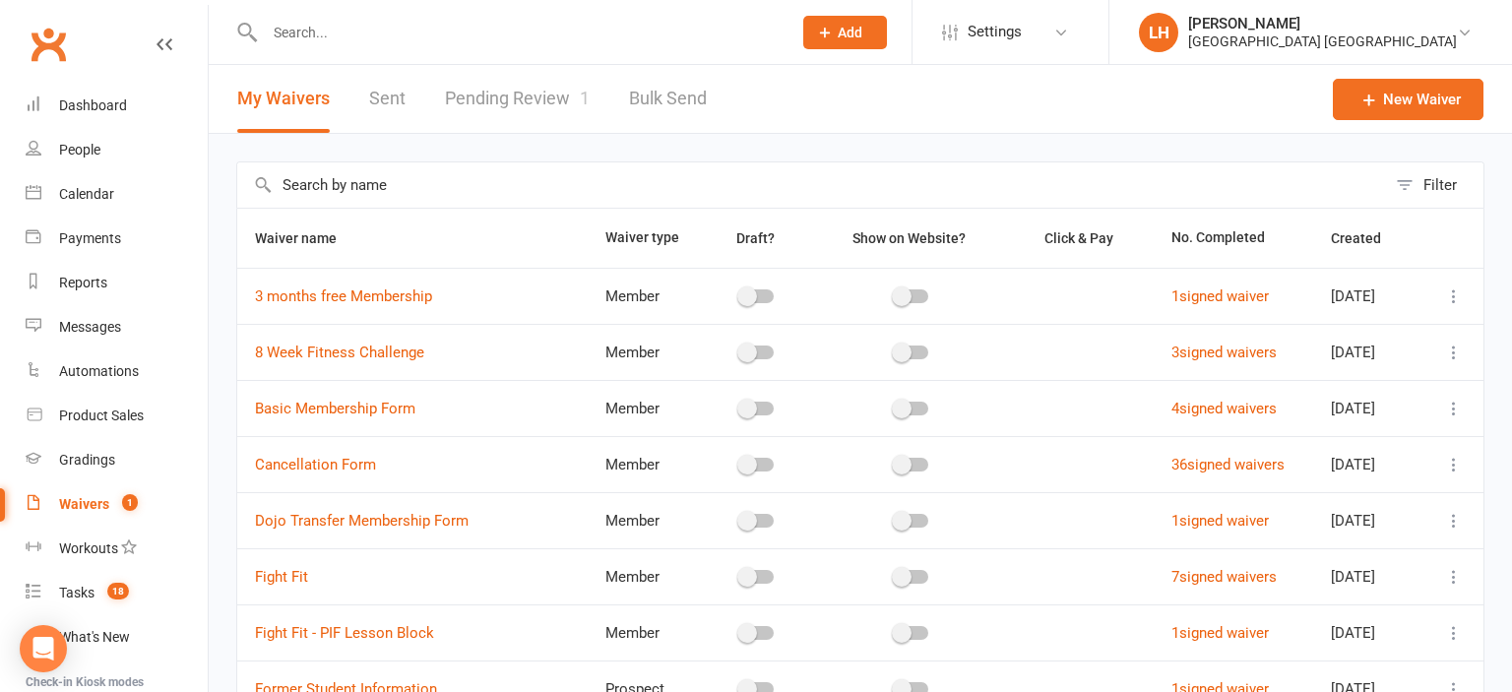
click at [507, 100] on link "Pending Review 1" at bounding box center [517, 99] width 145 height 68
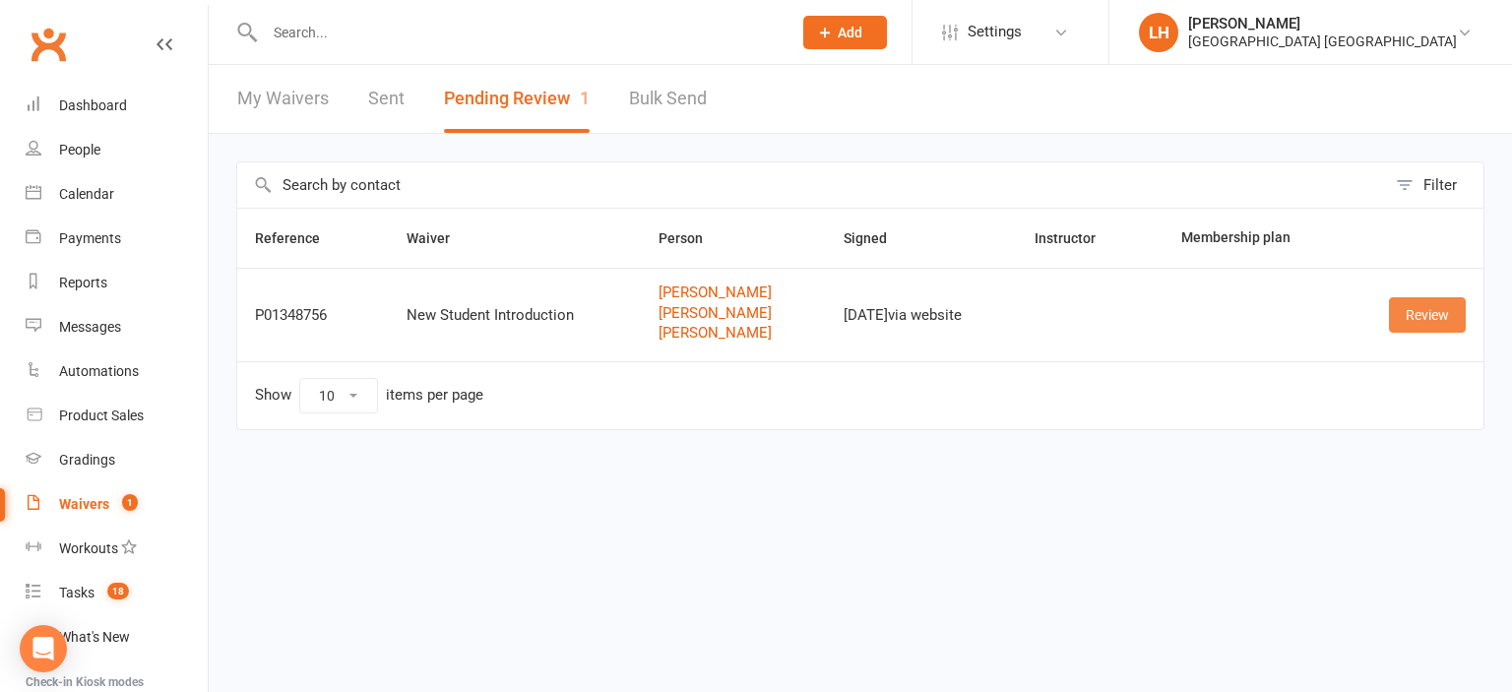
click at [1442, 316] on link "Review" at bounding box center [1427, 314] width 77 height 35
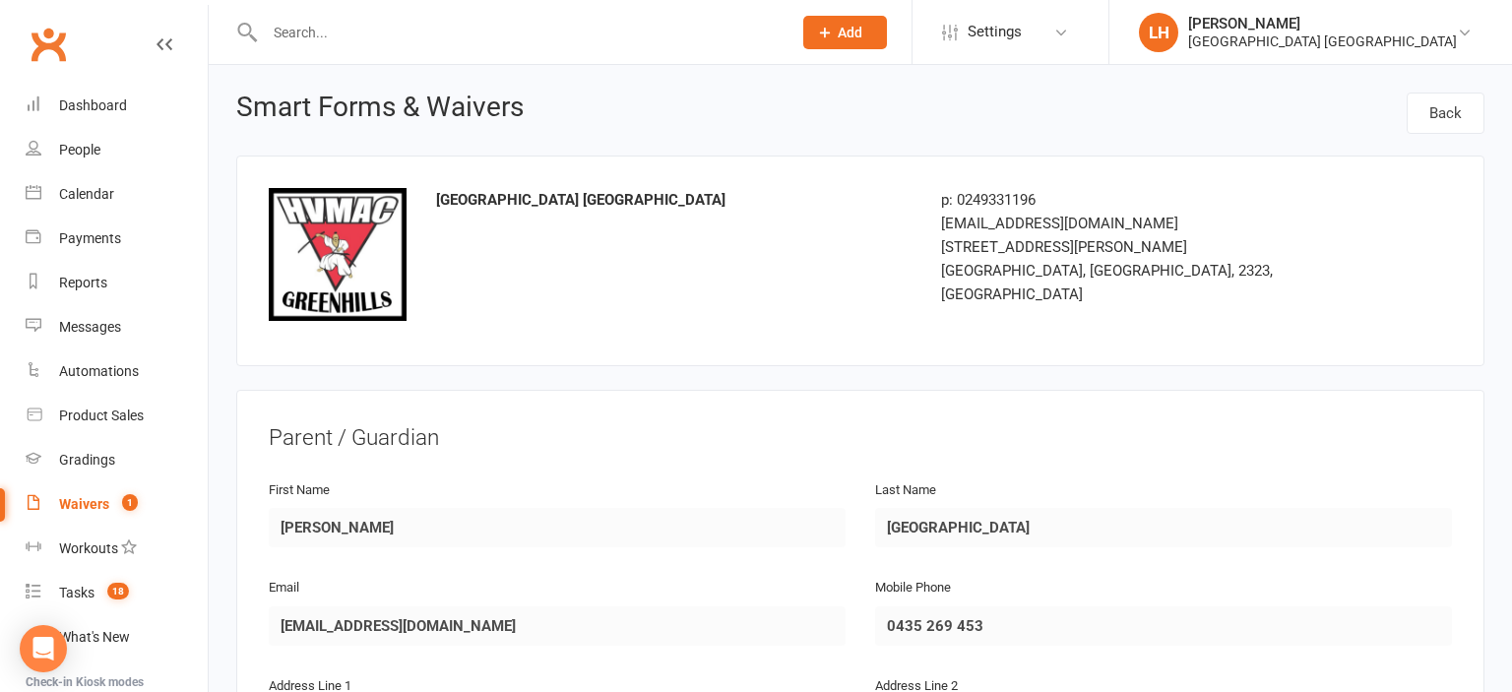
click at [537, 112] on header "Smart Forms & Waivers Back" at bounding box center [860, 124] width 1248 height 63
drag, startPoint x: 96, startPoint y: 112, endPoint x: 88, endPoint y: 92, distance: 22.5
click at [96, 111] on div "Dashboard" at bounding box center [93, 105] width 68 height 16
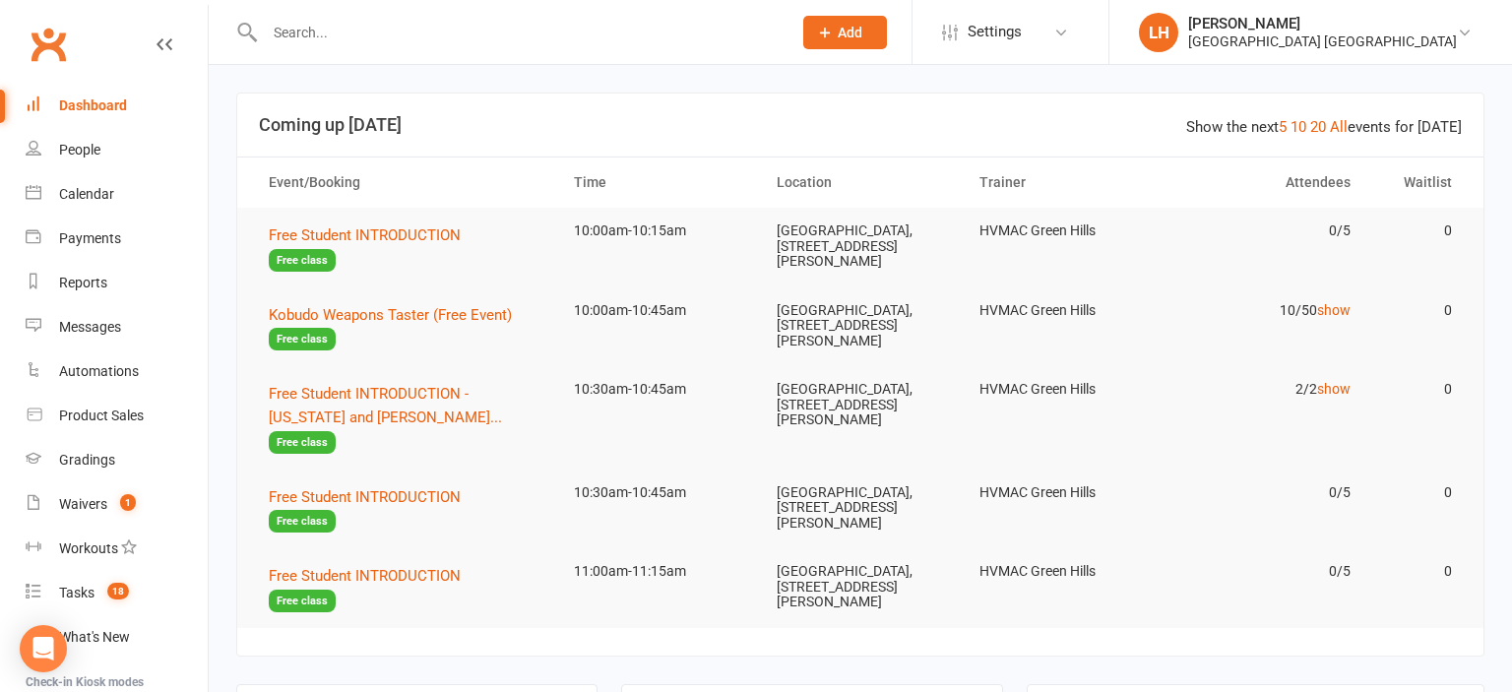
click at [293, 33] on input "text" at bounding box center [518, 33] width 519 height 28
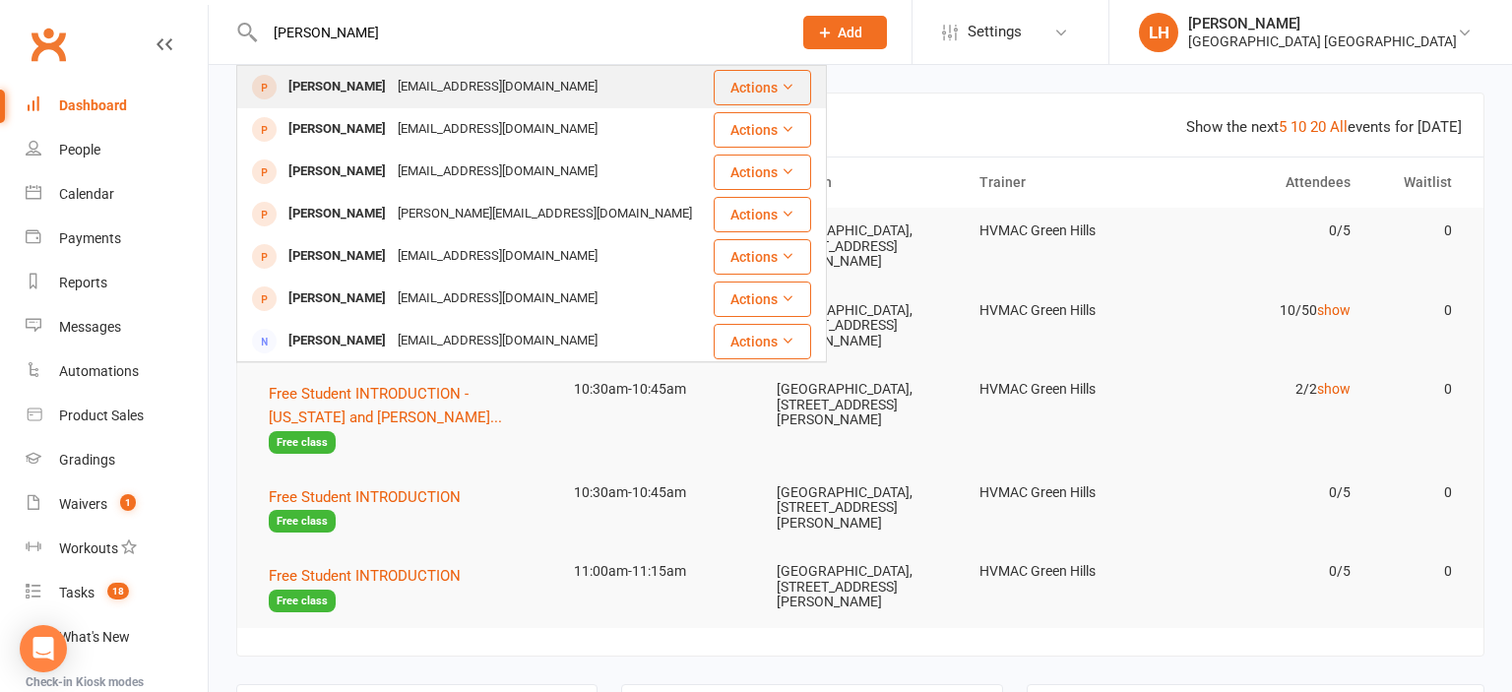
type input "crowe"
click at [408, 93] on div "danacurrie87@yahoo.com" at bounding box center [498, 87] width 212 height 29
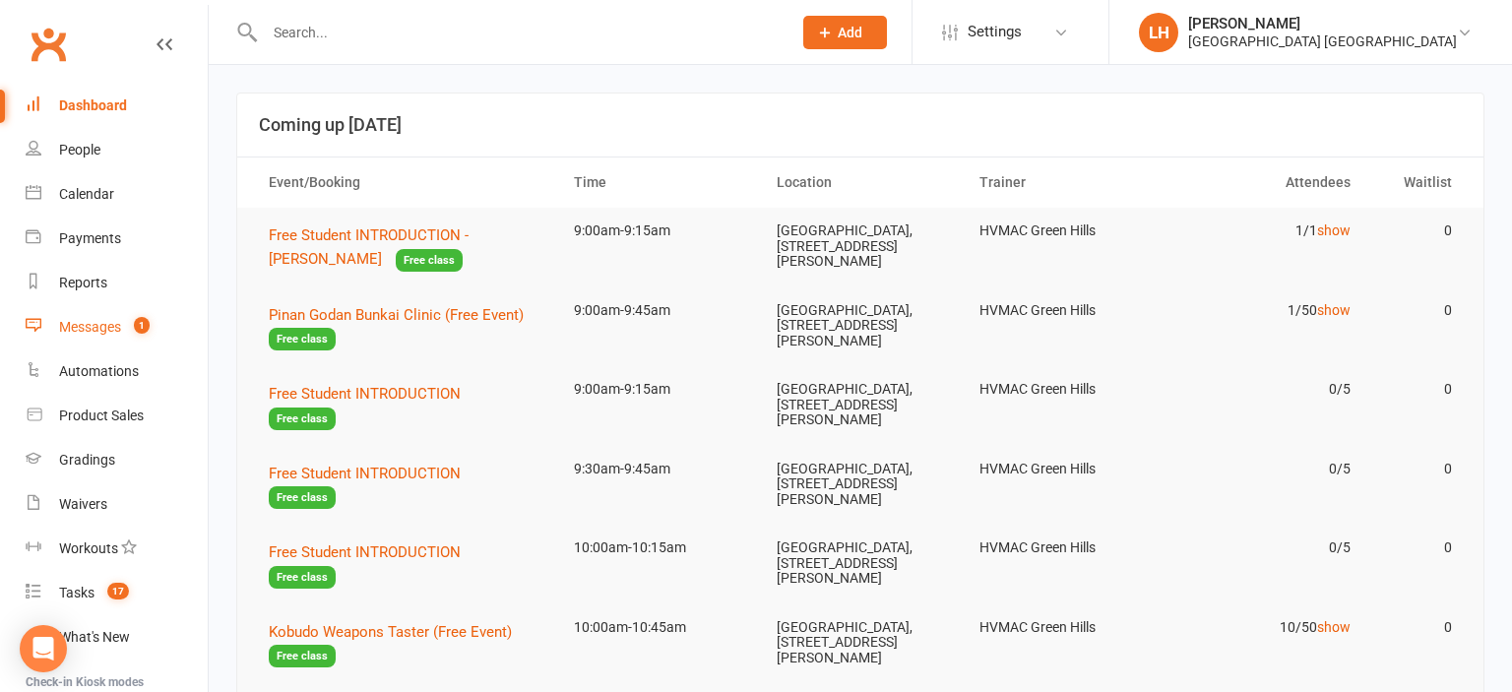
click at [93, 329] on div "Messages" at bounding box center [90, 327] width 62 height 16
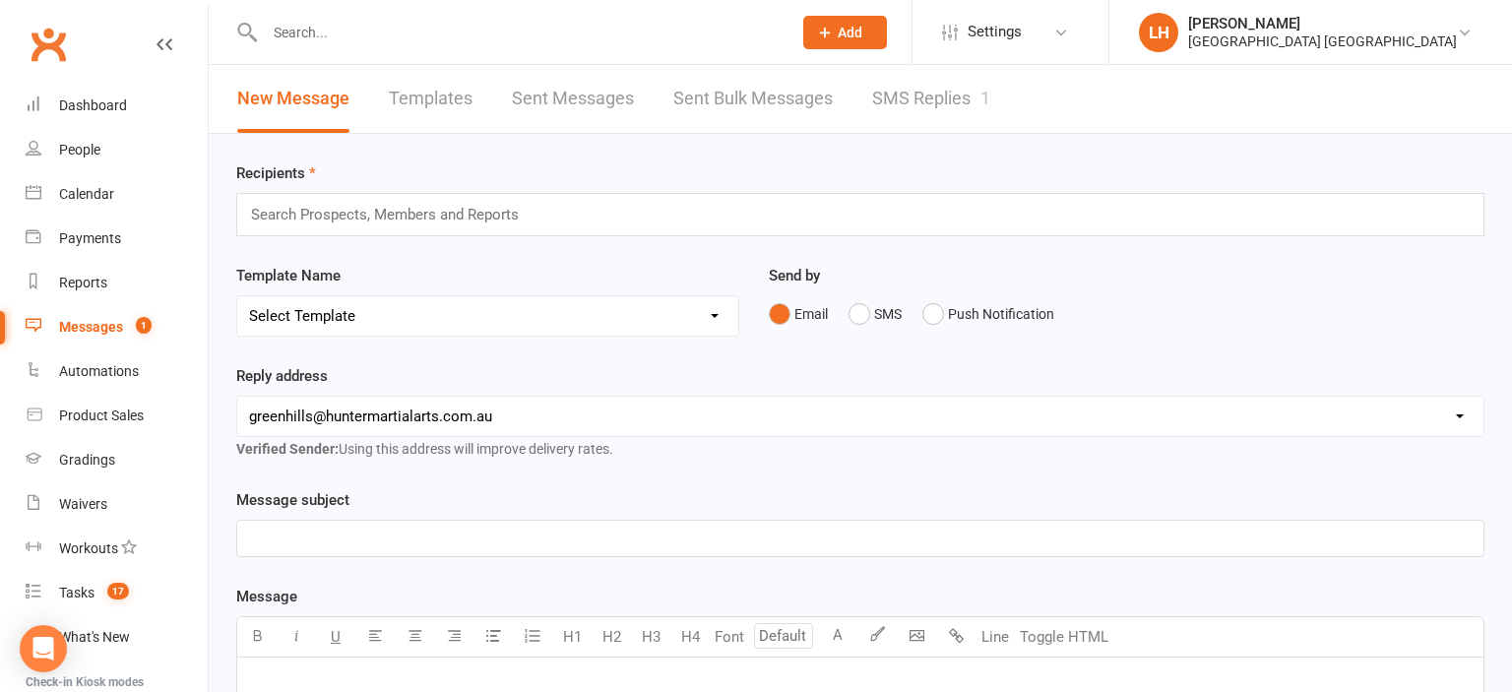
click at [892, 93] on link "SMS Replies 1" at bounding box center [931, 99] width 118 height 68
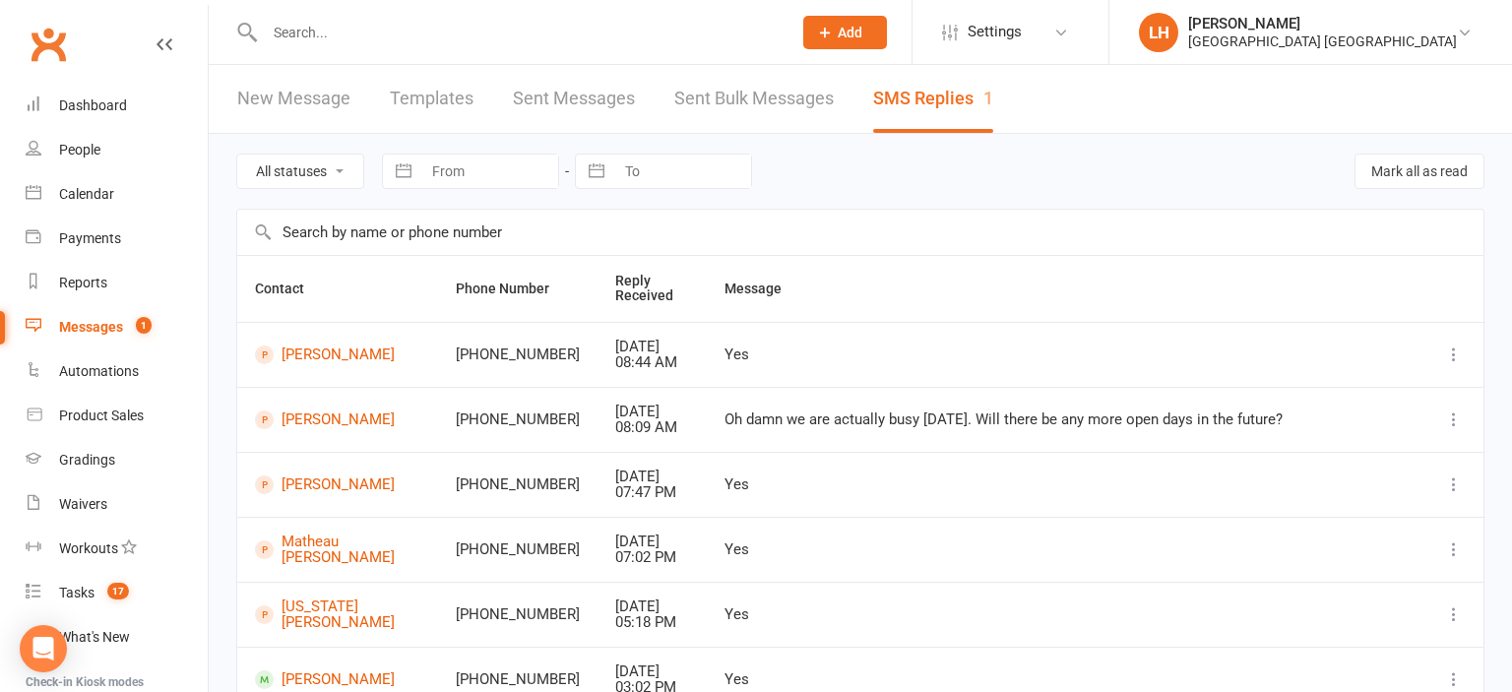
click at [350, 32] on input "text" at bounding box center [518, 33] width 519 height 28
